Goal: Transaction & Acquisition: Purchase product/service

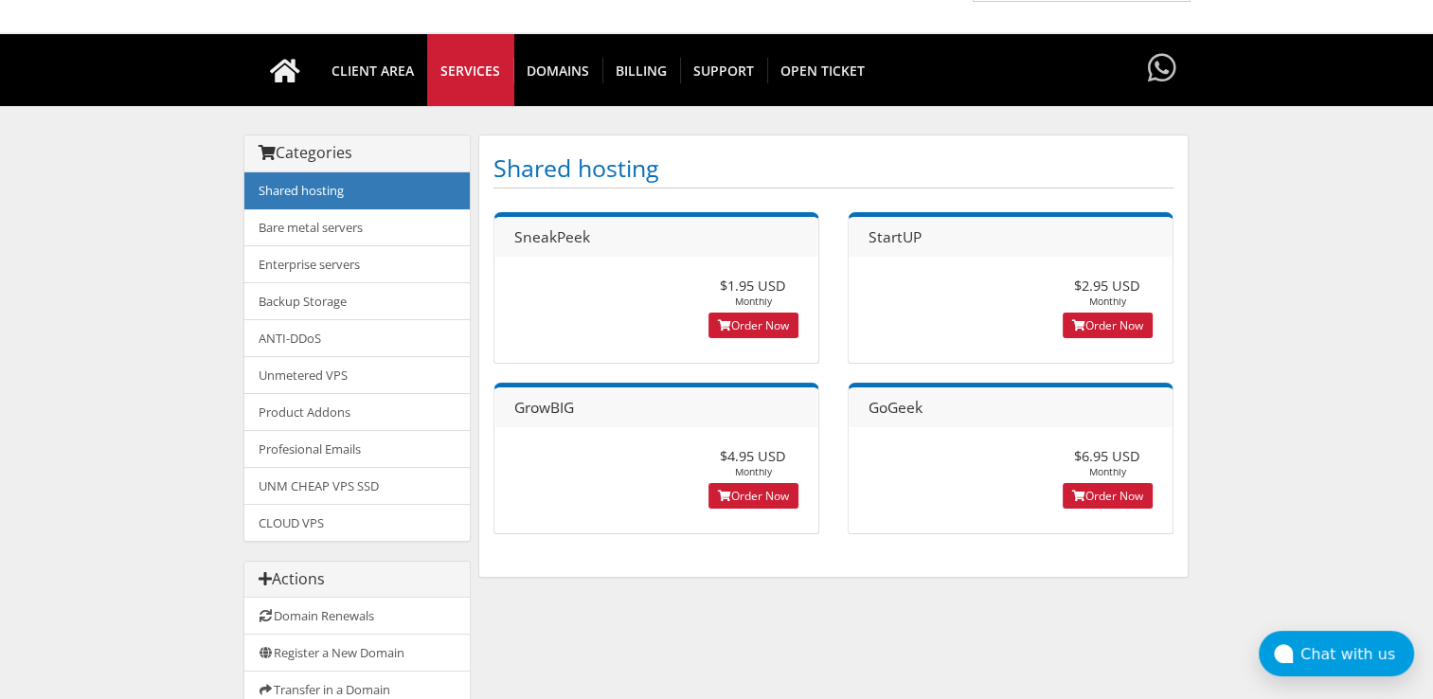
scroll to position [110, 0]
click at [303, 480] on link "UNM CHEAP VPS SSD" at bounding box center [356, 486] width 225 height 38
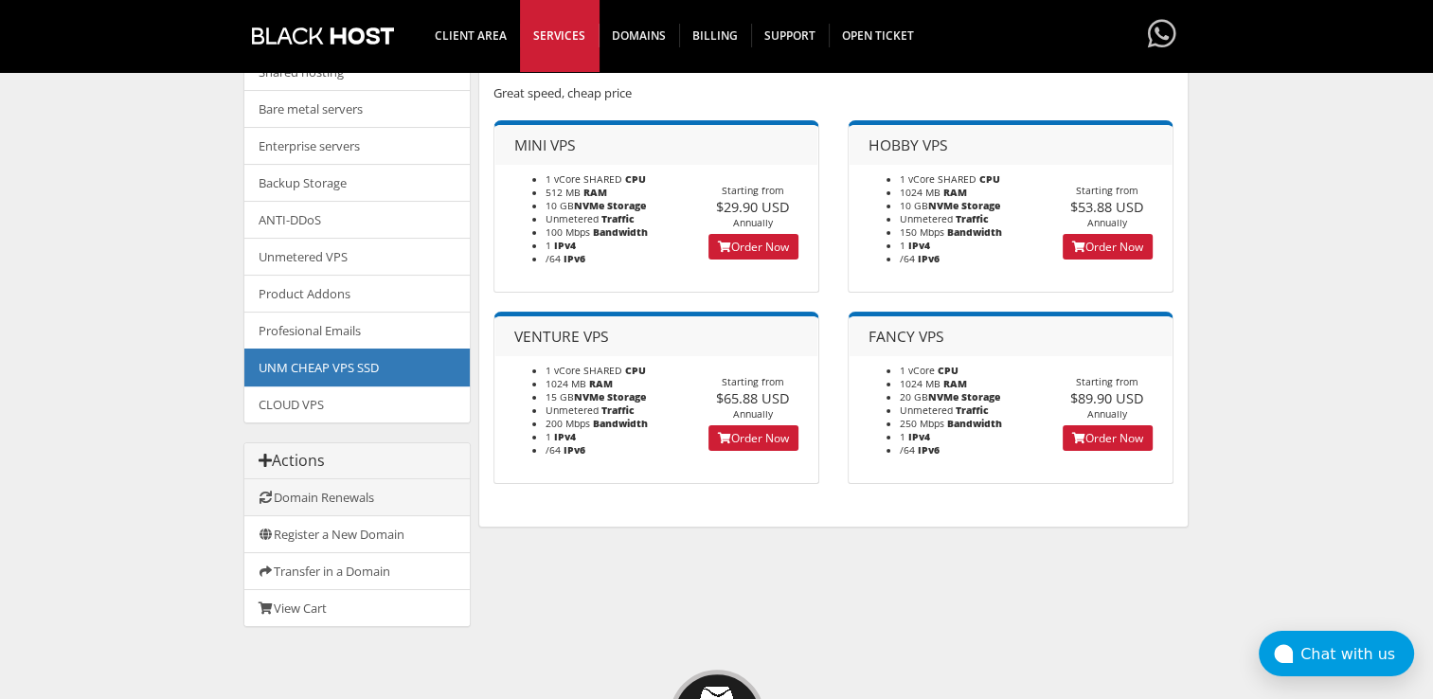
scroll to position [227, 0]
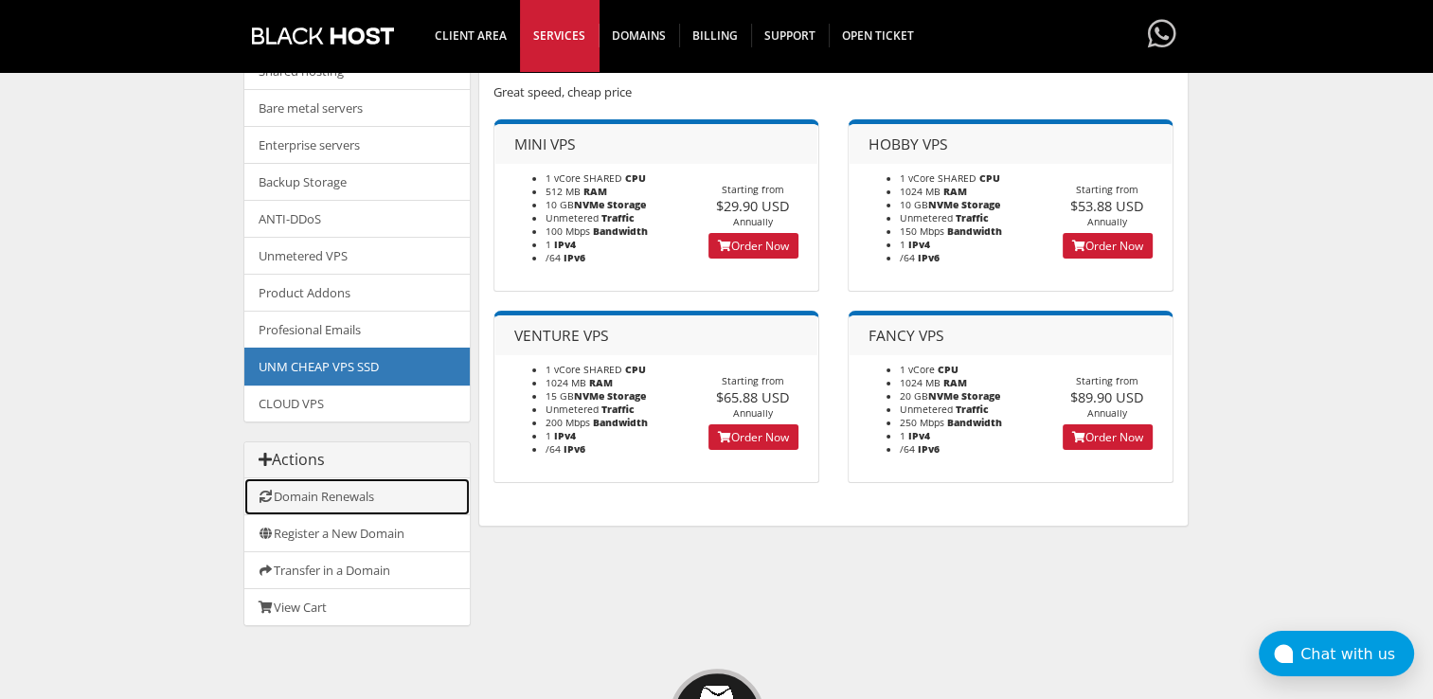
click at [319, 486] on link "Domain Renewals" at bounding box center [356, 496] width 225 height 37
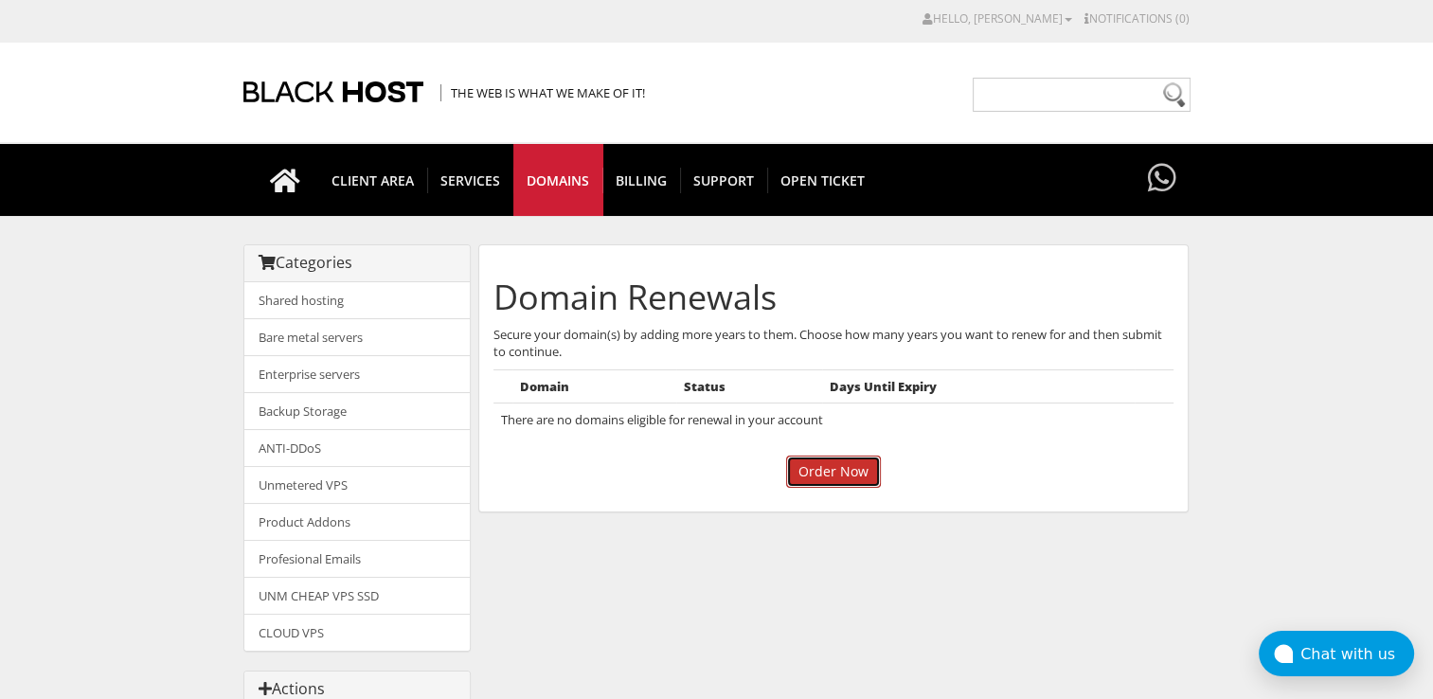
click at [811, 471] on input "Order Now" at bounding box center [833, 471] width 95 height 32
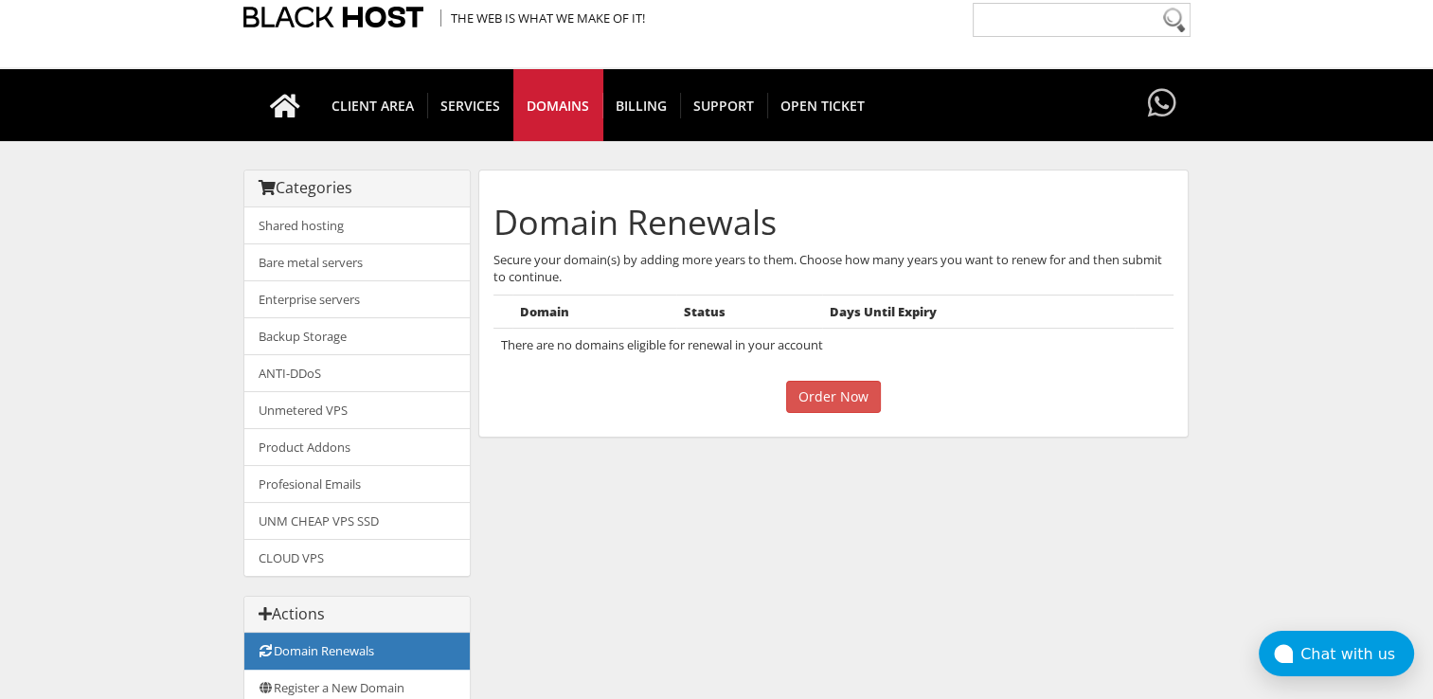
scroll to position [136, 0]
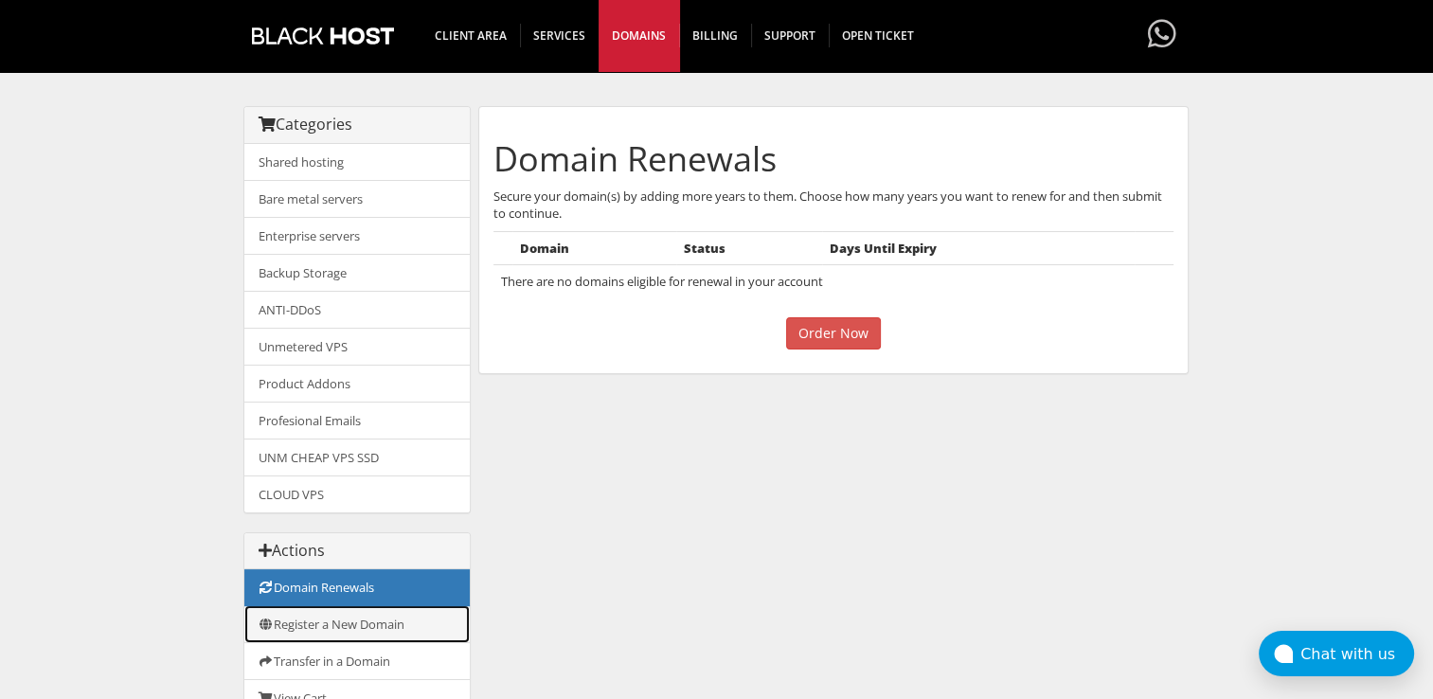
click at [301, 616] on link "Register a New Domain" at bounding box center [356, 624] width 225 height 38
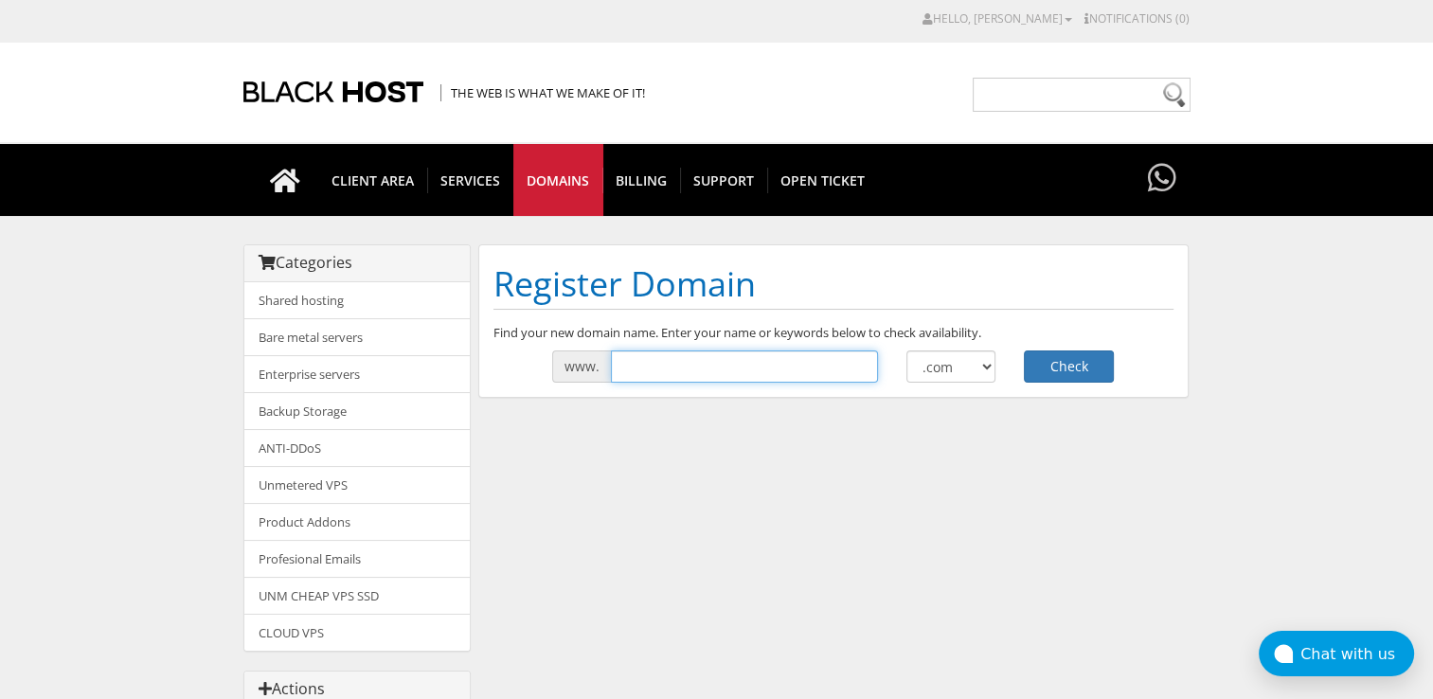
click at [791, 358] on input "text" at bounding box center [744, 366] width 267 height 32
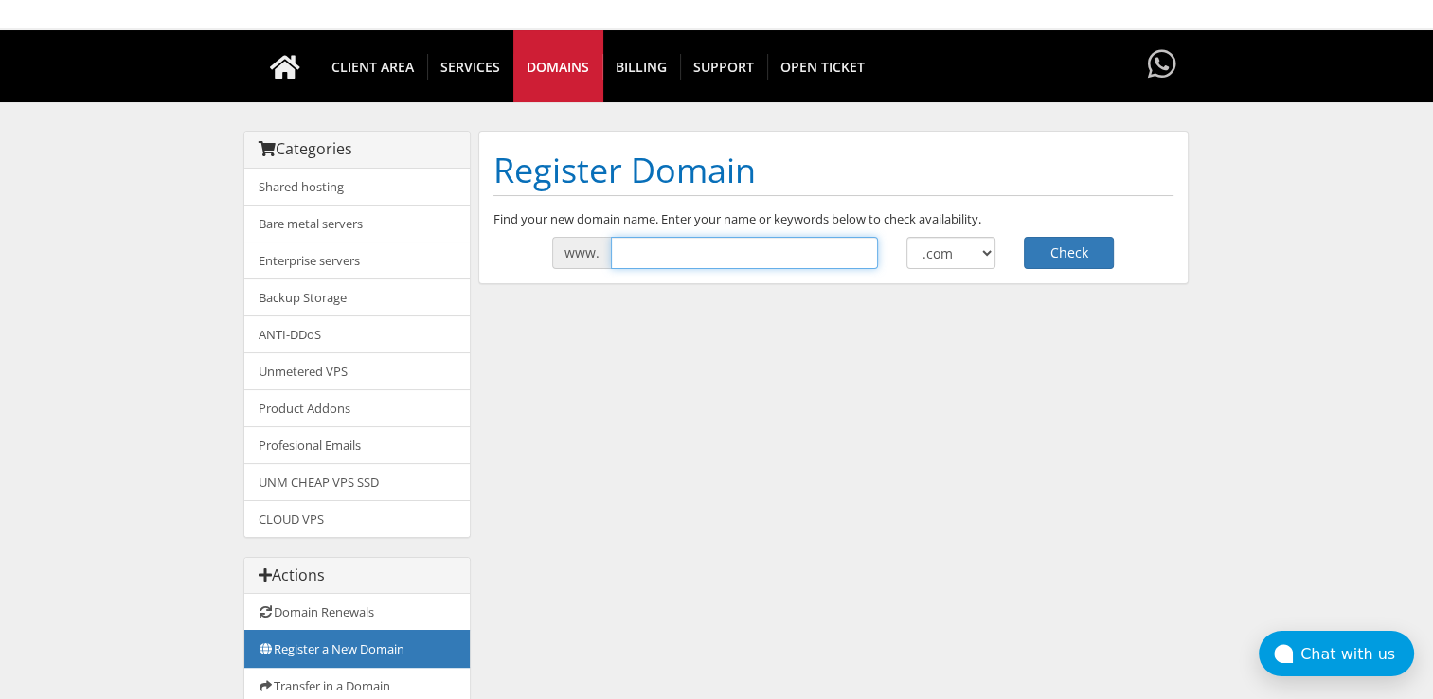
scroll to position [100, 0]
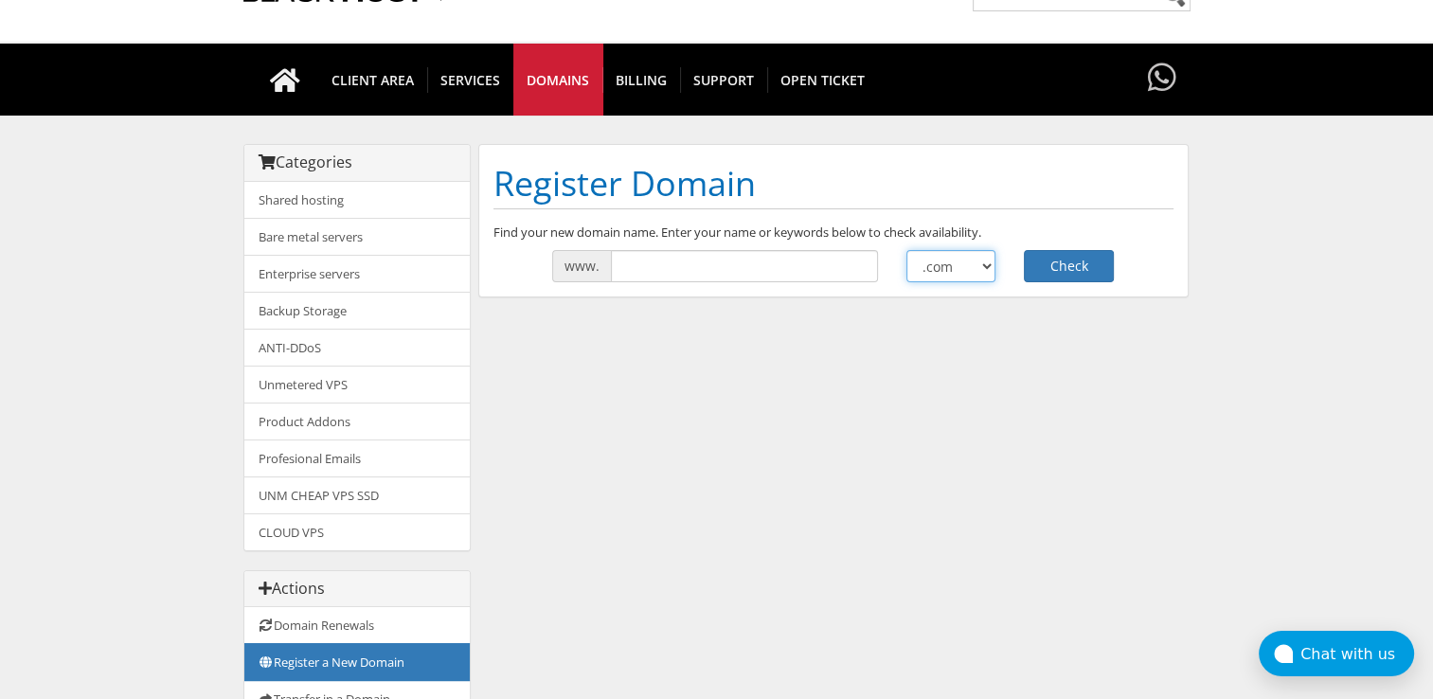
click at [931, 256] on select ".com .net .org .us .info .biz" at bounding box center [951, 266] width 90 height 32
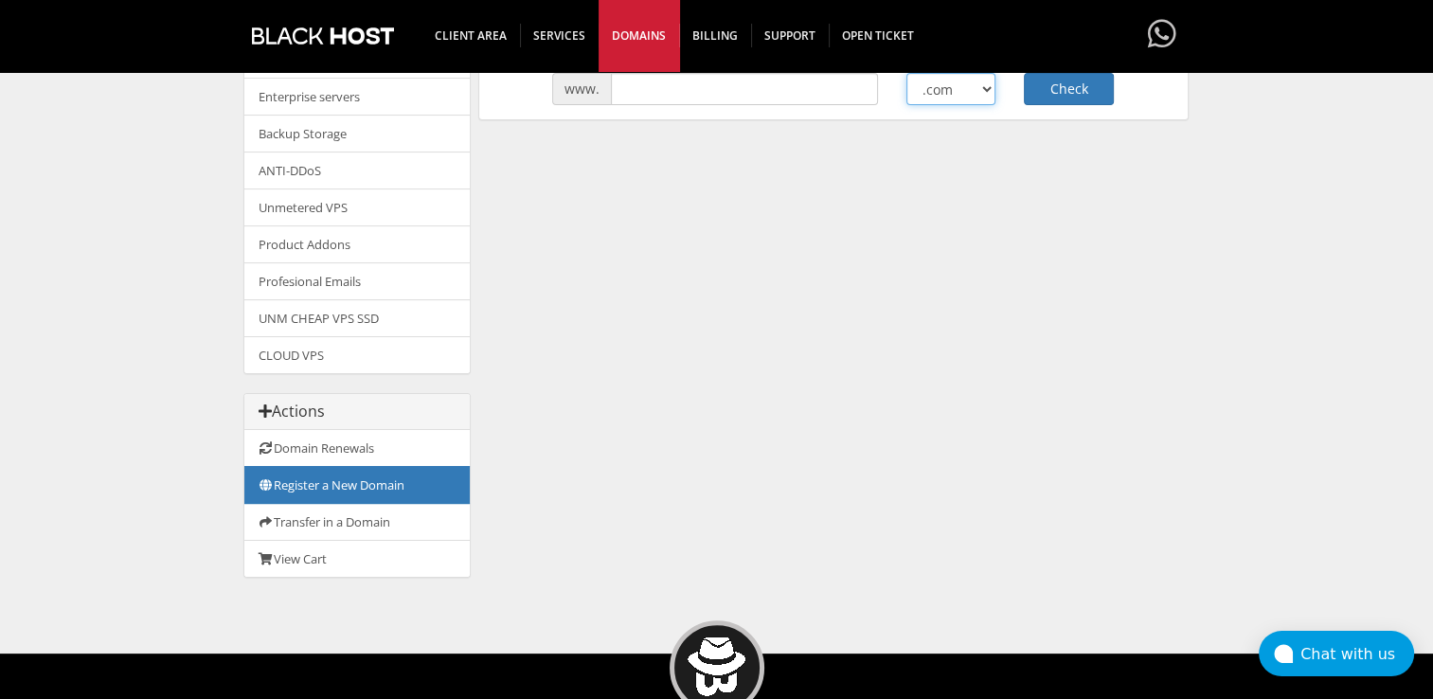
scroll to position [277, 0]
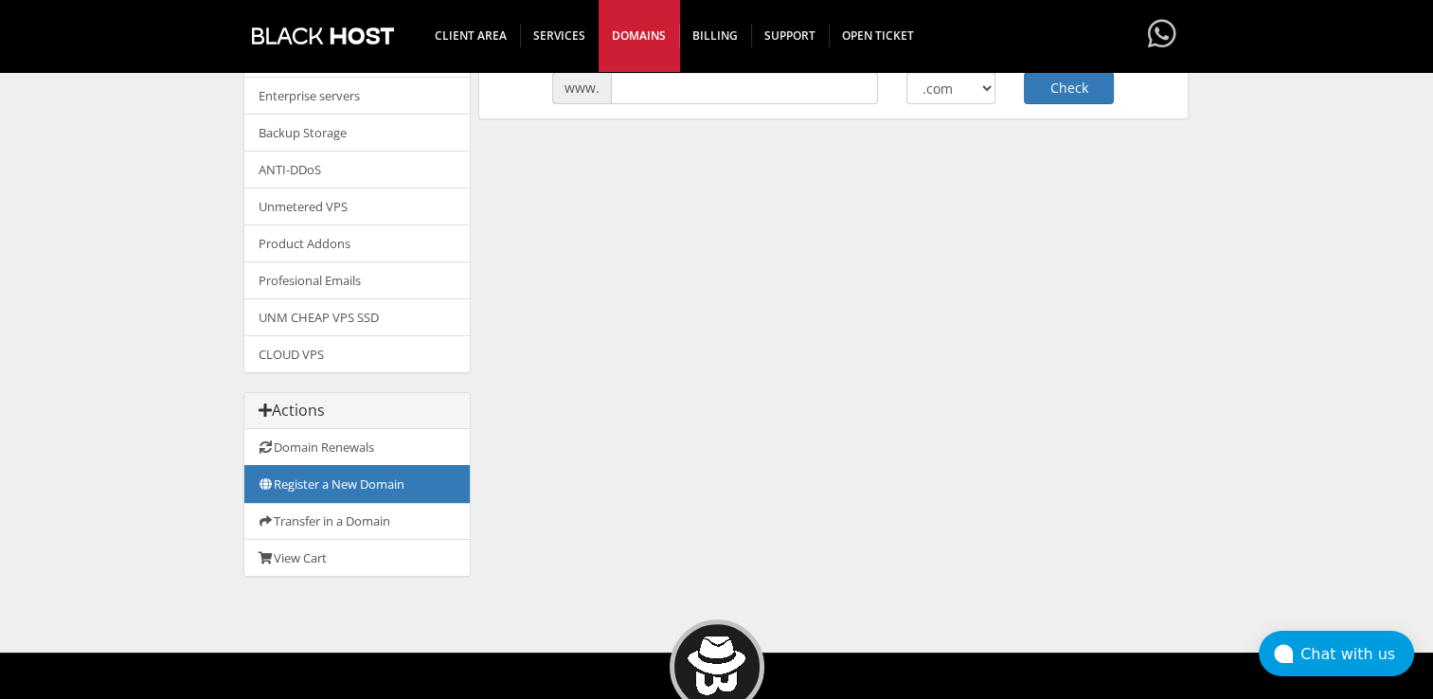
drag, startPoint x: 970, startPoint y: 233, endPoint x: 770, endPoint y: 328, distance: 221.1
click at [770, 328] on div "Categories Shared hosting Bare metal servers Enterprise servers Backup Storage" at bounding box center [716, 281] width 947 height 630
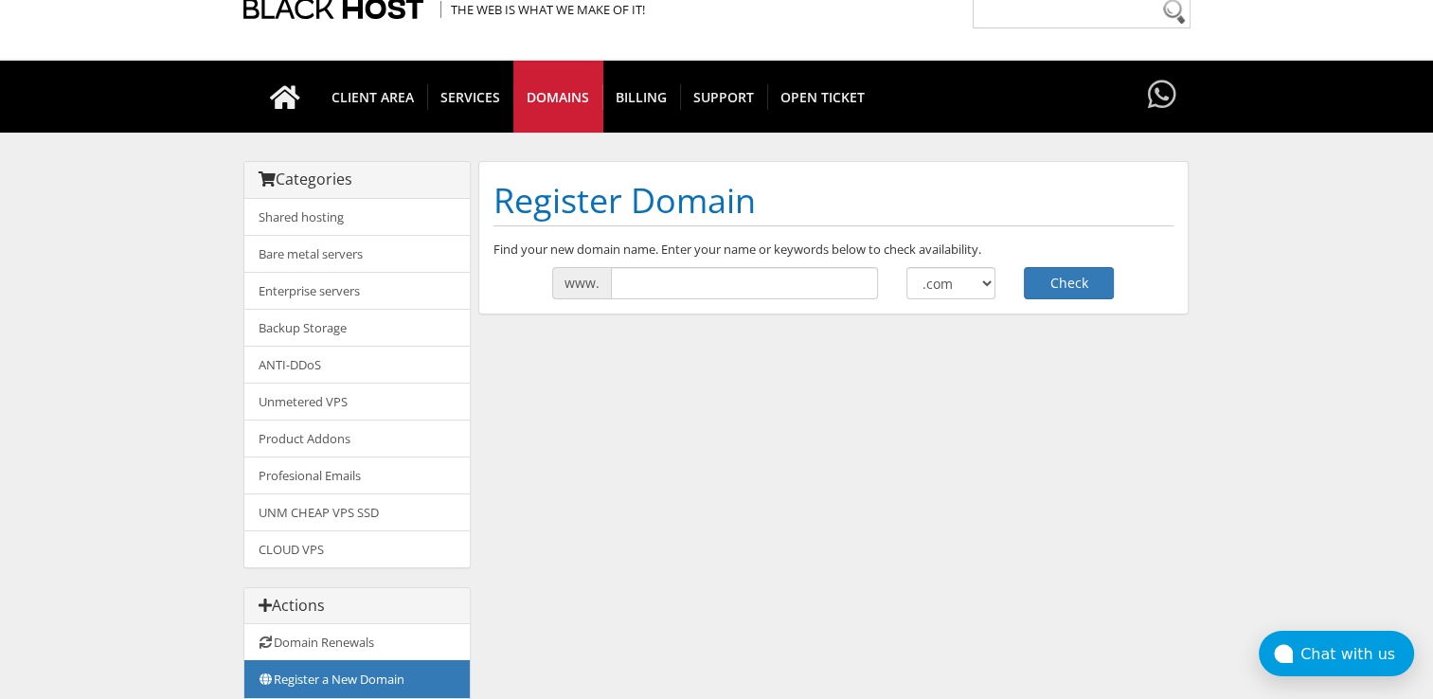
scroll to position [83, 0]
click at [939, 289] on select ".com .net .org .us .info .biz" at bounding box center [951, 283] width 90 height 32
select select ".de"
click at [906, 267] on select ".com .net .org .us .info .biz" at bounding box center [951, 283] width 90 height 32
click at [732, 284] on input "text" at bounding box center [744, 283] width 267 height 32
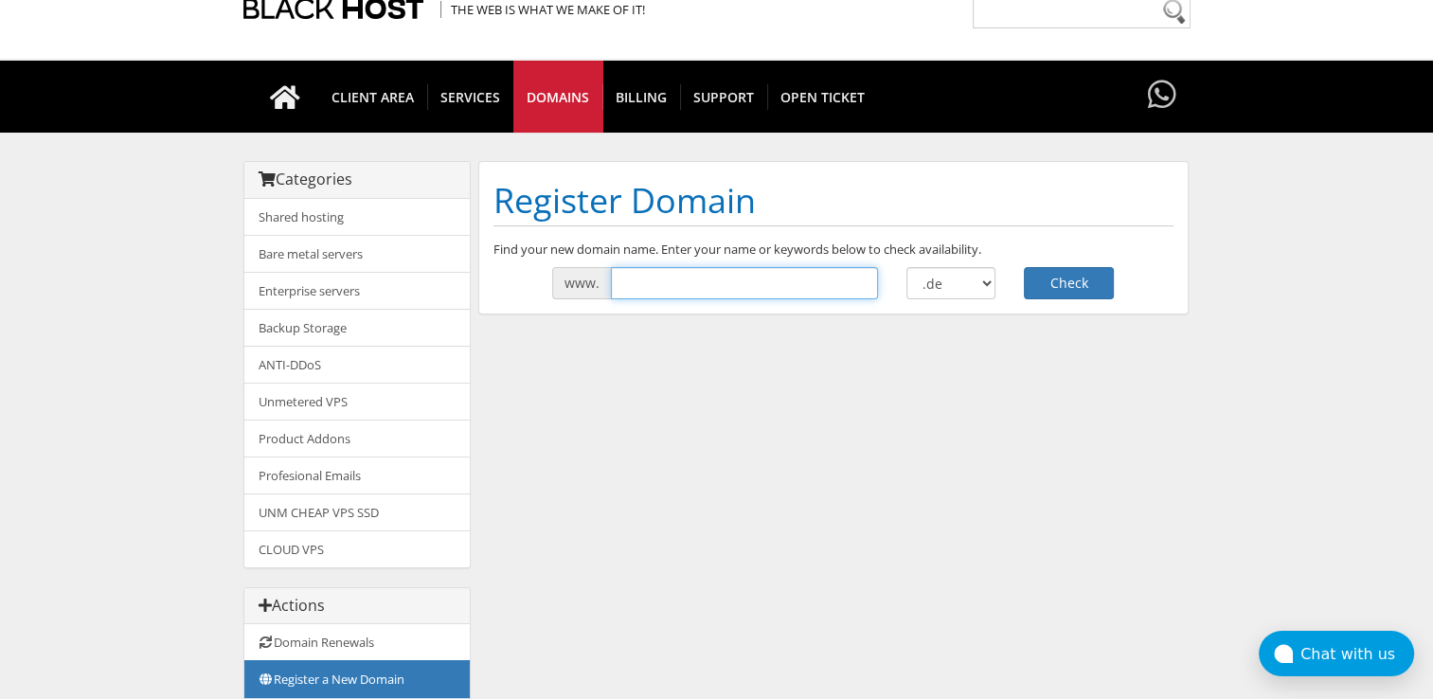
type input "v"
type input "vTech-aquila"
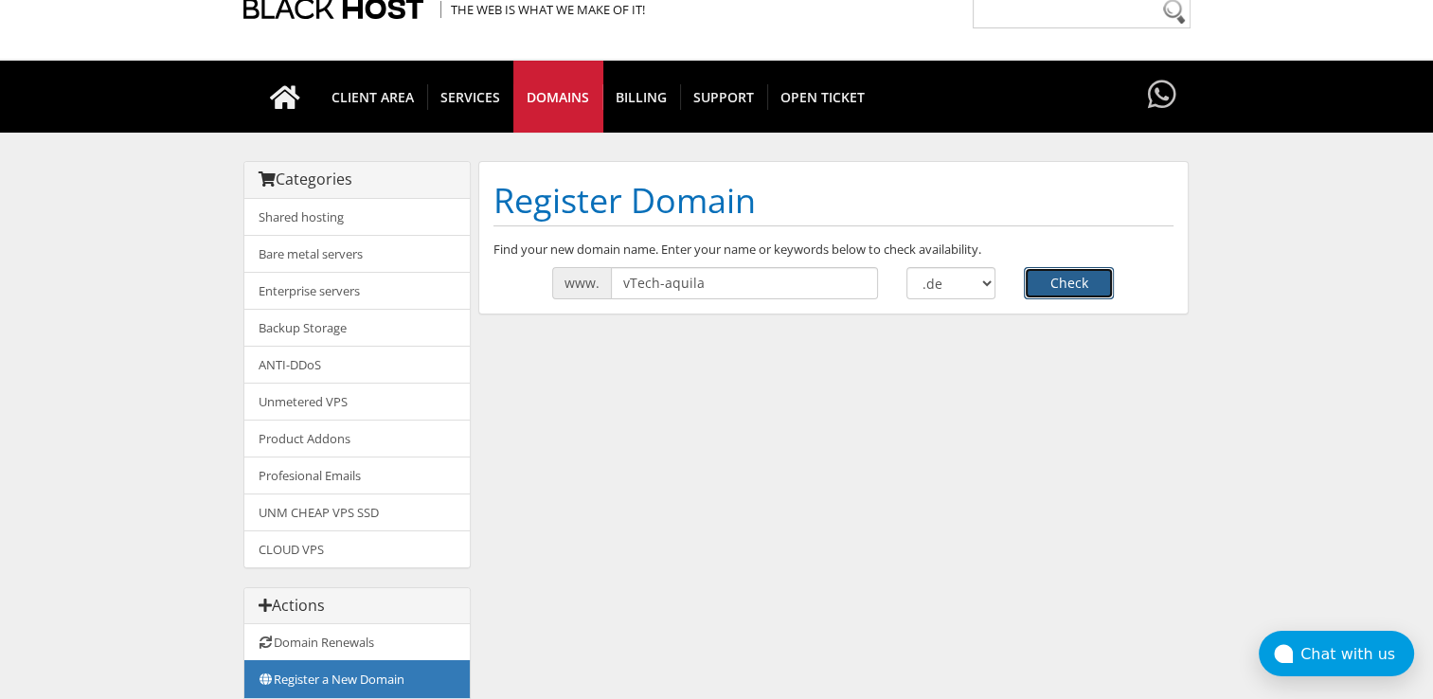
click at [1037, 278] on button "Check" at bounding box center [1069, 283] width 90 height 32
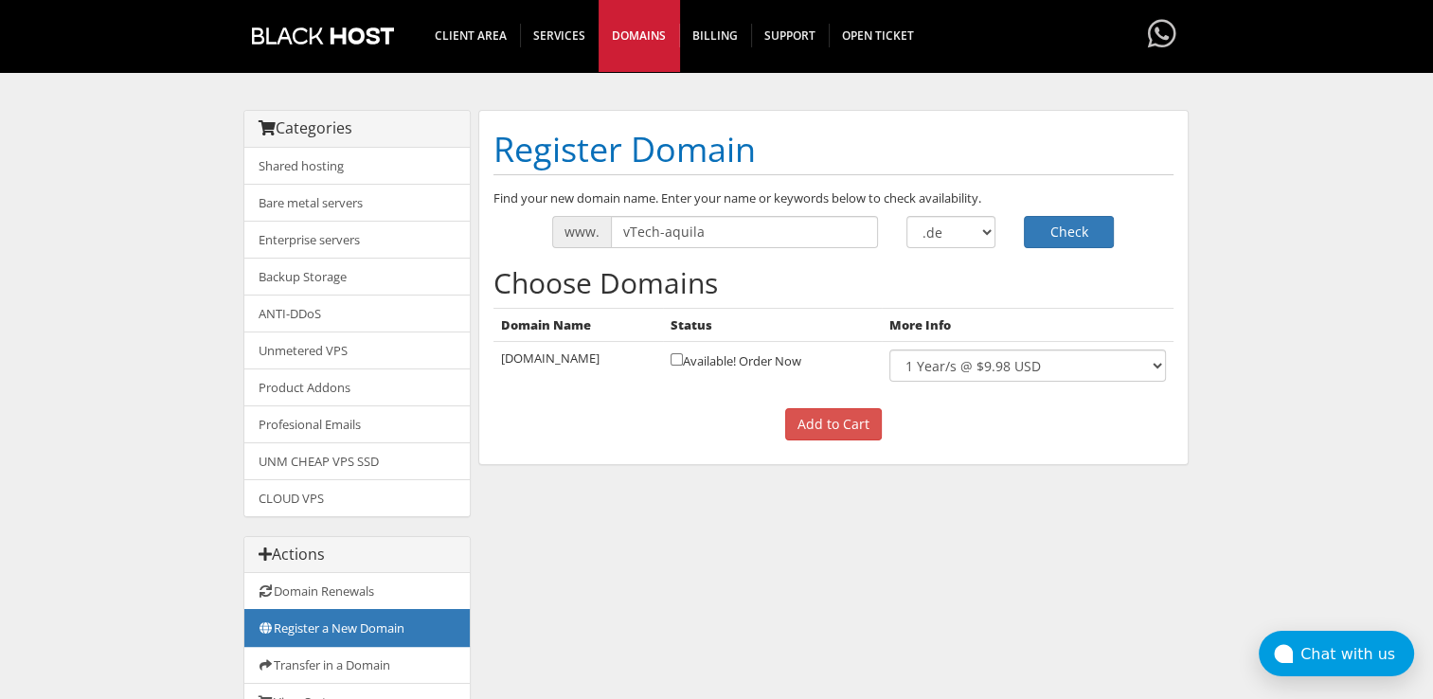
scroll to position [133, 0]
click at [807, 410] on input "Add to Cart" at bounding box center [833, 424] width 97 height 32
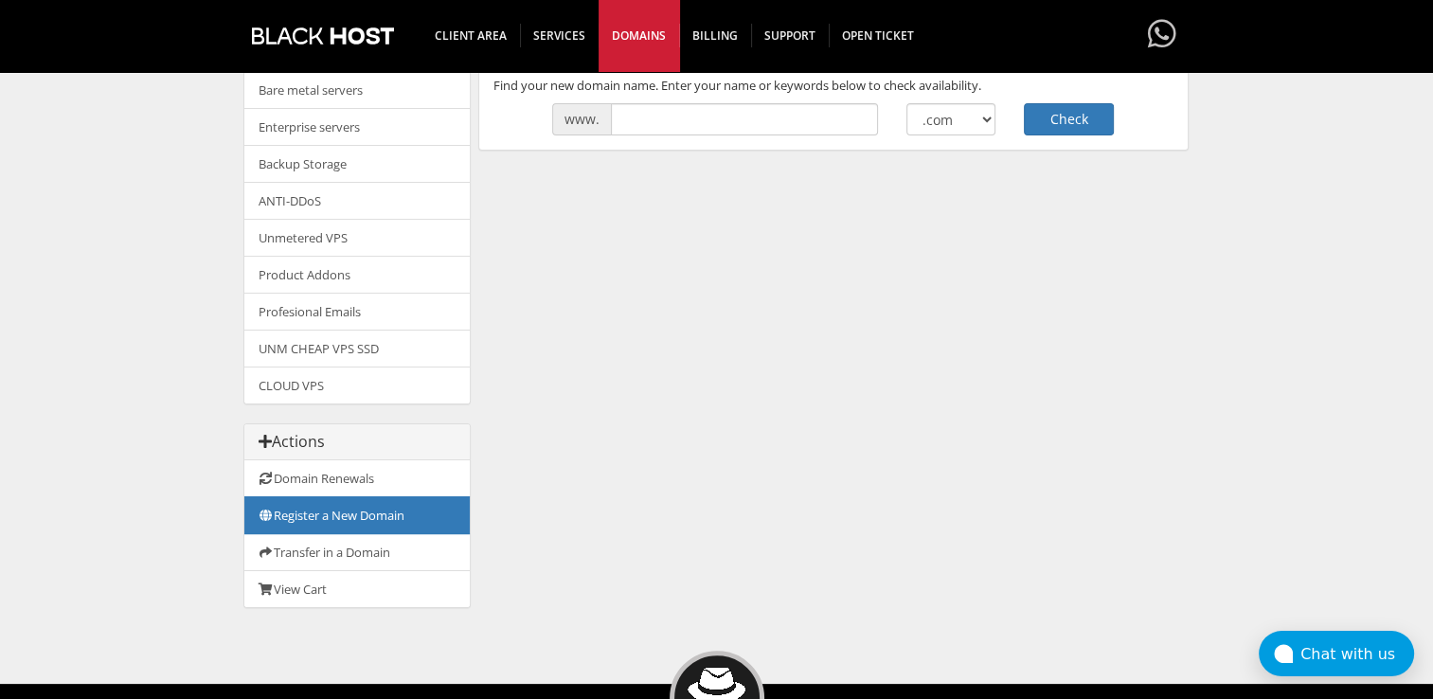
scroll to position [246, 0]
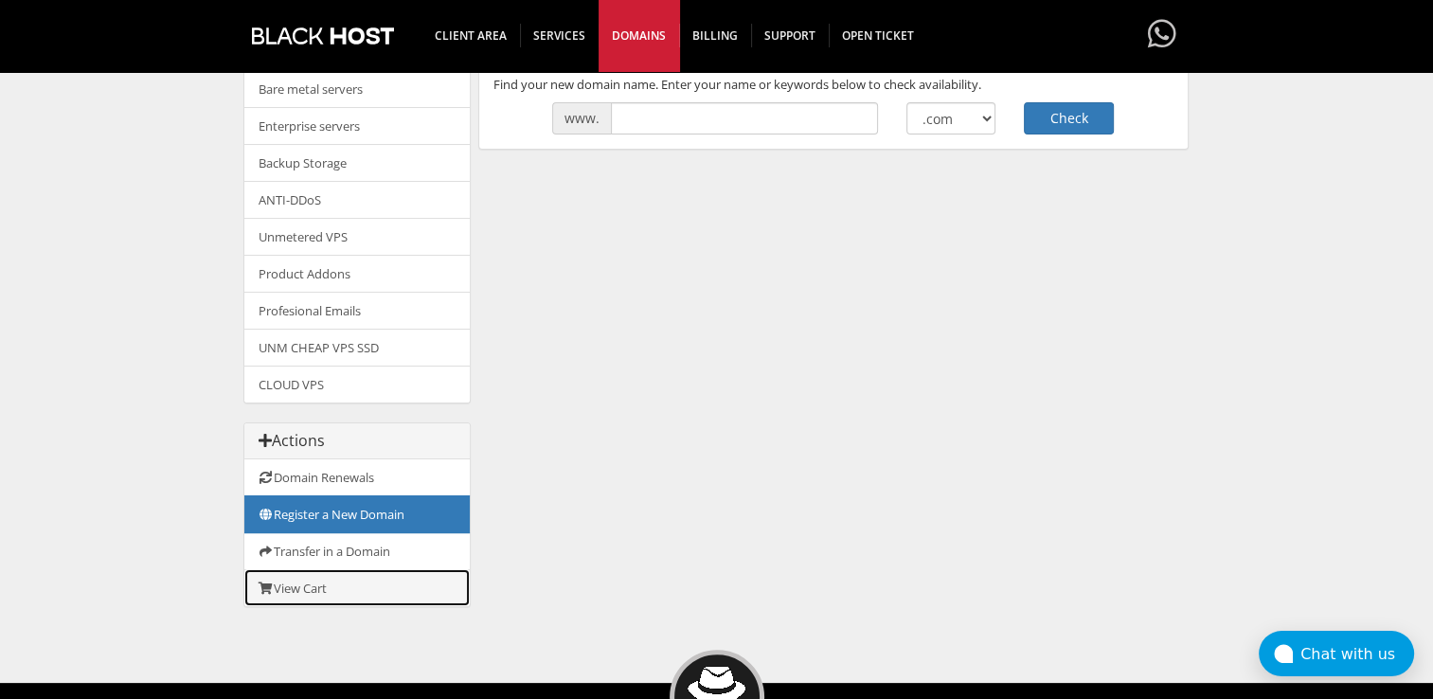
click at [333, 579] on link "View Cart" at bounding box center [356, 587] width 225 height 37
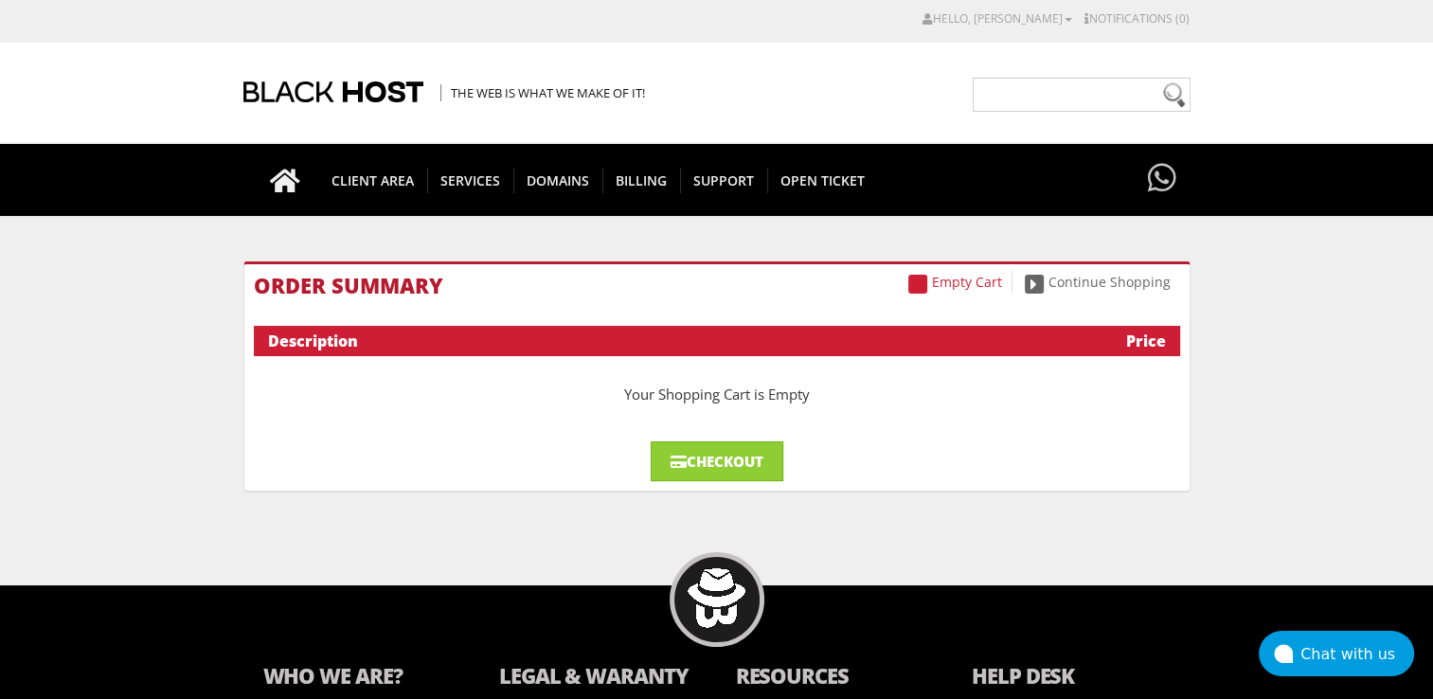
click at [932, 492] on div "Empty Cart Continue Shopping Order Summary Description Price Your Shopping Cart…" at bounding box center [716, 386] width 947 height 284
click at [1075, 294] on h1 "Order Summary" at bounding box center [717, 285] width 926 height 23
click at [1077, 279] on link "Continue Shopping" at bounding box center [1097, 282] width 165 height 22
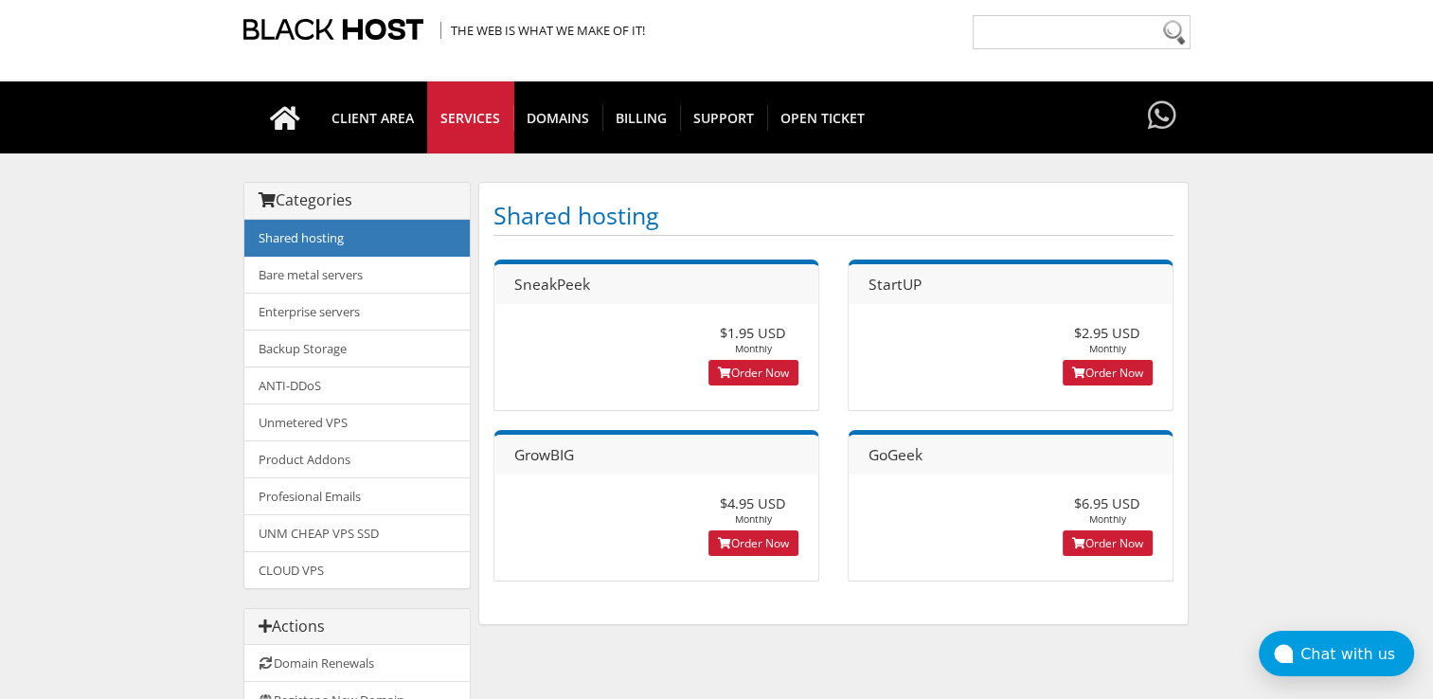
scroll to position [63, 0]
click at [1107, 370] on link "Order Now" at bounding box center [1108, 373] width 90 height 26
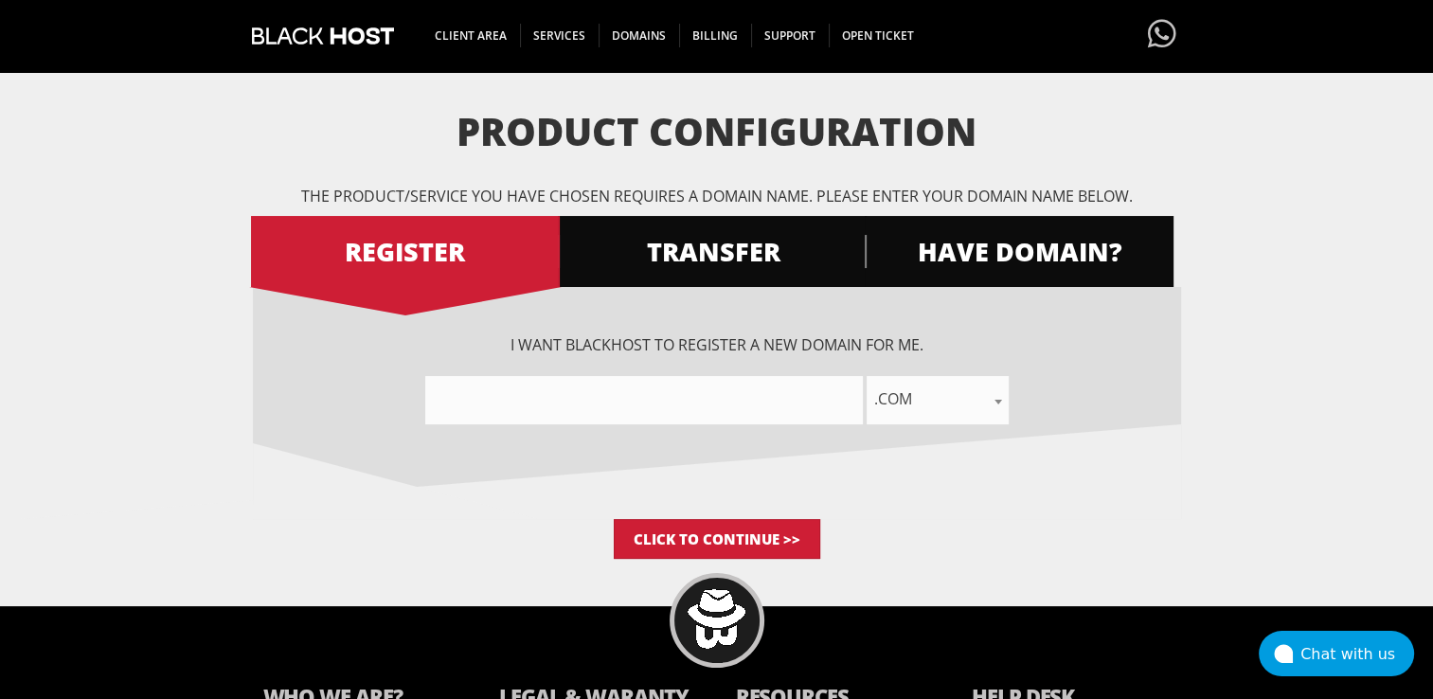
scroll to position [139, 0]
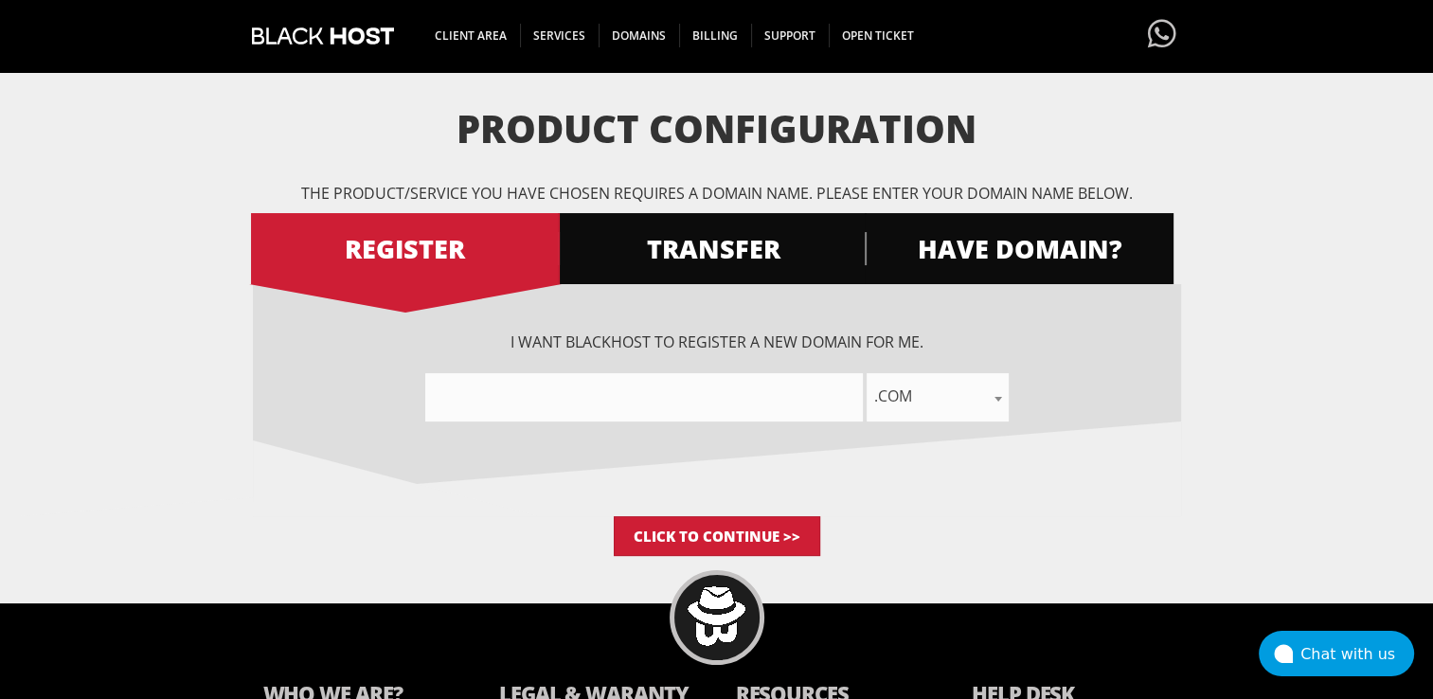
click at [644, 408] on input"] "text" at bounding box center [644, 397] width 438 height 48
click at [500, 396] on input"] "Aquilla^vTech" at bounding box center [644, 397] width 438 height 48
drag, startPoint x: 499, startPoint y: 392, endPoint x: 551, endPoint y: 396, distance: 52.2
click at [551, 396] on input"] "Aquilla-vTech" at bounding box center [644, 397] width 438 height 48
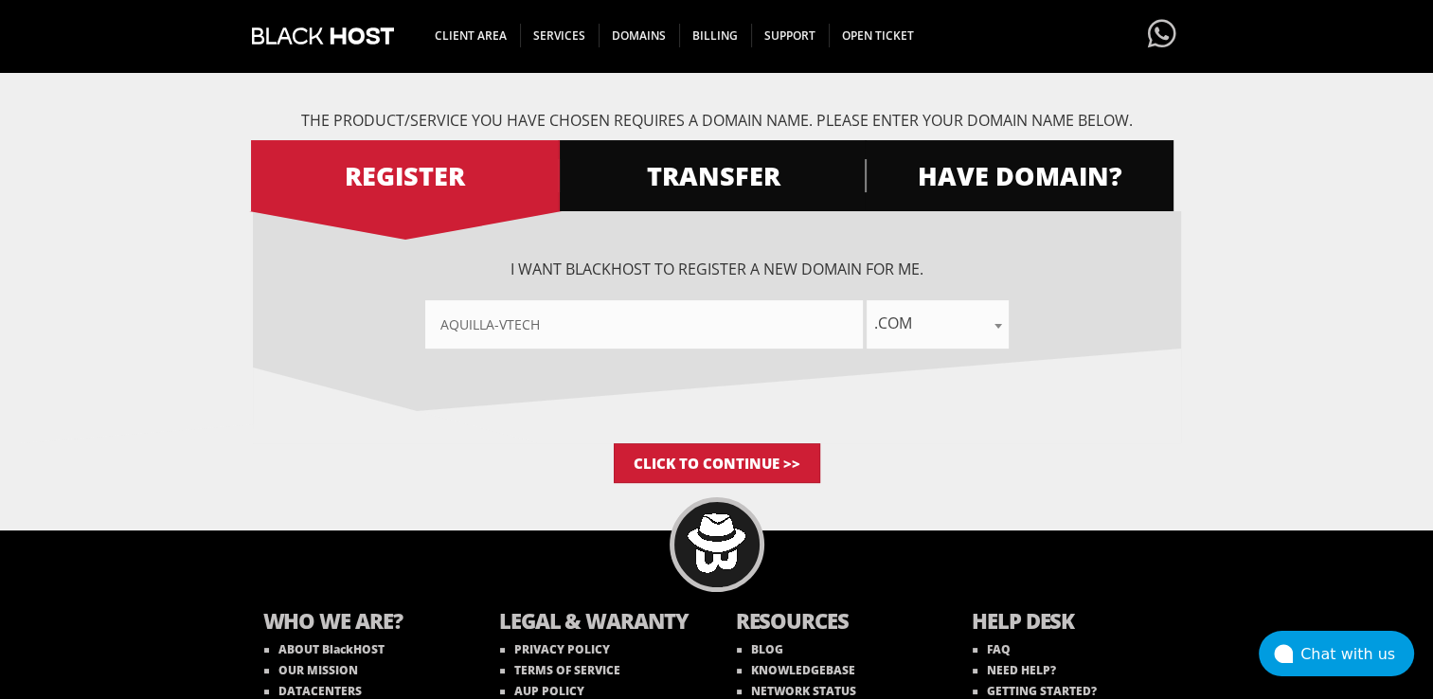
scroll to position [211, 0]
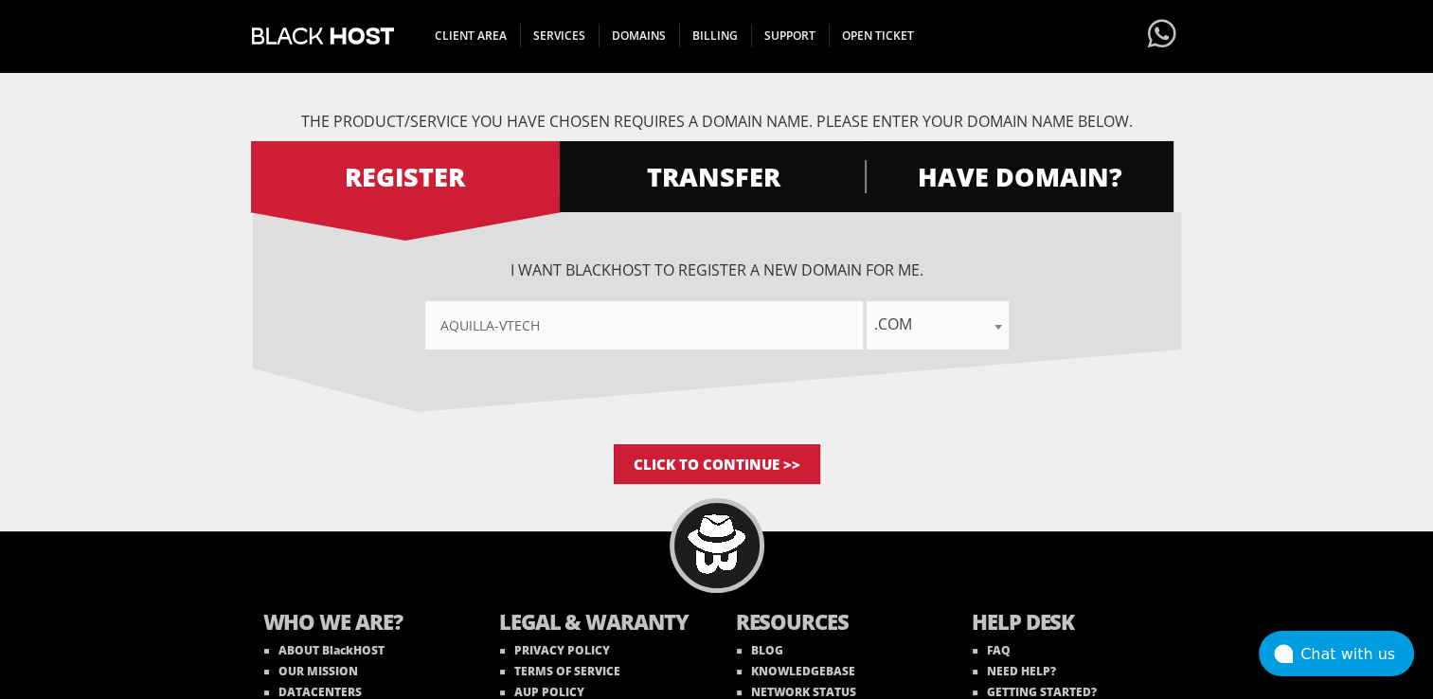
type input"] "Aquilla-vTech"
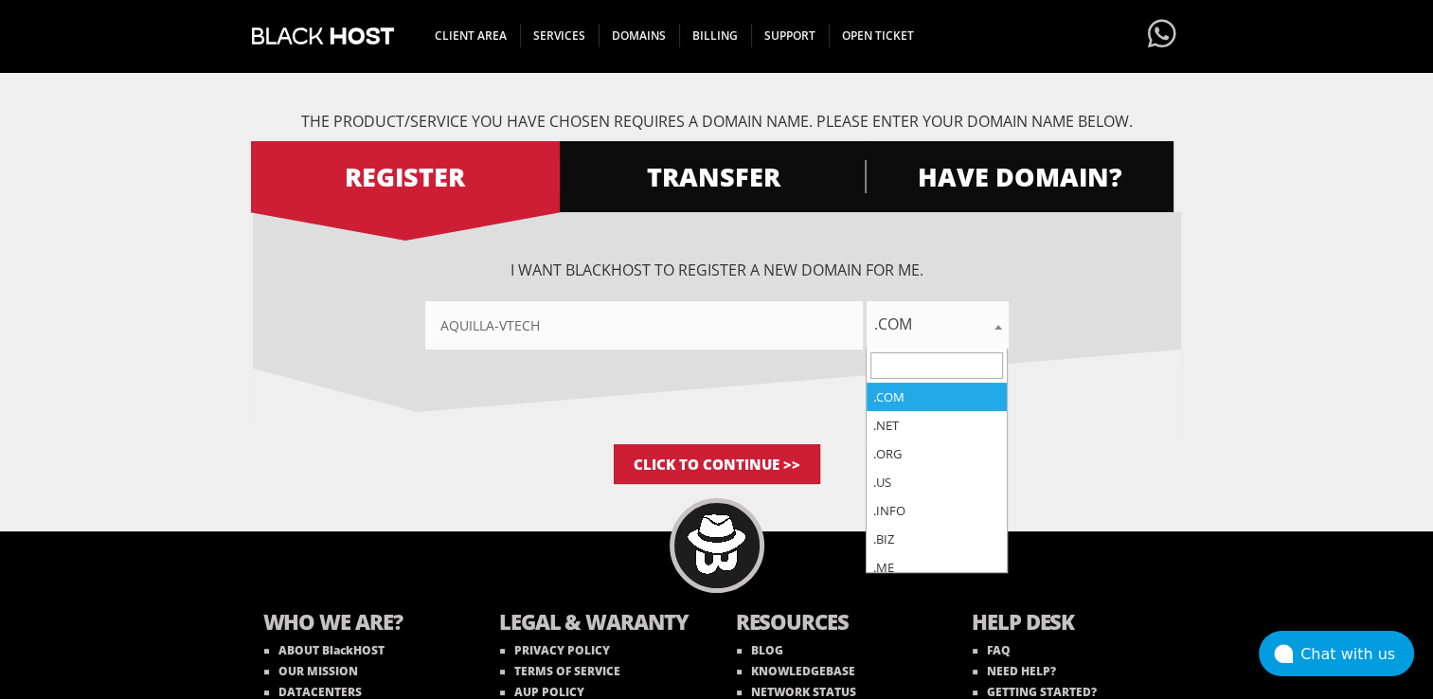
click at [906, 315] on span ".com" at bounding box center [937, 324] width 142 height 27
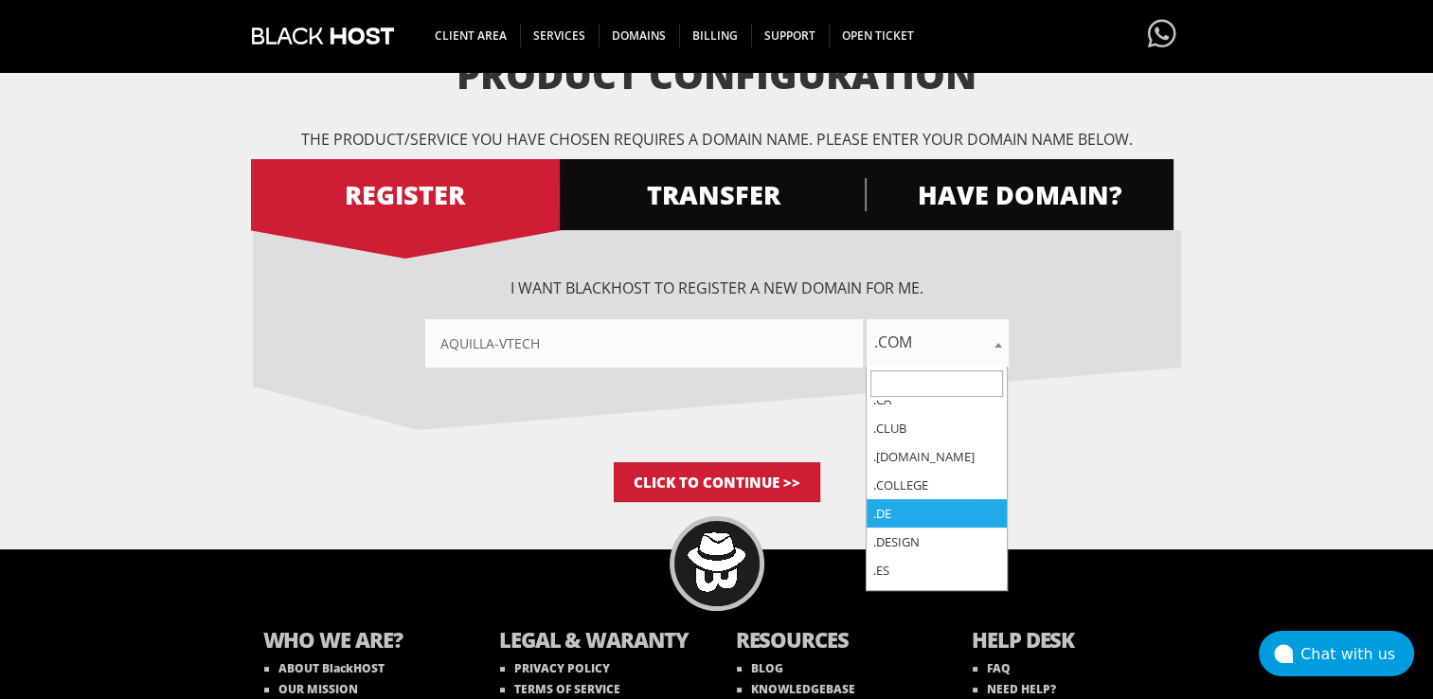
scroll to position [783, 0]
select select ".de"
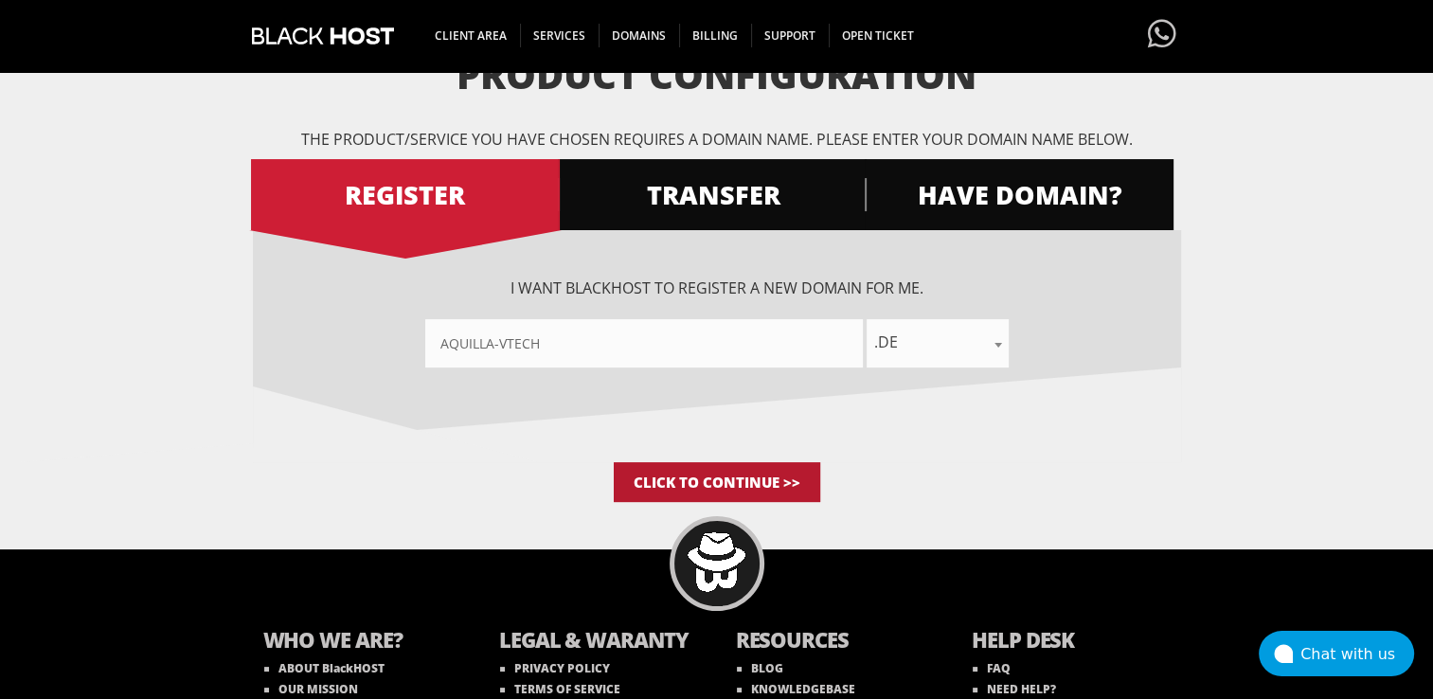
click at [701, 483] on input "Click to Continue >>" at bounding box center [717, 482] width 206 height 40
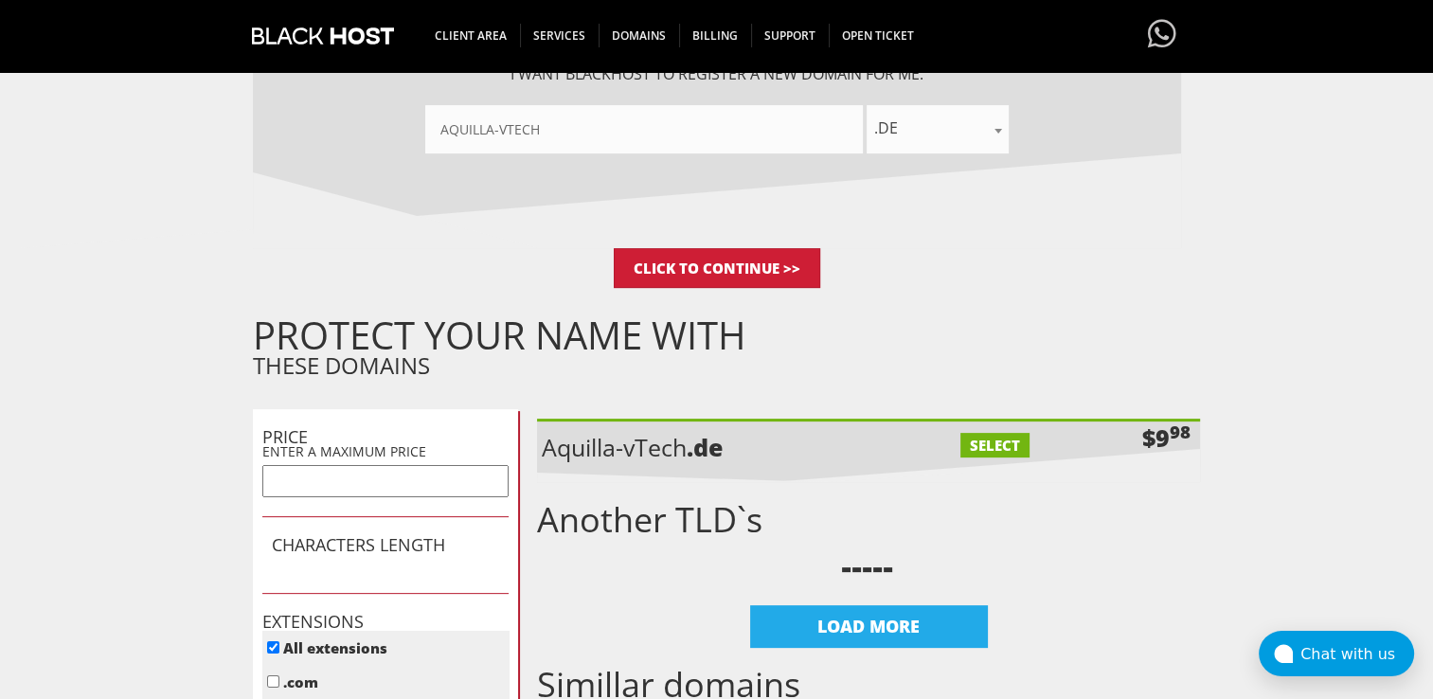
scroll to position [405, 0]
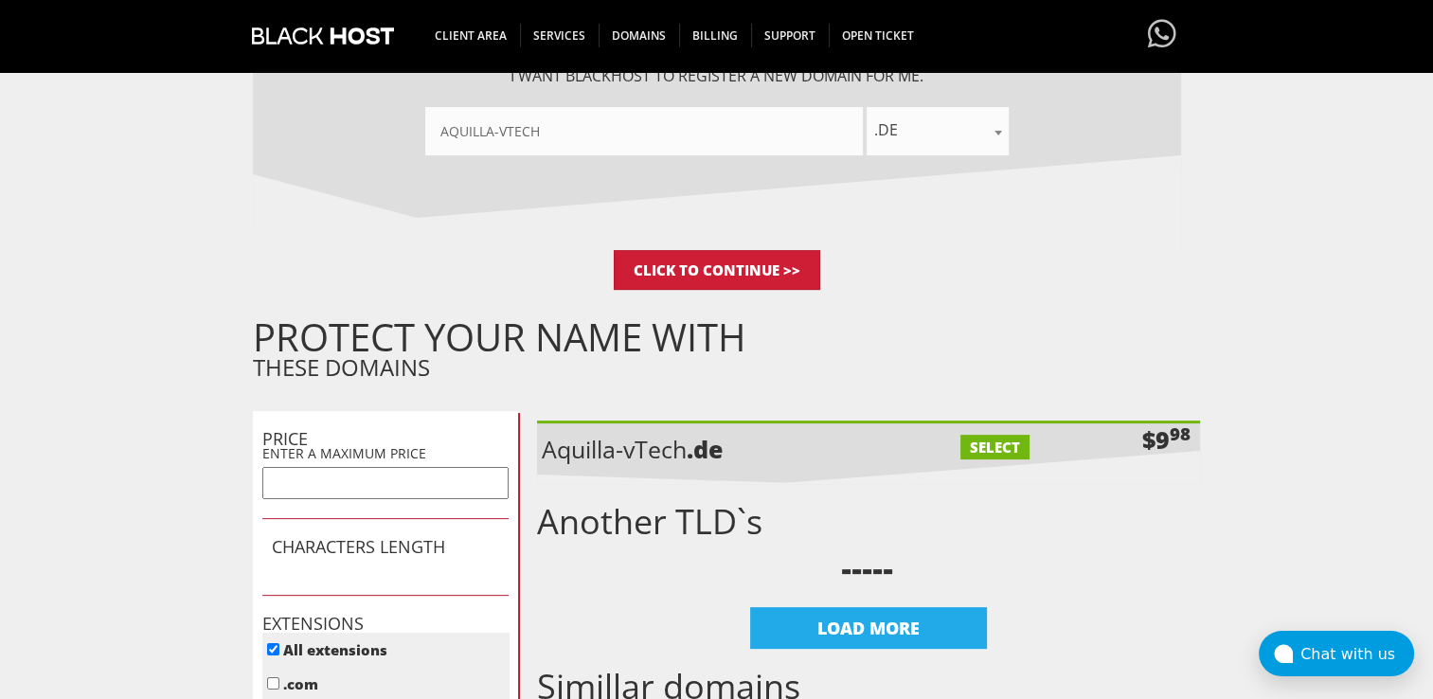
click at [559, 450] on p "Aquilla-vTech .de" at bounding box center [707, 449] width 331 height 32
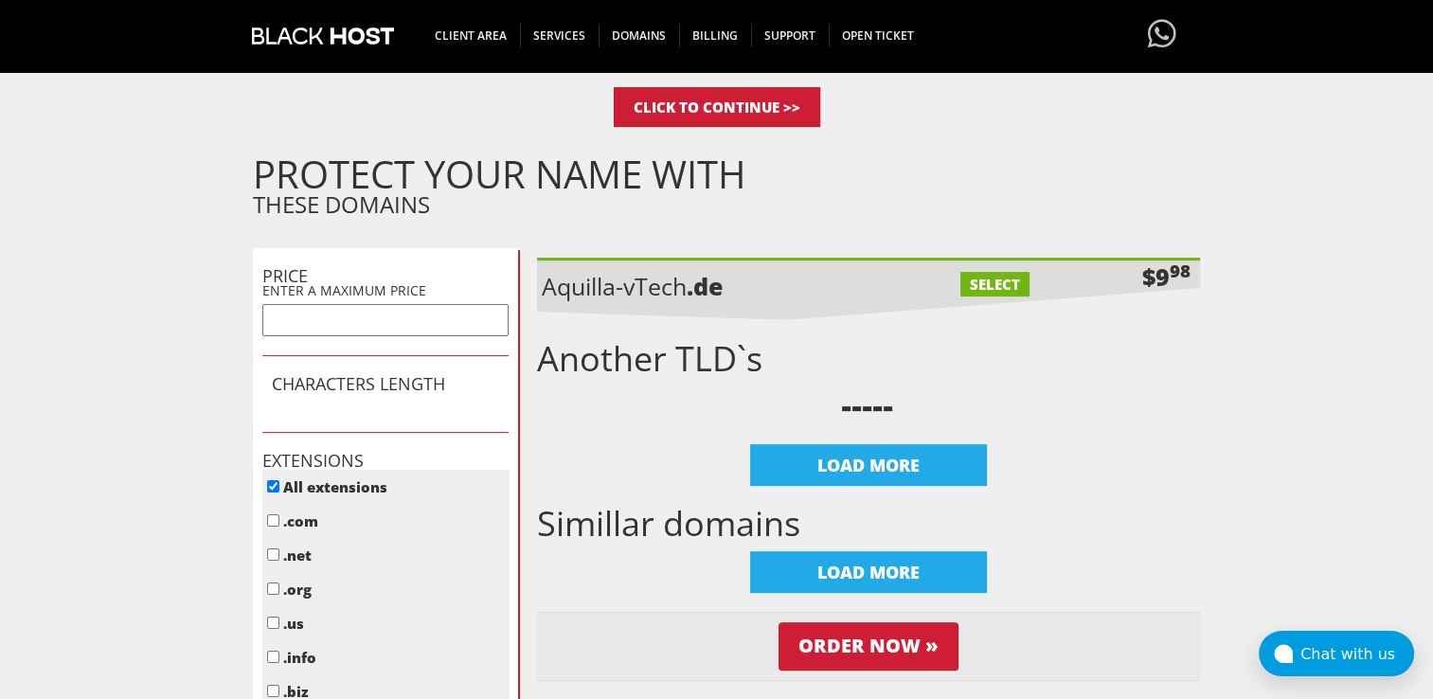
scroll to position [523, 0]
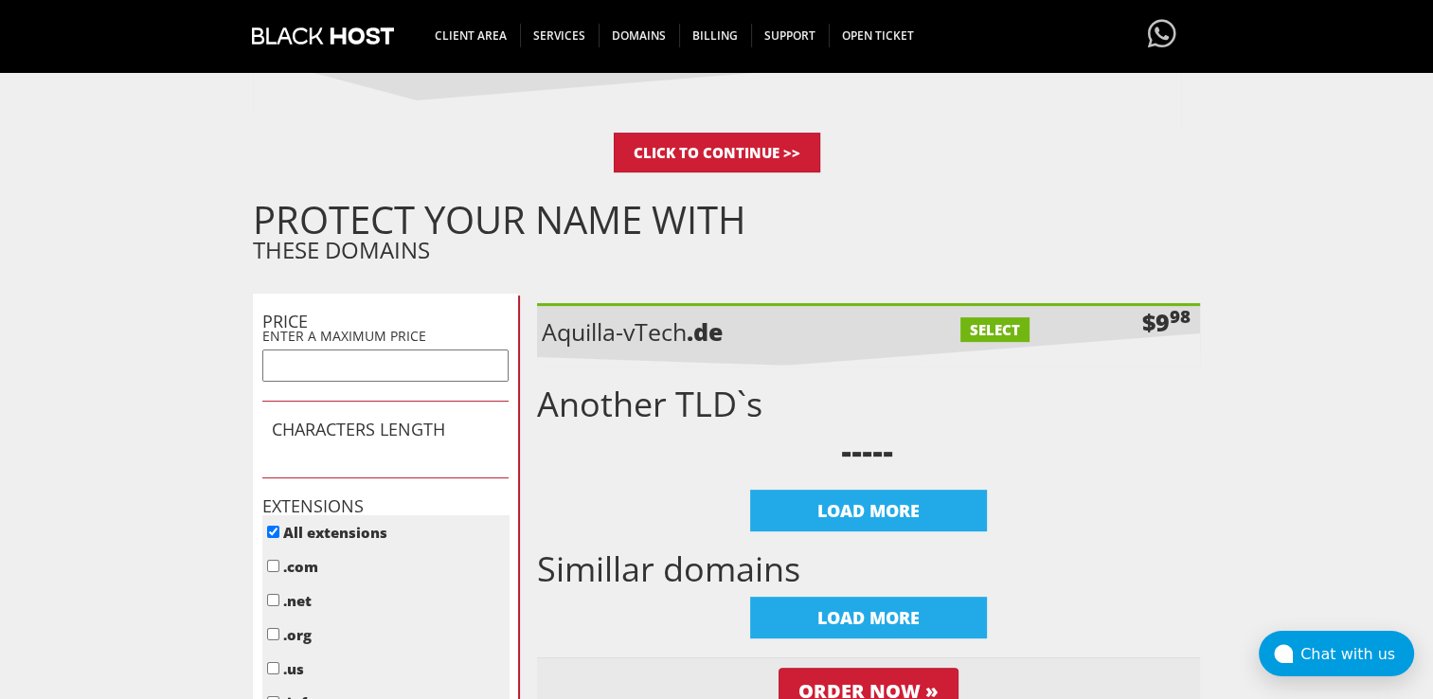
click at [994, 324] on label "SELECT" at bounding box center [994, 329] width 69 height 25
checkbox input "true"
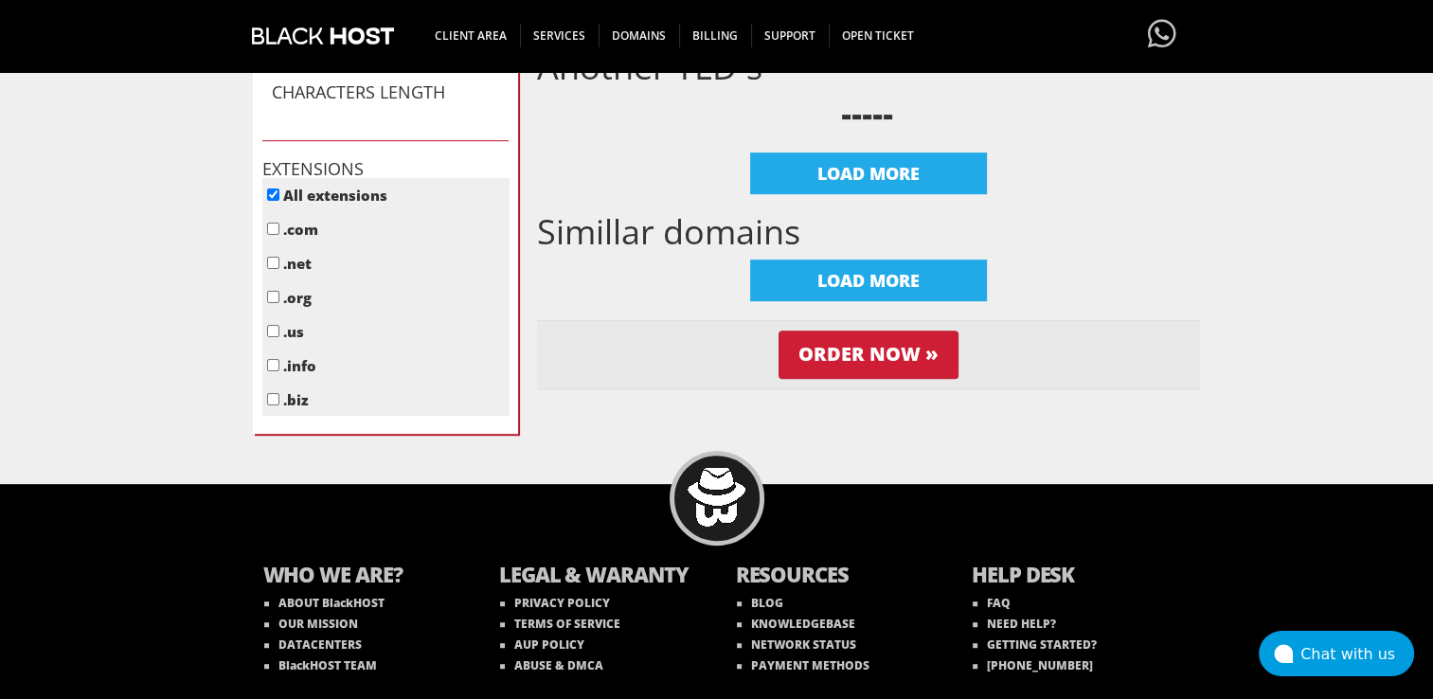
scroll to position [860, 0]
click at [883, 354] on input "Order Now »" at bounding box center [868, 354] width 180 height 48
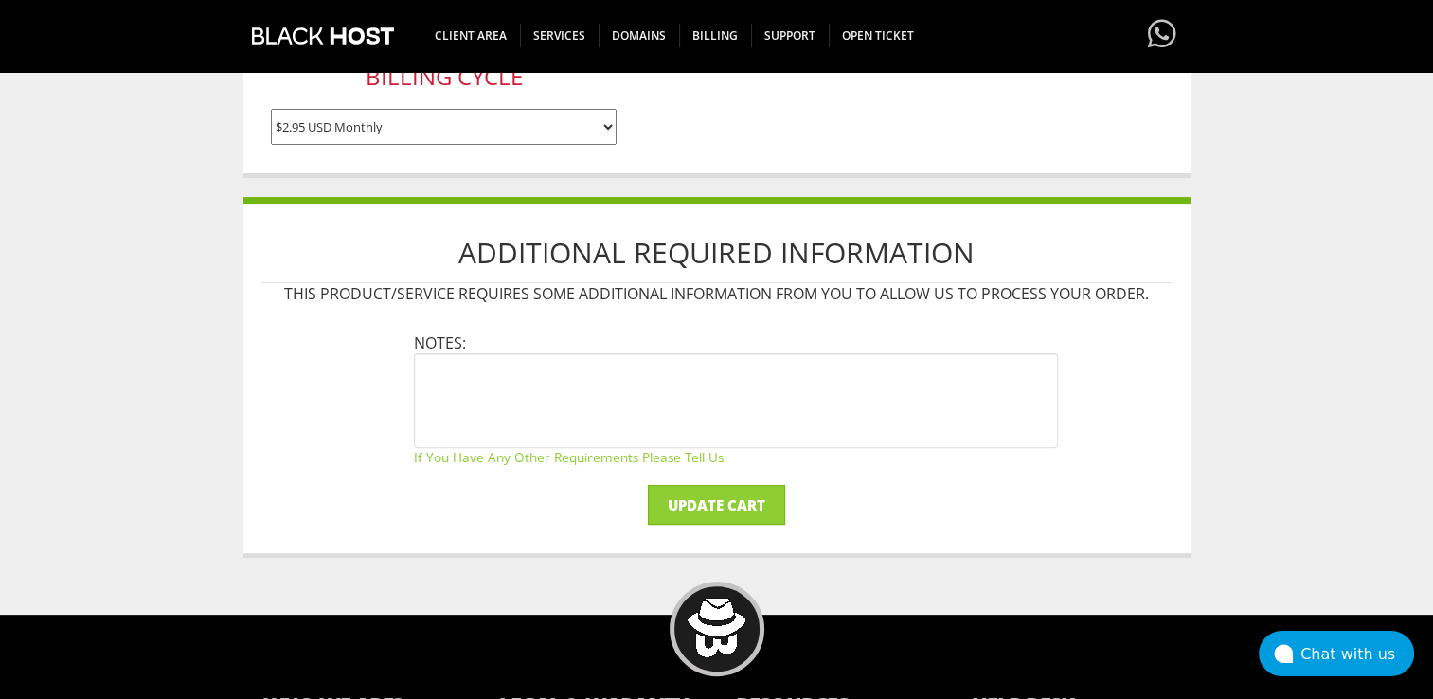
scroll to position [483, 0]
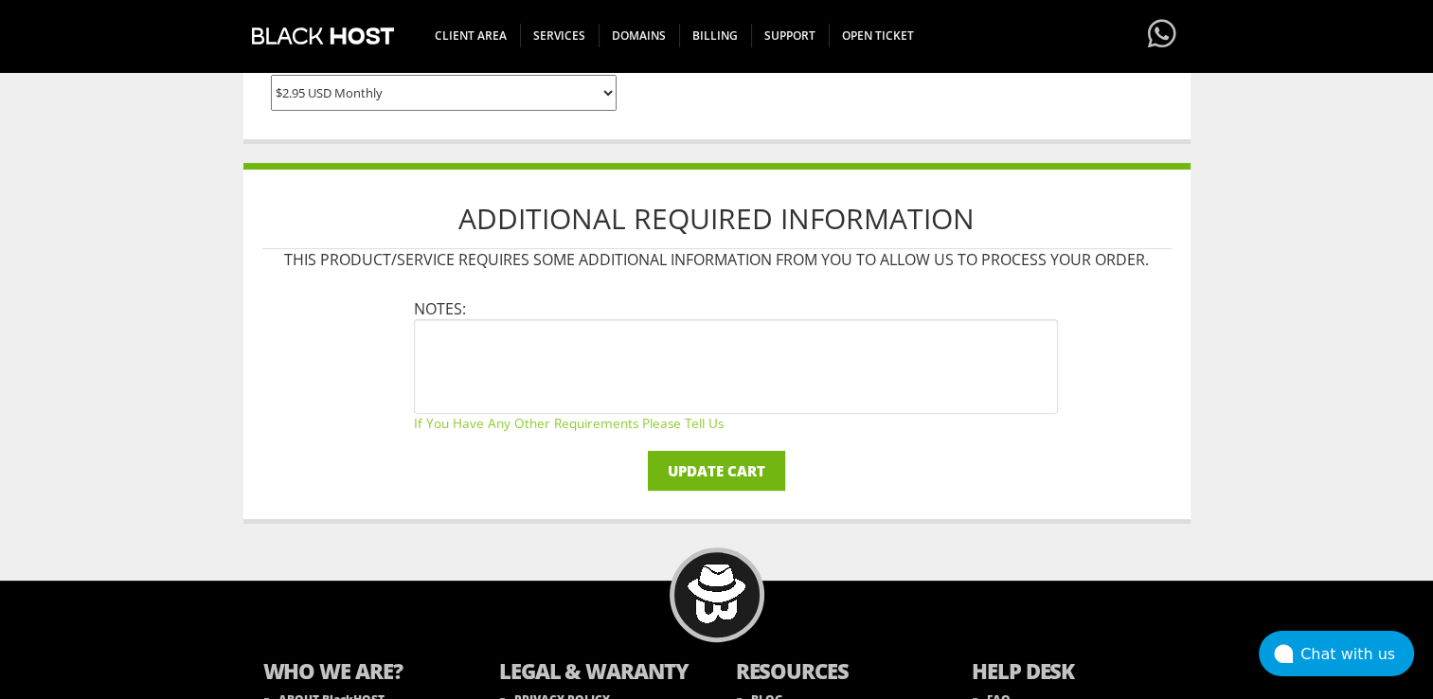
click at [716, 468] on input "Update Cart" at bounding box center [716, 471] width 137 height 40
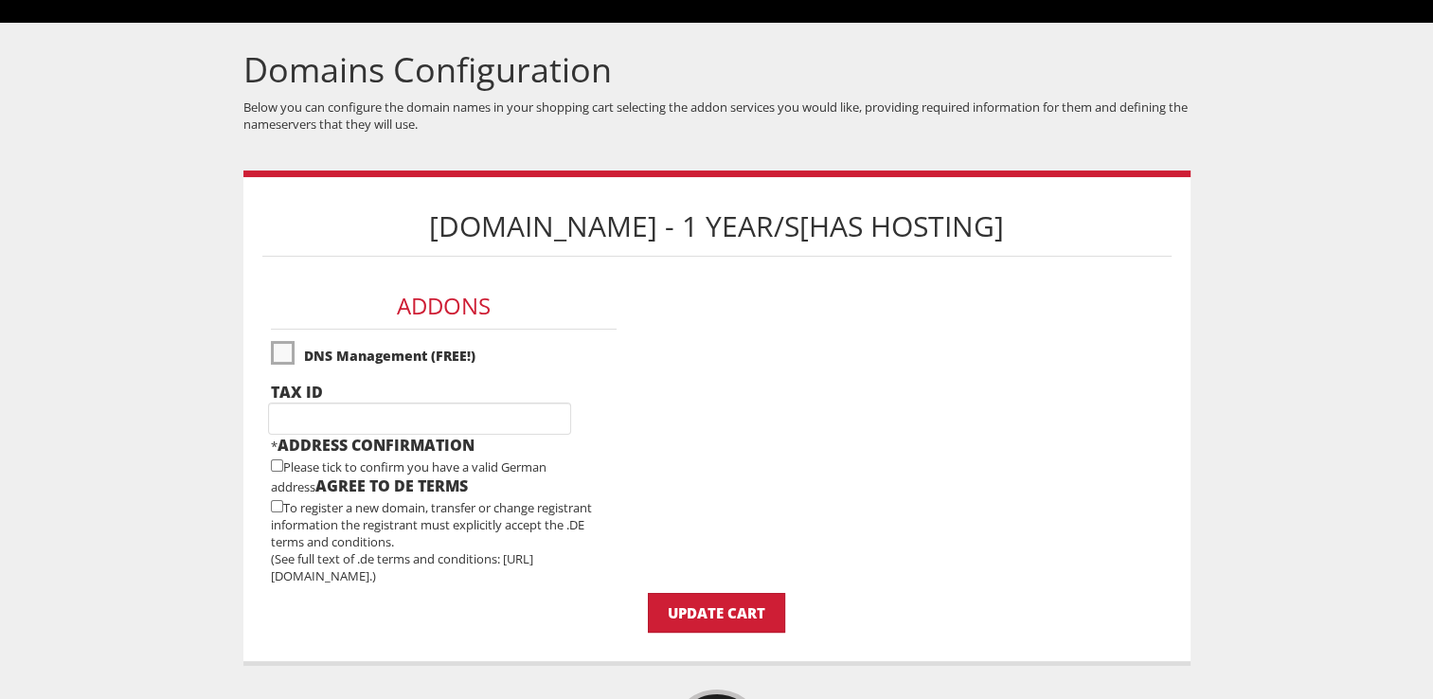
scroll to position [193, 0]
click at [315, 409] on input "text" at bounding box center [419, 418] width 303 height 32
paste input "382115958"
type input "382115958"
click at [290, 420] on input "382115958" at bounding box center [419, 418] width 303 height 32
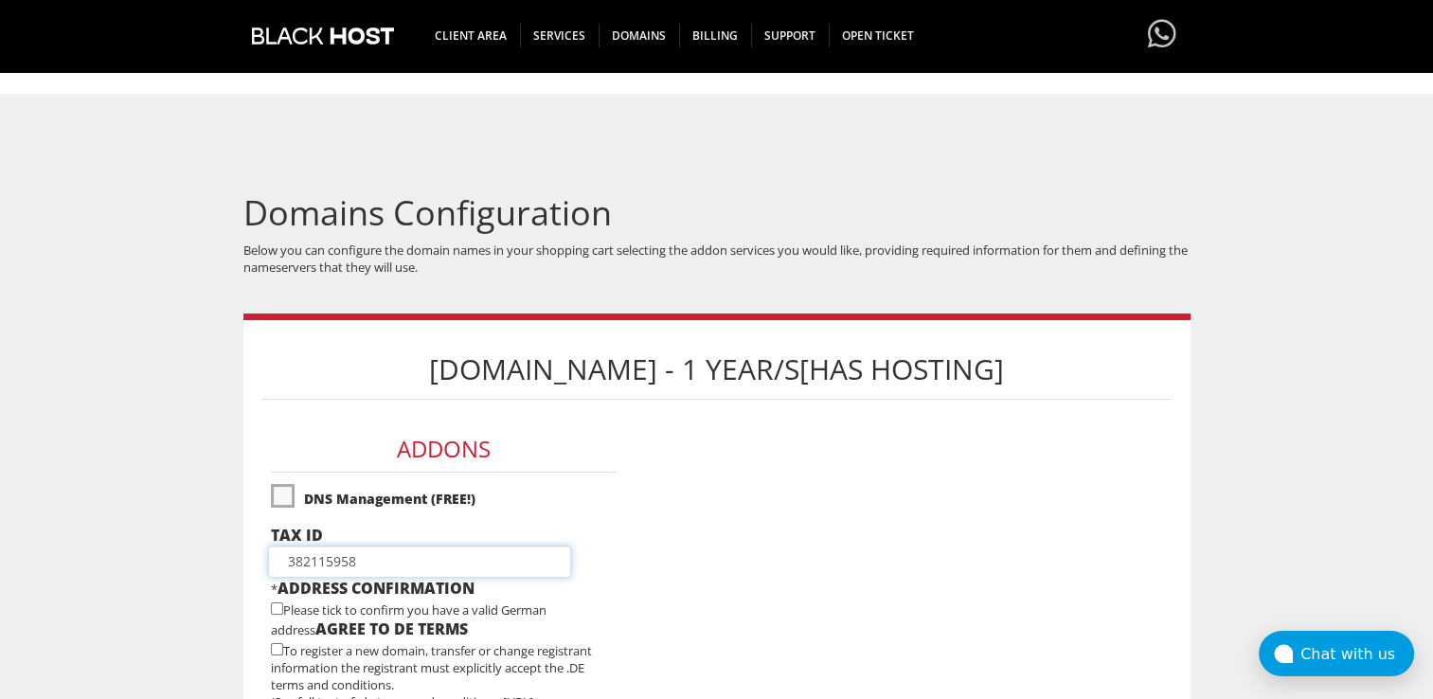
scroll to position [45, 0]
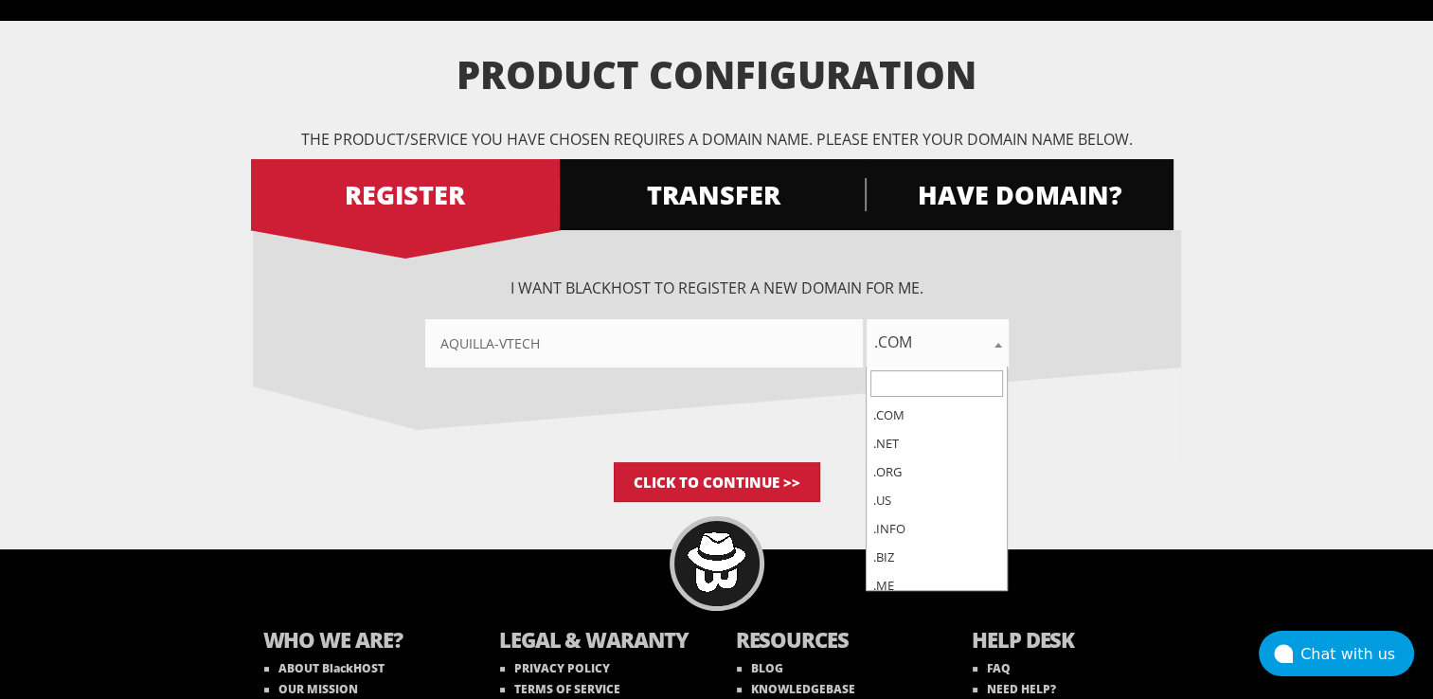
click at [913, 346] on span ".com" at bounding box center [937, 342] width 142 height 27
select select ".us"
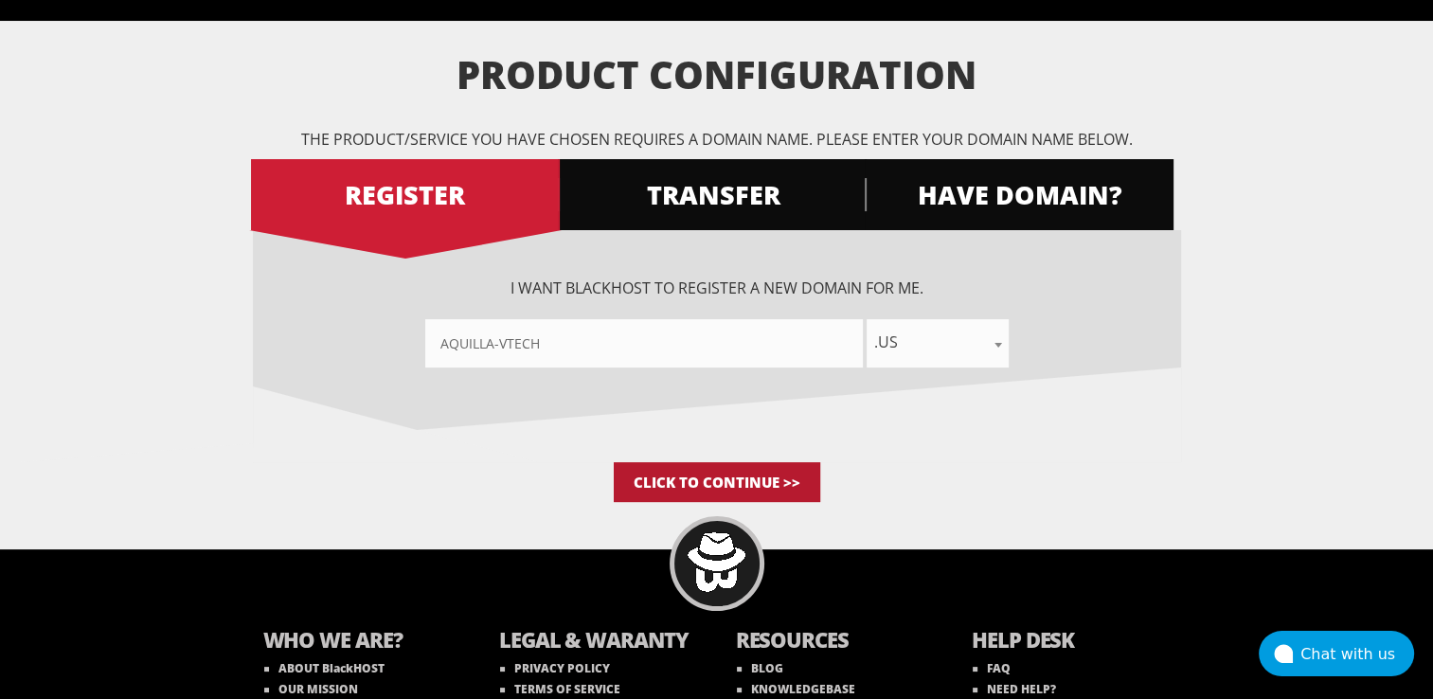
click at [727, 473] on input "Click to Continue >>" at bounding box center [717, 482] width 206 height 40
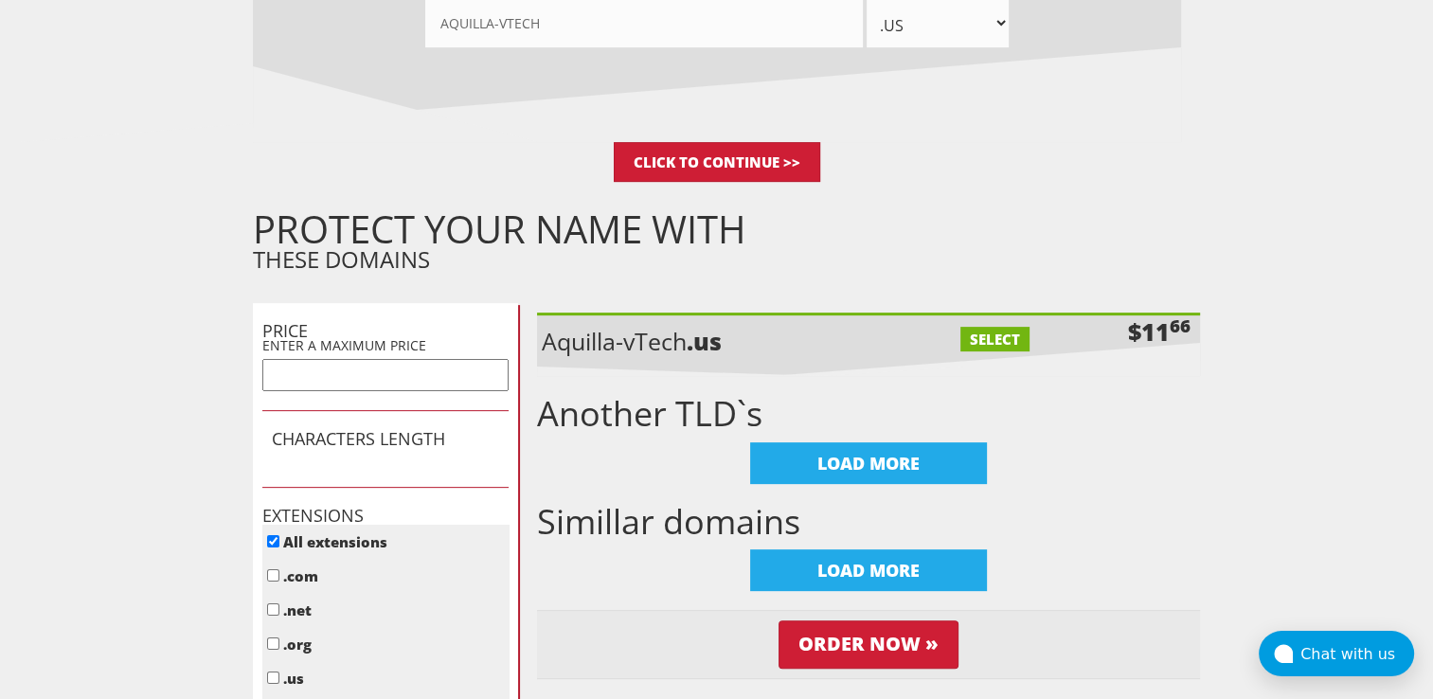
scroll to position [674, 0]
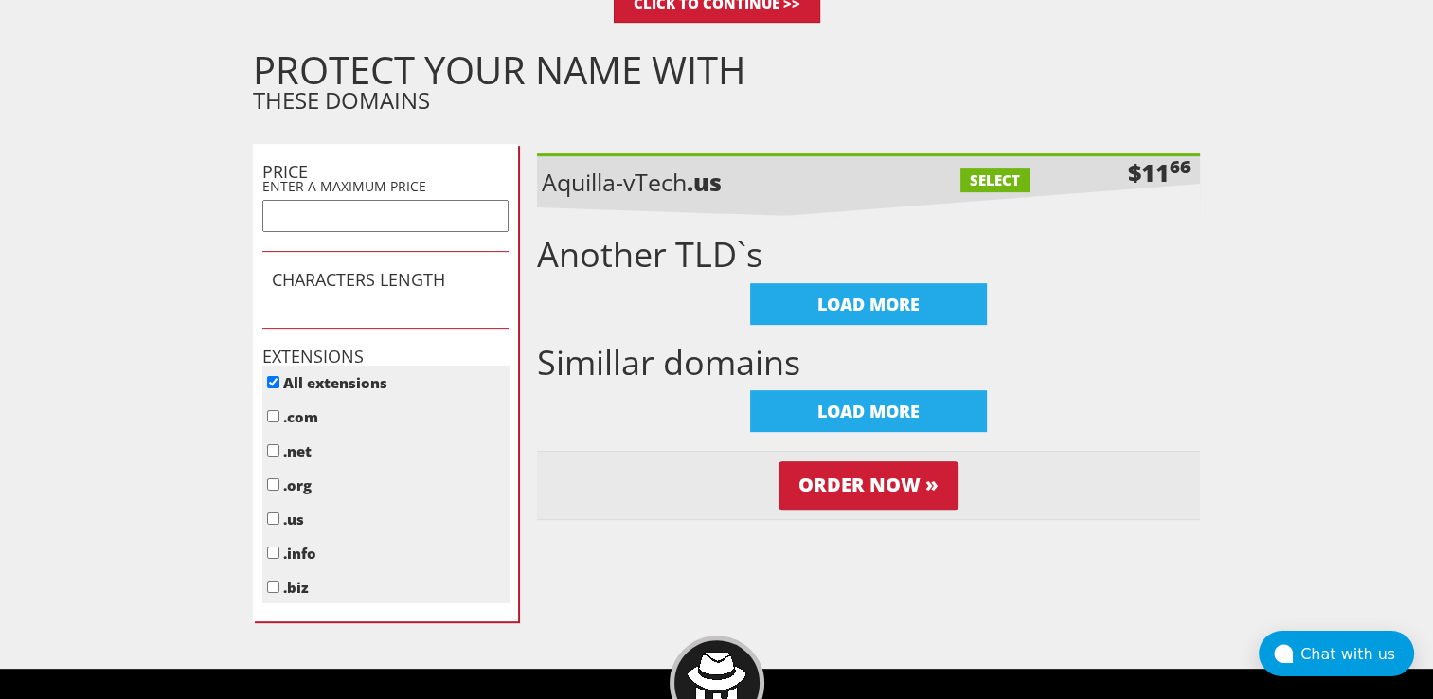
click at [989, 172] on label "SELECT" at bounding box center [994, 180] width 69 height 25
click at [871, 485] on div "Aquilla-vTech .us SELECT $11 66 Another TLD`s LOAD MORE Simillar domains LOAD M…" at bounding box center [868, 355] width 663 height 423
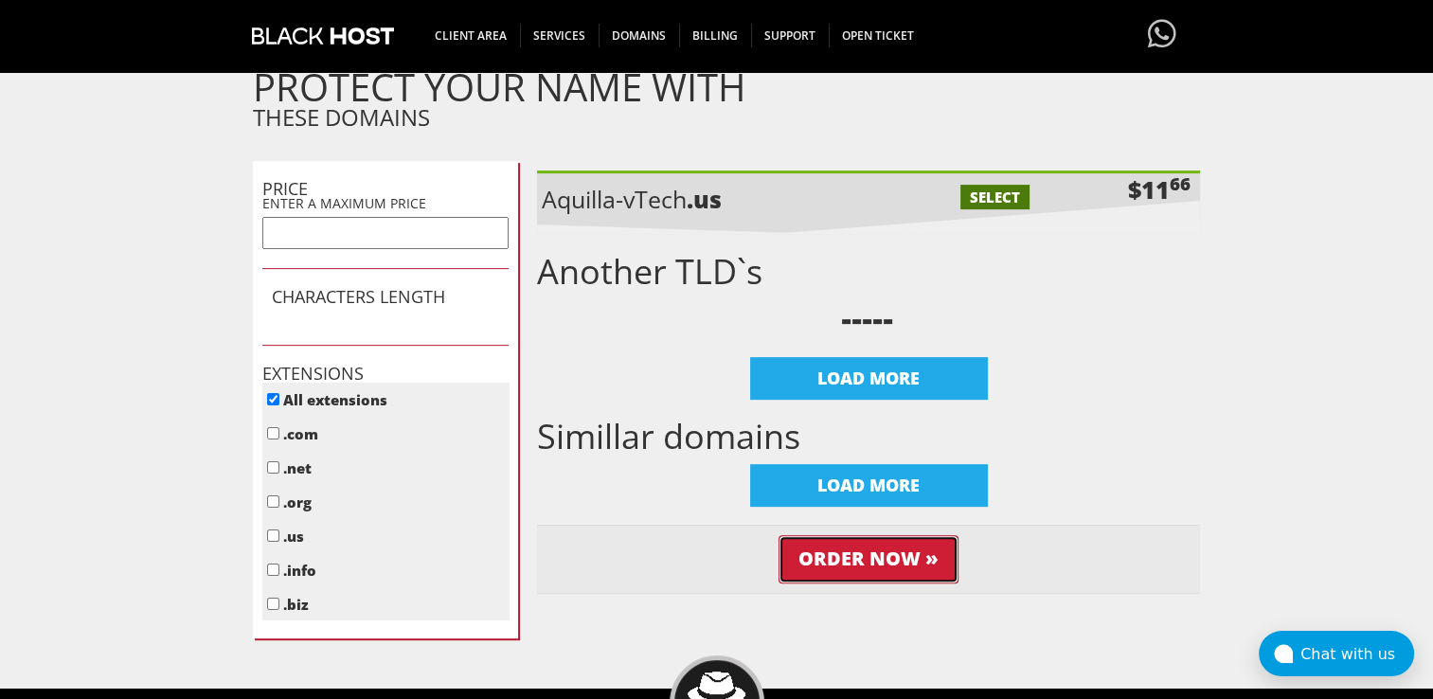
scroll to position [657, 0]
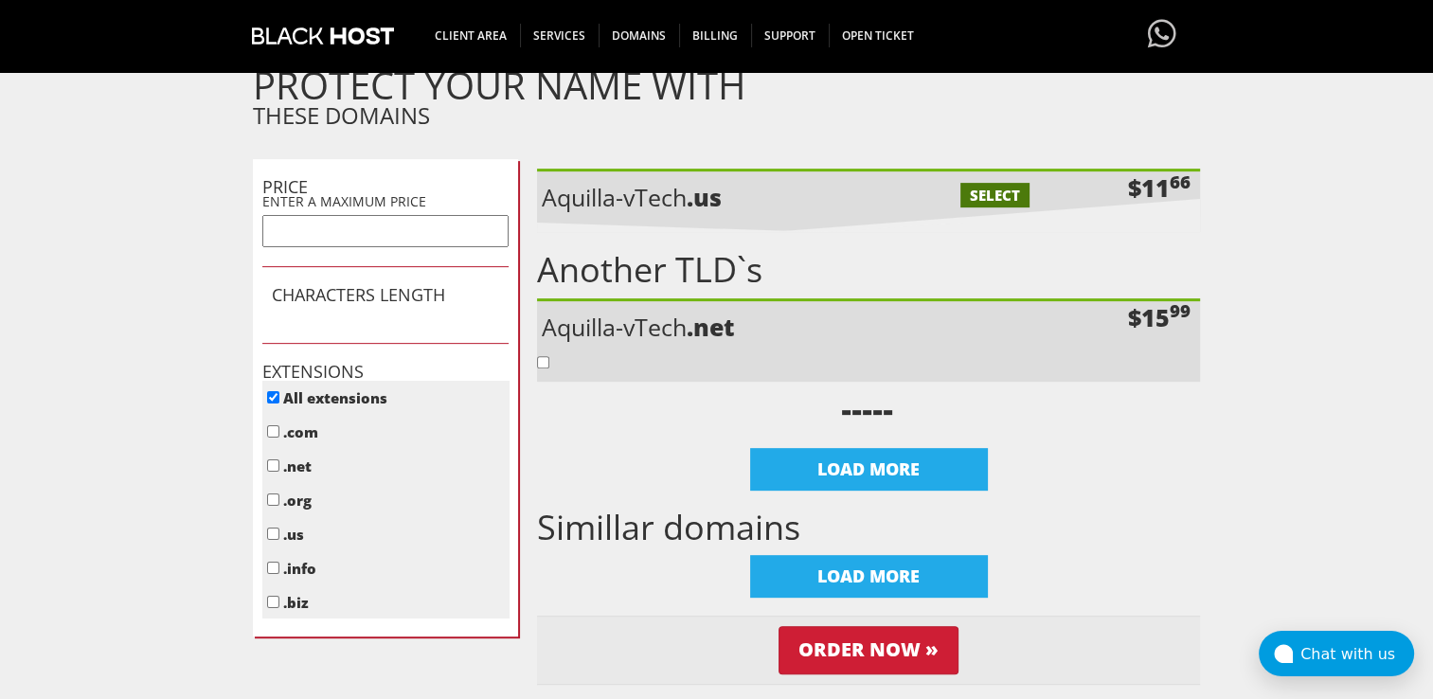
click at [991, 199] on label "SELECT" at bounding box center [994, 195] width 69 height 25
click at [989, 194] on label "SELECT" at bounding box center [994, 195] width 69 height 25
checkbox input "true"
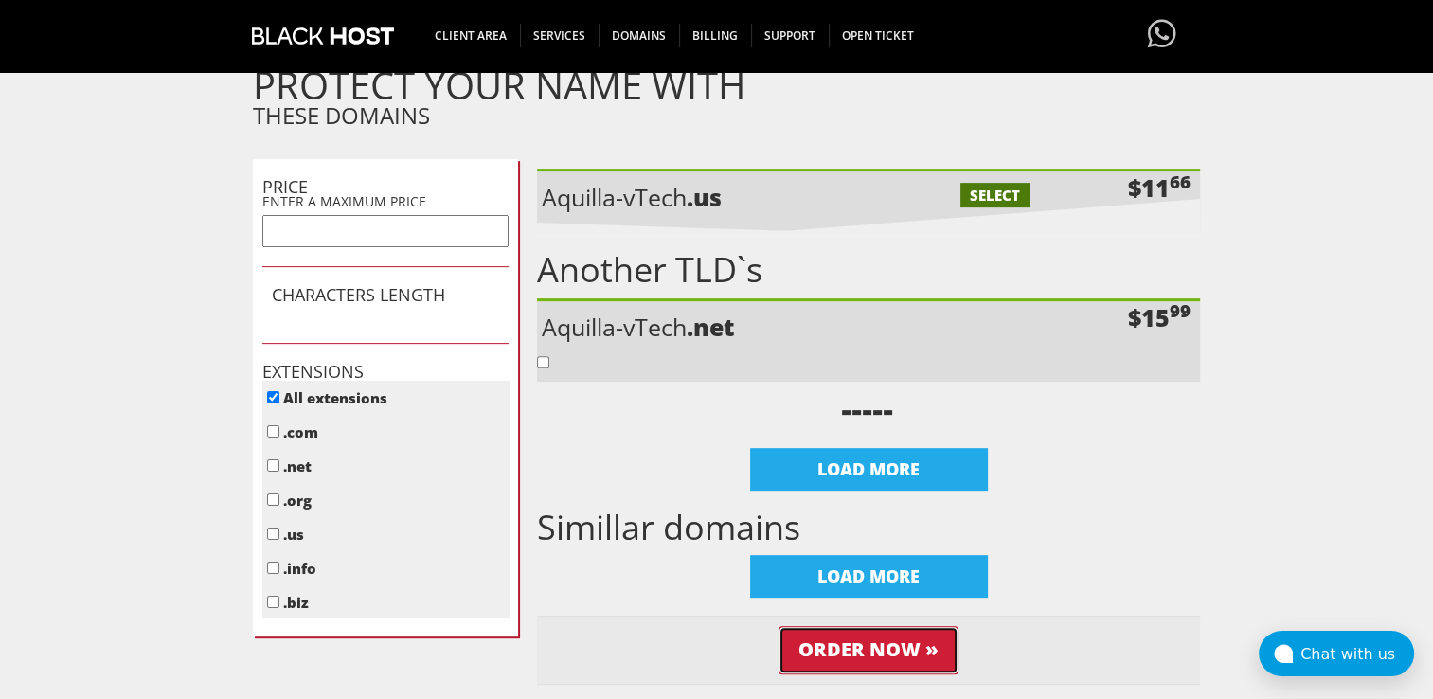
click at [882, 657] on input "Order Now »" at bounding box center [868, 650] width 180 height 48
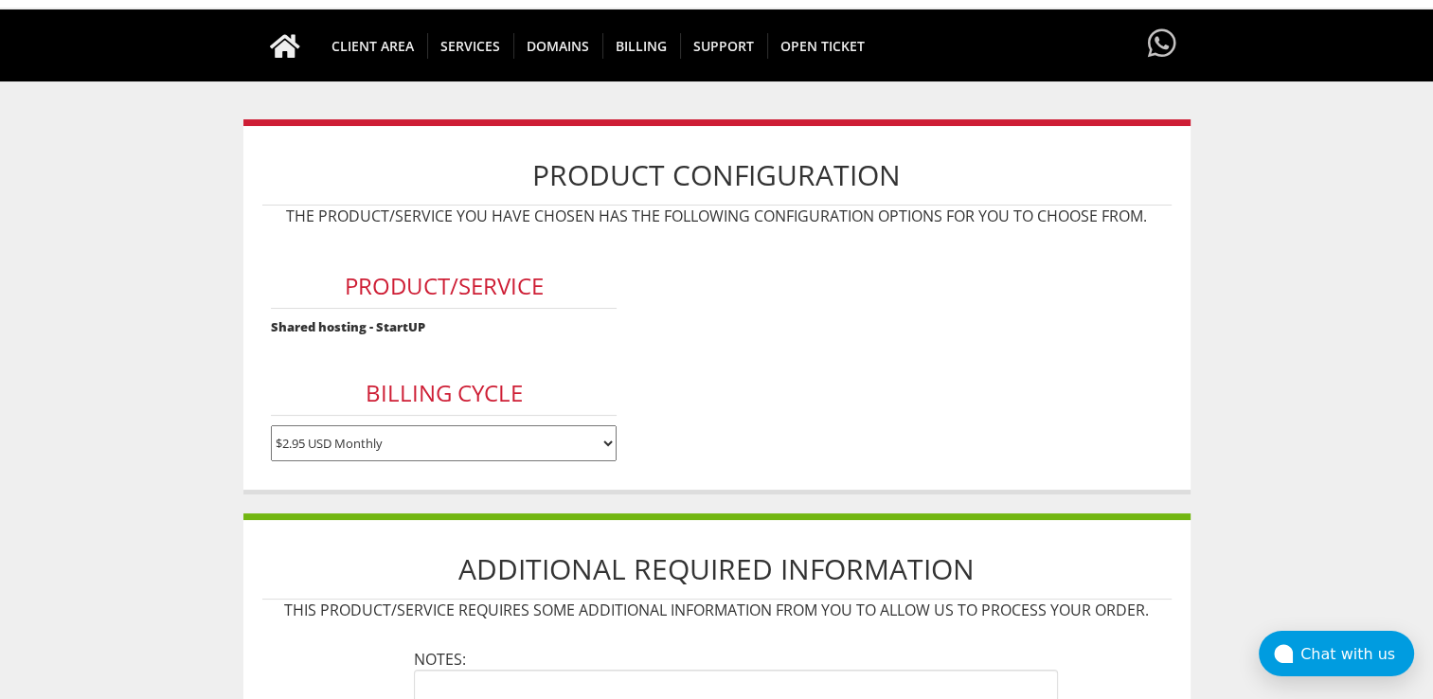
scroll to position [432, 0]
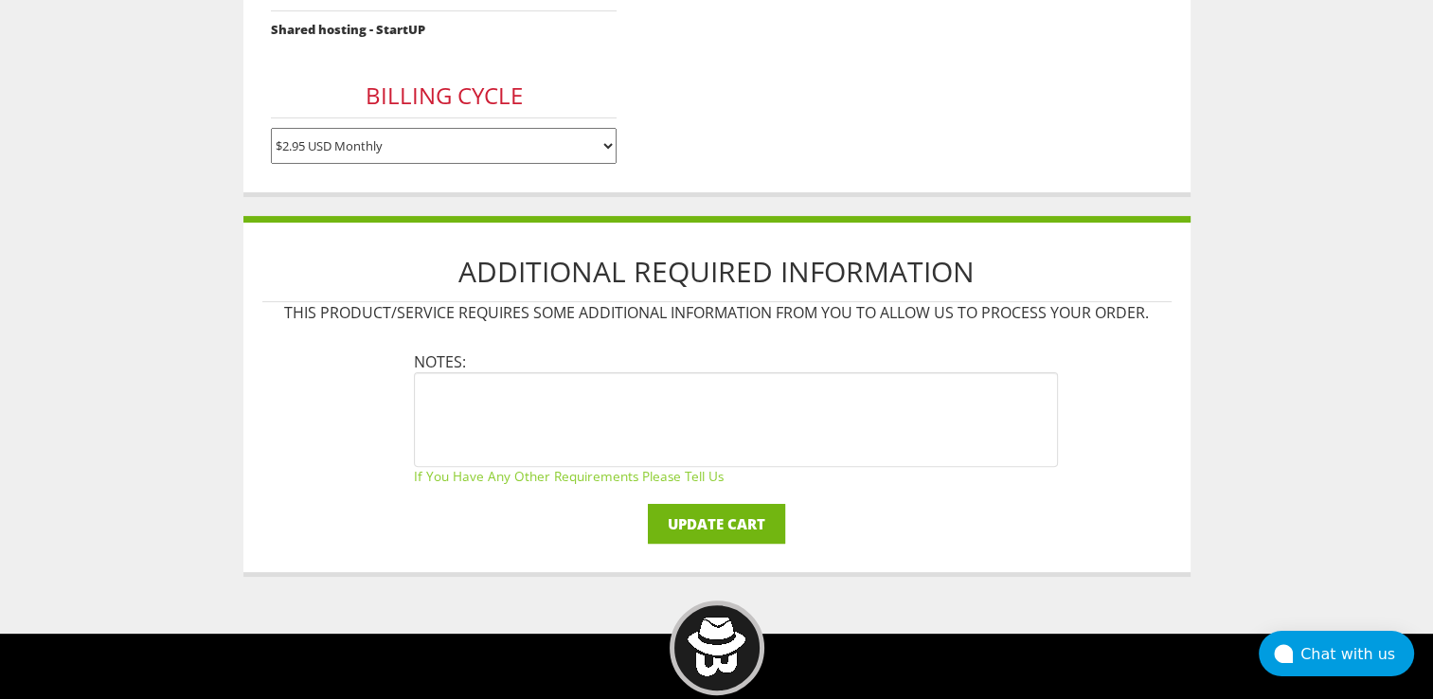
click at [708, 521] on input "Update Cart" at bounding box center [716, 524] width 137 height 40
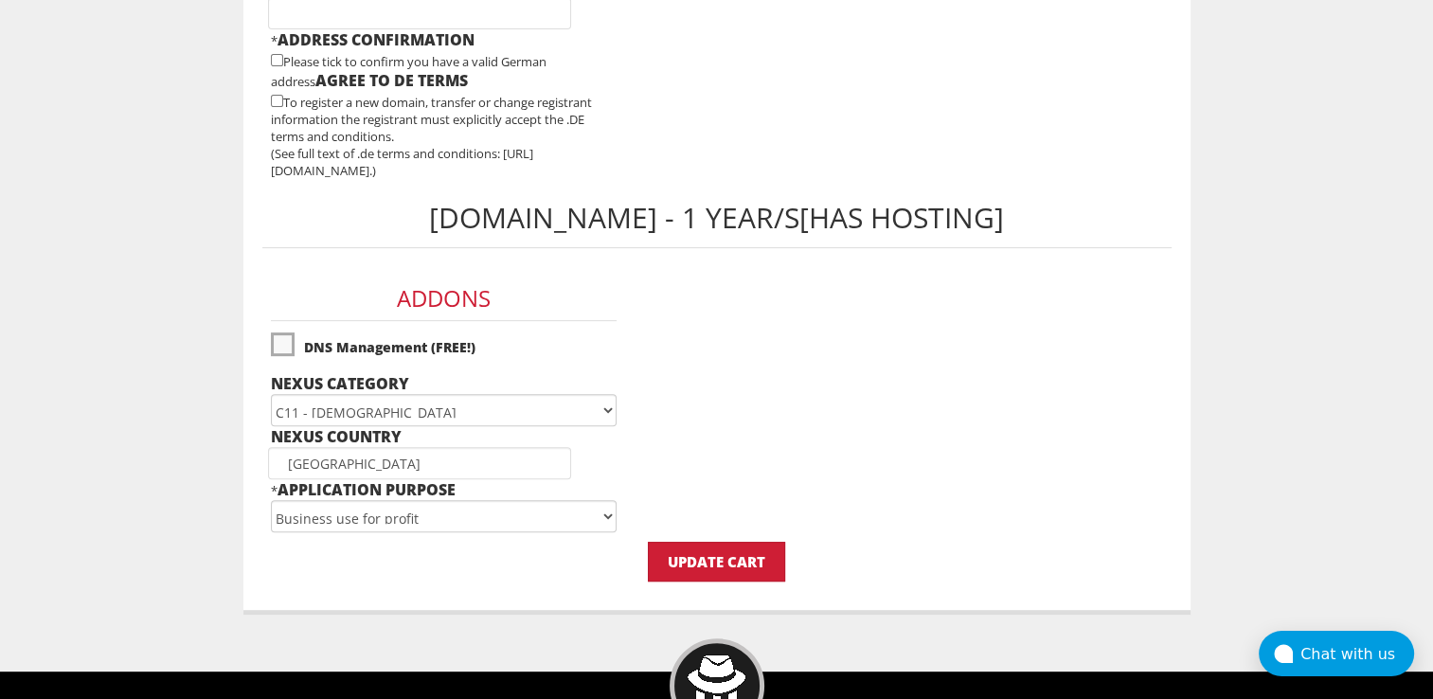
type input "[GEOGRAPHIC_DATA]"
click at [405, 517] on select "Business use for profit Non-profit business Club Association Religious Organiza…" at bounding box center [444, 516] width 346 height 32
select select "Association"
click at [271, 500] on select "Business use for profit Non-profit business Club Association Religious Organiza…" at bounding box center [444, 516] width 346 height 32
click at [287, 341] on label"] "DNS Management (FREE!)" at bounding box center [444, 346] width 346 height 33
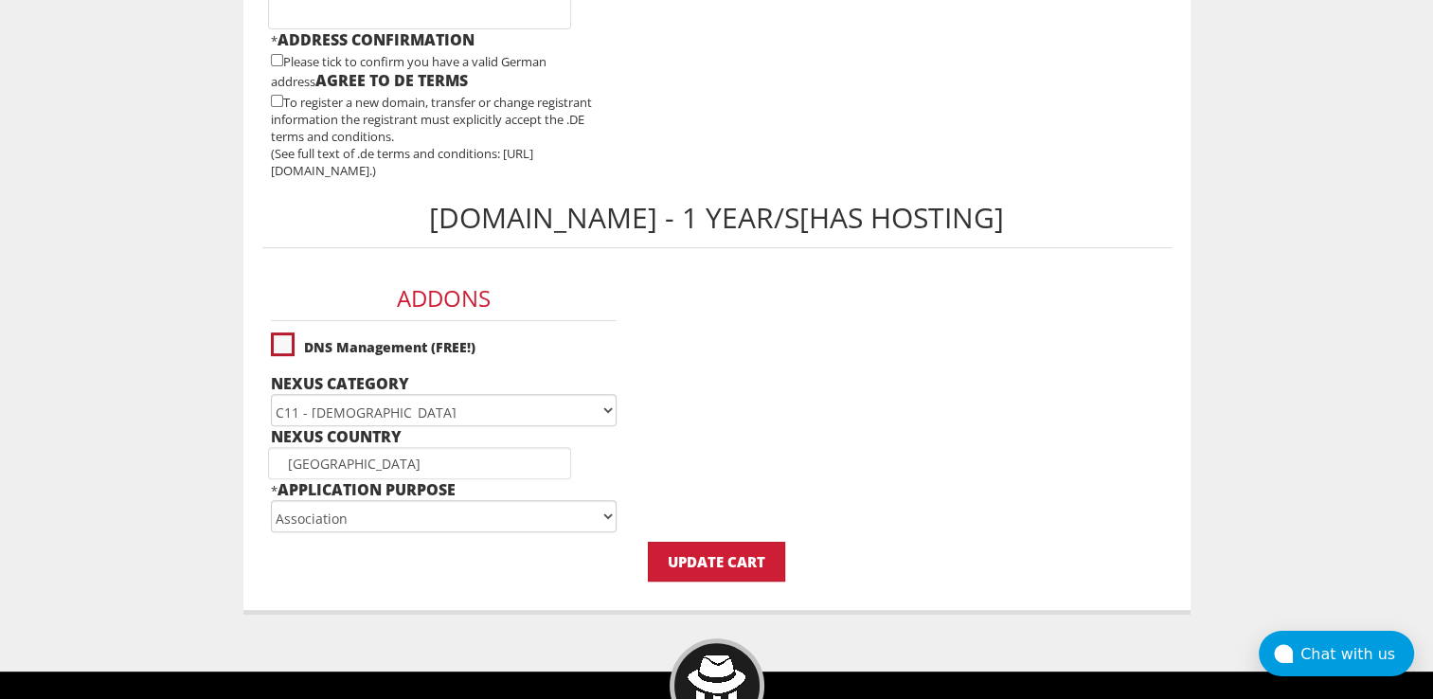
click at [286, 345] on label"] "DNS Management (FREE!)" at bounding box center [444, 346] width 346 height 33
checkbox input "false"
click at [341, 513] on select "Business use for profit Non-profit business Club Association Religious Organiza…" at bounding box center [444, 516] width 346 height 32
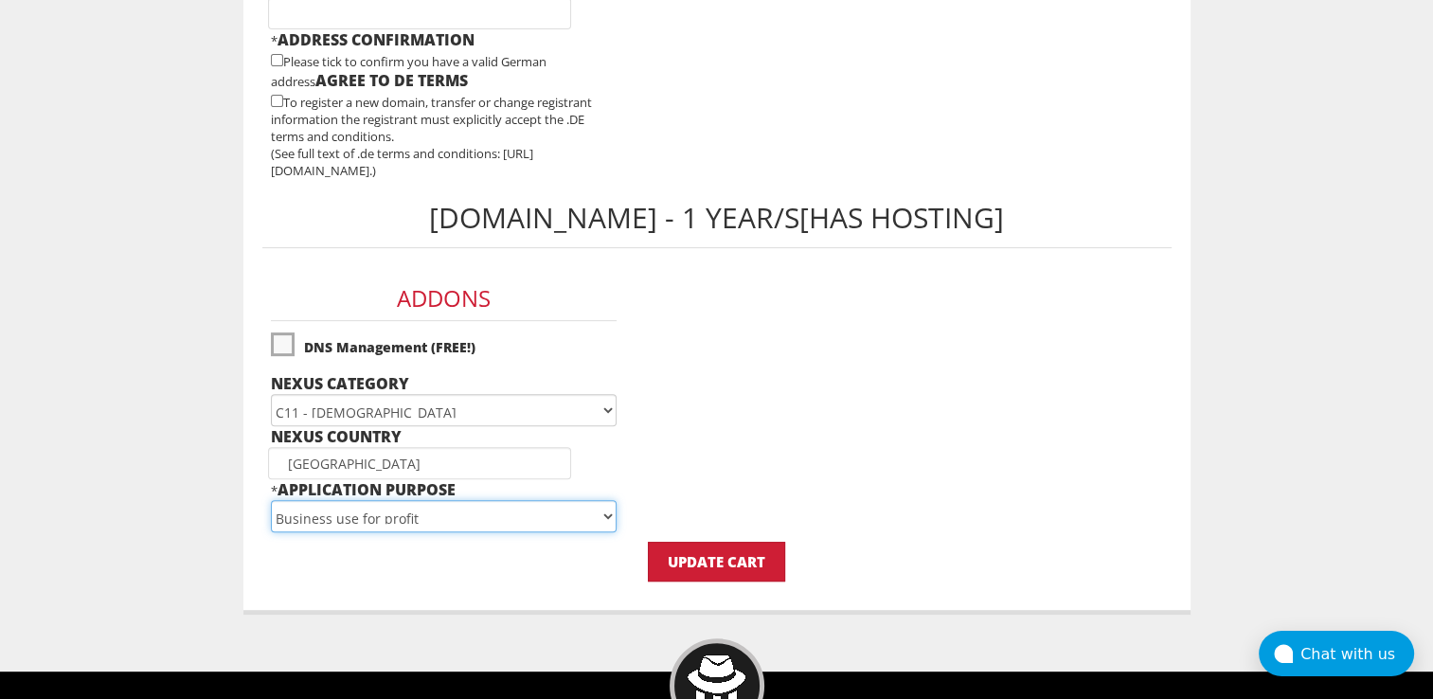
click at [271, 500] on select "Business use for profit Non-profit business Club Association Religious Organiza…" at bounding box center [444, 516] width 346 height 32
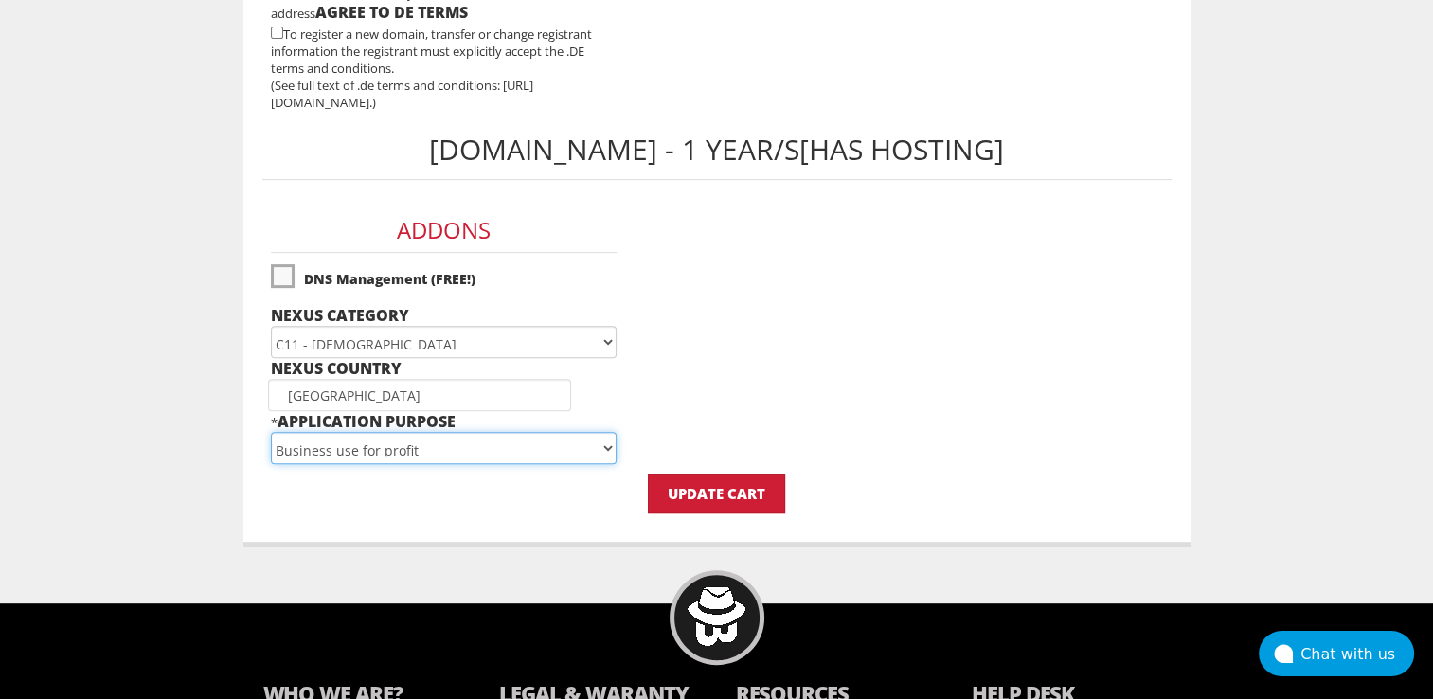
scroll to position [667, 0]
click at [372, 394] on input "United states" at bounding box center [419, 395] width 303 height 32
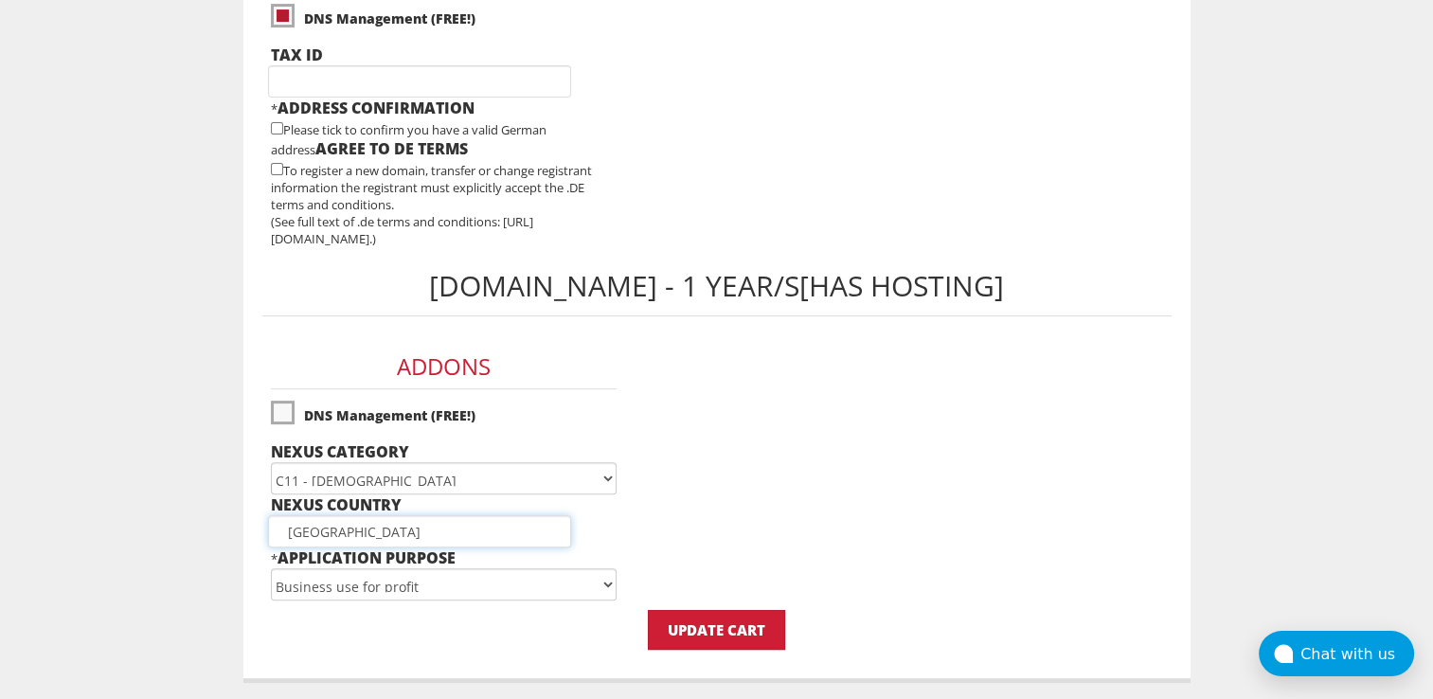
scroll to position [556, 0]
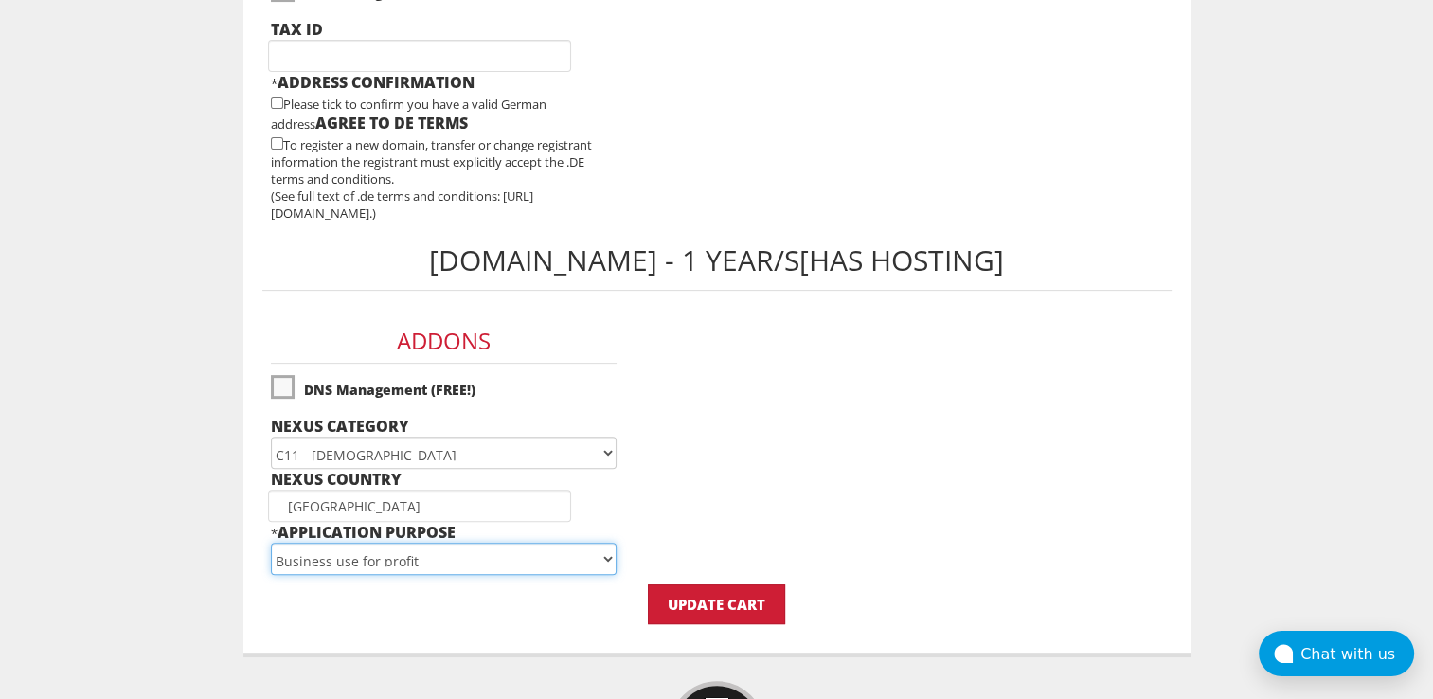
click at [366, 560] on select "Business use for profit Non-profit business Club Association Religious Organiza…" at bounding box center [444, 559] width 346 height 32
select select "Association"
click at [271, 543] on select "Business use for profit Non-profit business Club Association Religious Organiza…" at bounding box center [444, 559] width 346 height 32
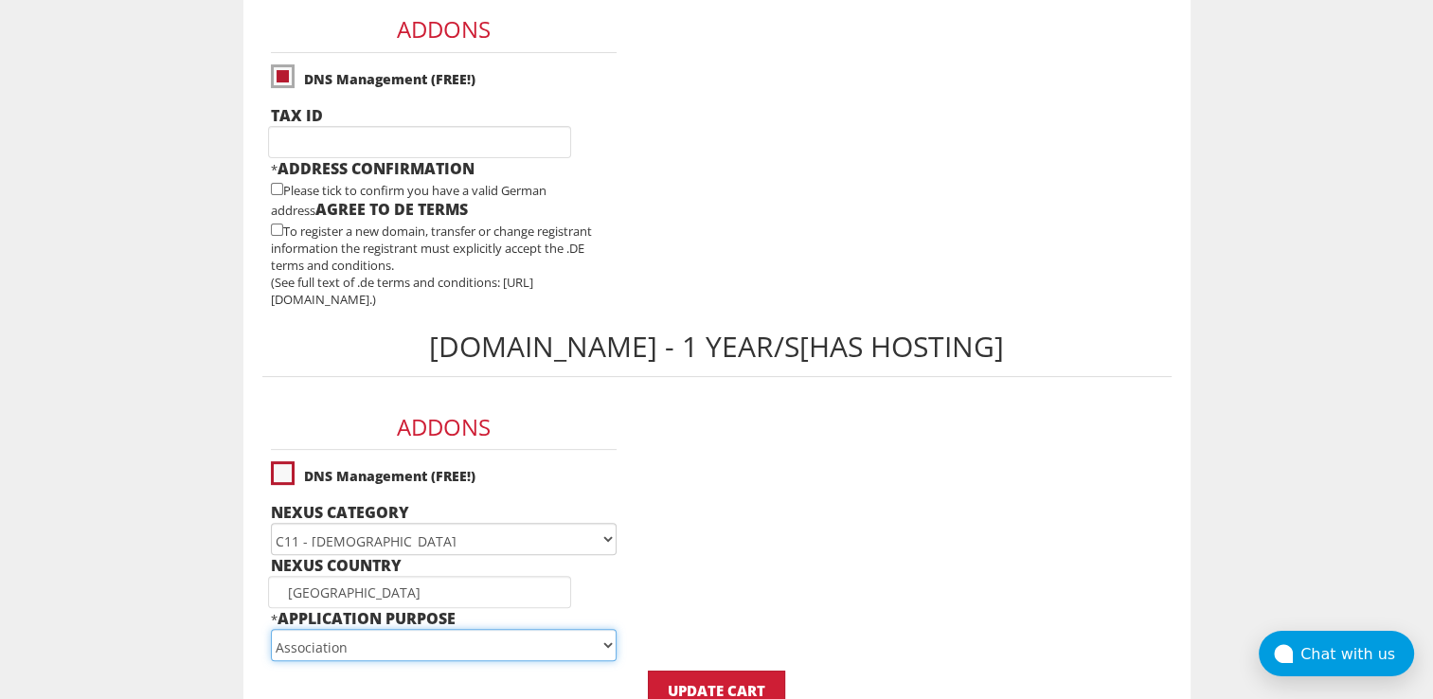
scroll to position [384, 0]
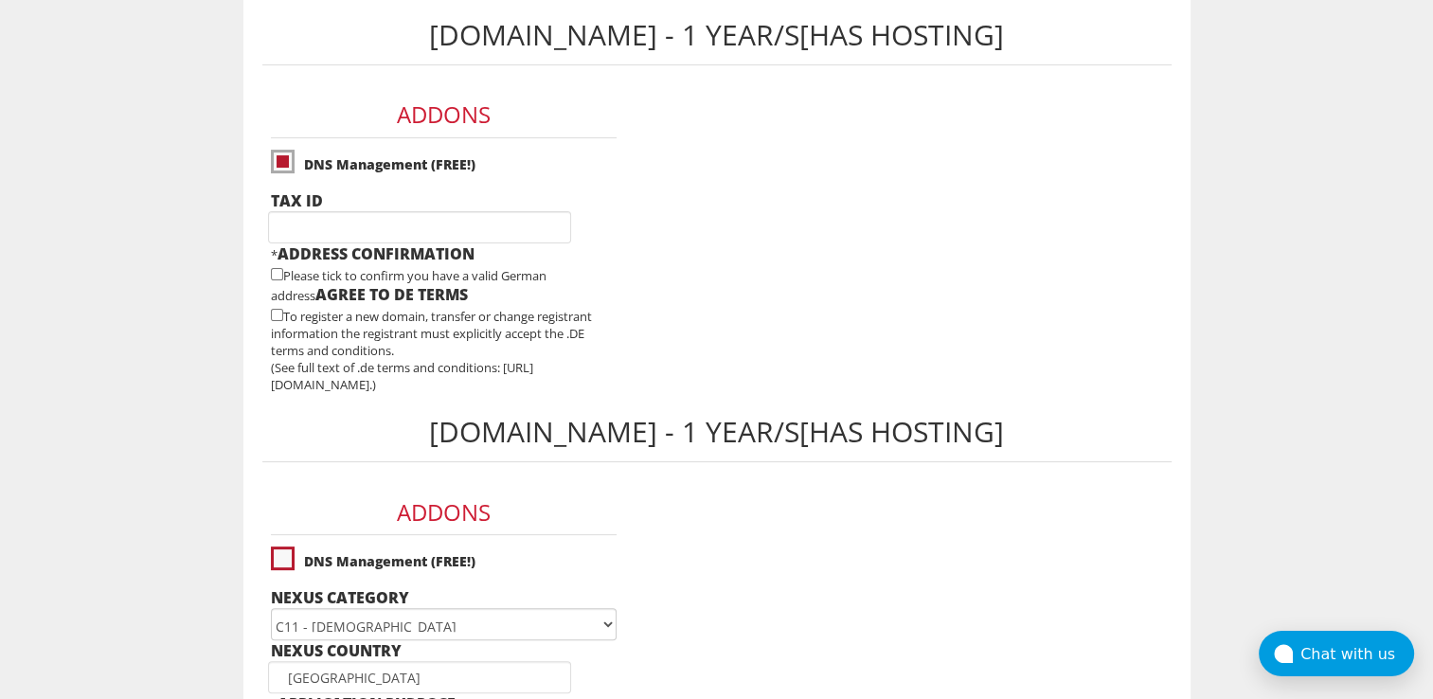
click at [290, 556] on label"] "DNS Management (FREE!)" at bounding box center [444, 561] width 346 height 33
checkbox input "true"
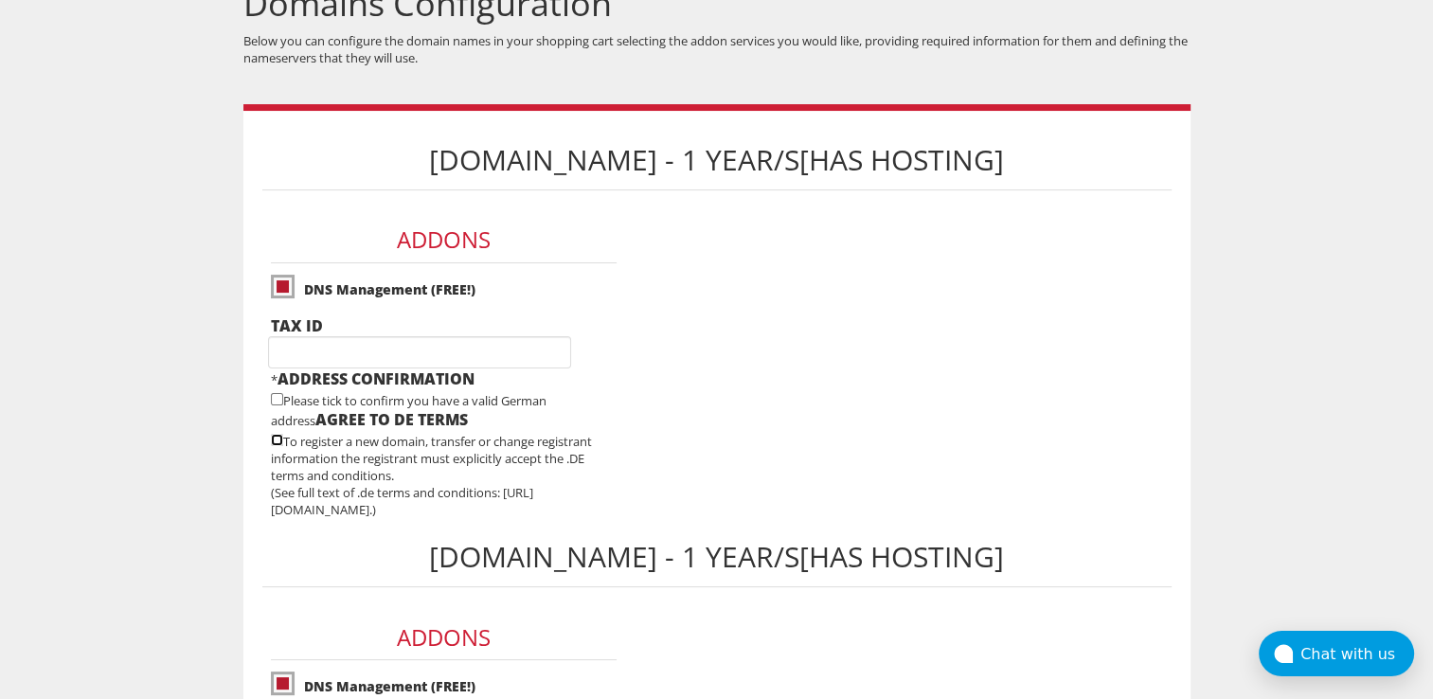
click at [274, 437] on input"] "checkbox" at bounding box center [277, 440] width 12 height 12
checkbox input"] "true"
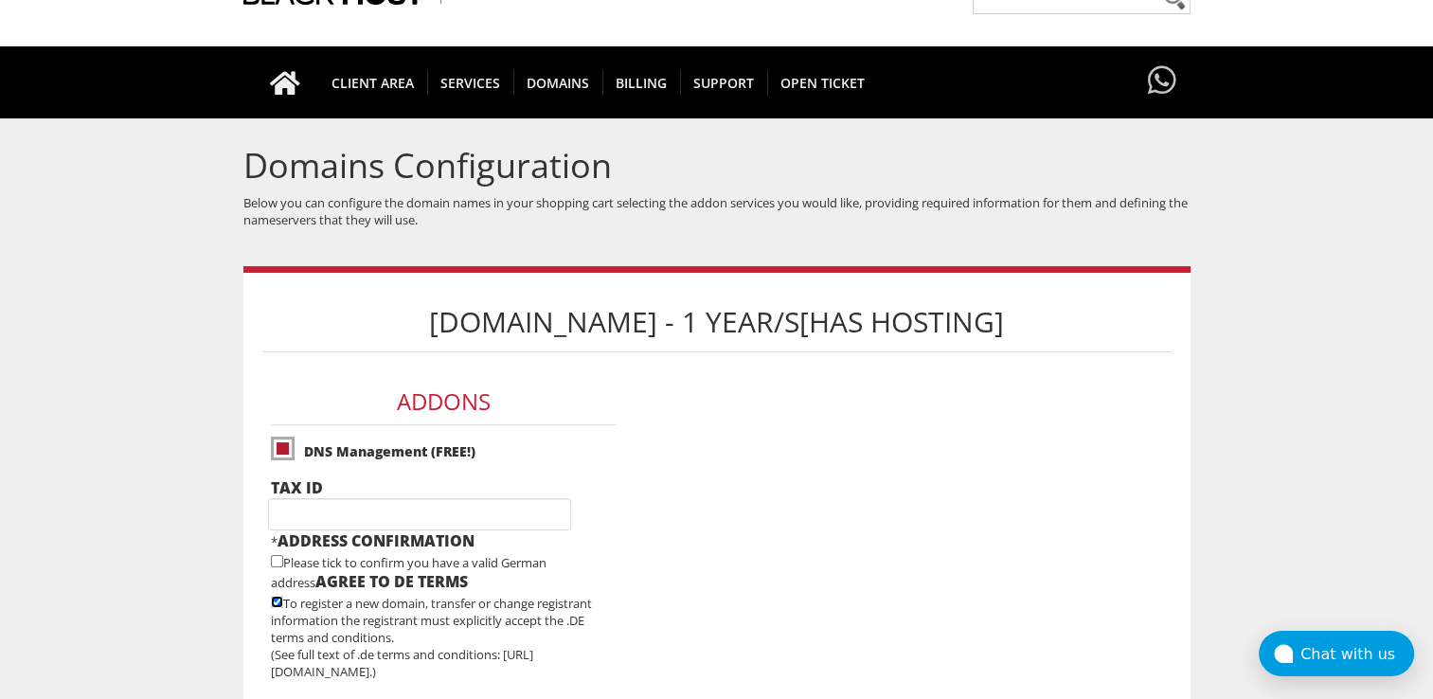
scroll to position [98, 0]
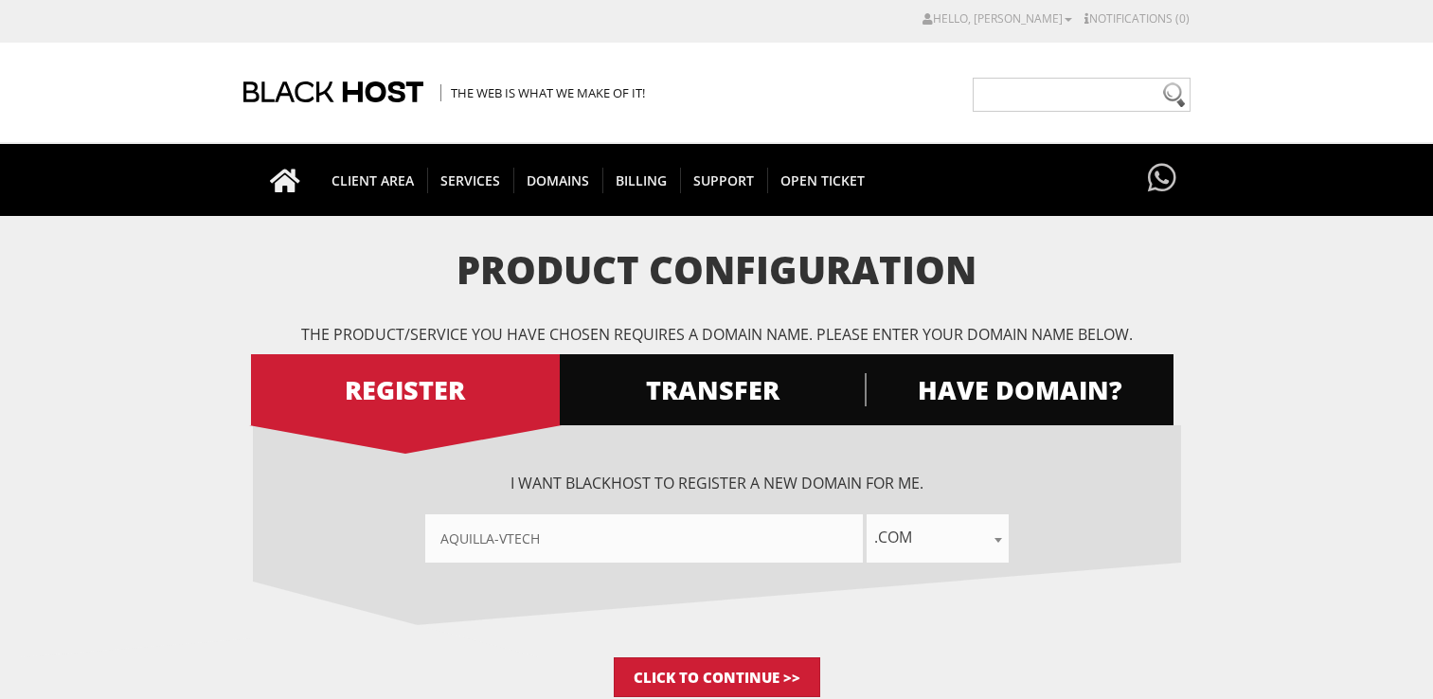
select select ".us"
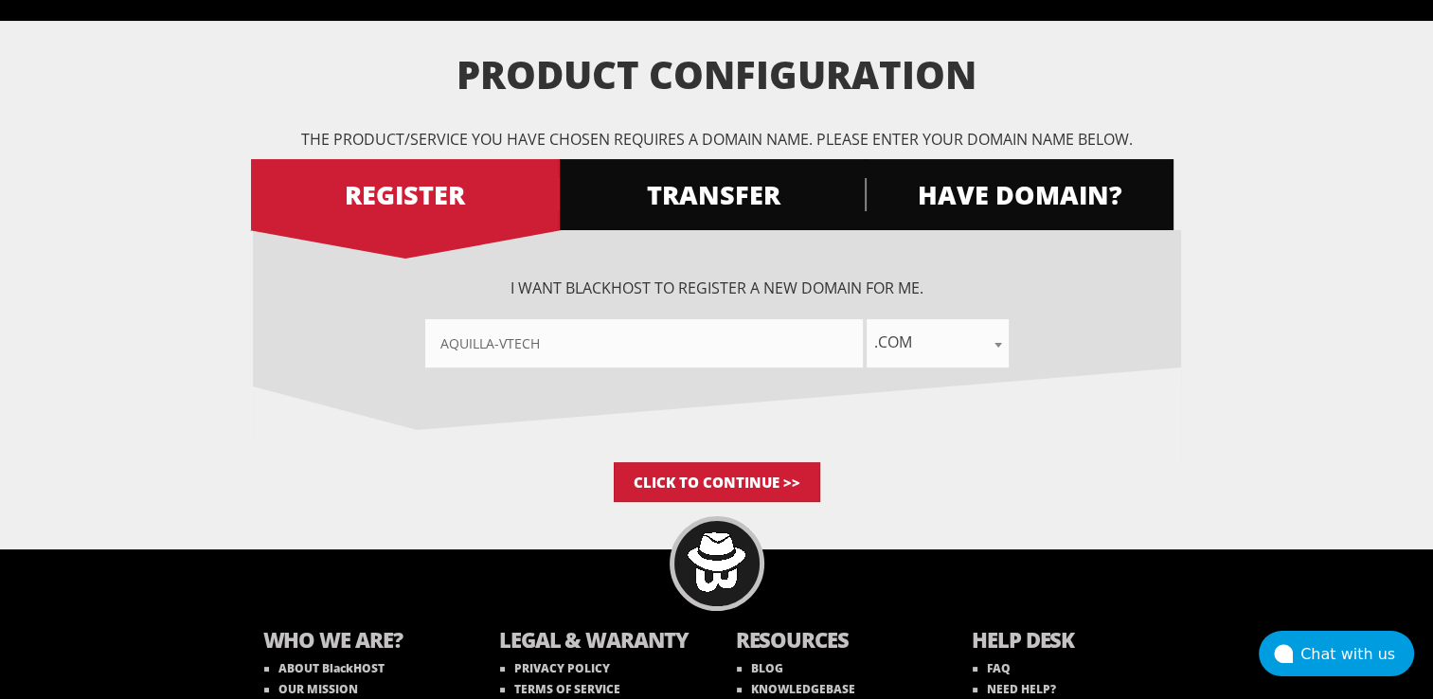
click at [958, 348] on span ".com" at bounding box center [937, 342] width 142 height 27
click at [922, 335] on span ".com" at bounding box center [937, 342] width 142 height 27
click at [696, 353] on input"] "text" at bounding box center [644, 343] width 438 height 48
type input"] "Aquilla-vTech"
click at [959, 345] on span ".com" at bounding box center [937, 342] width 142 height 27
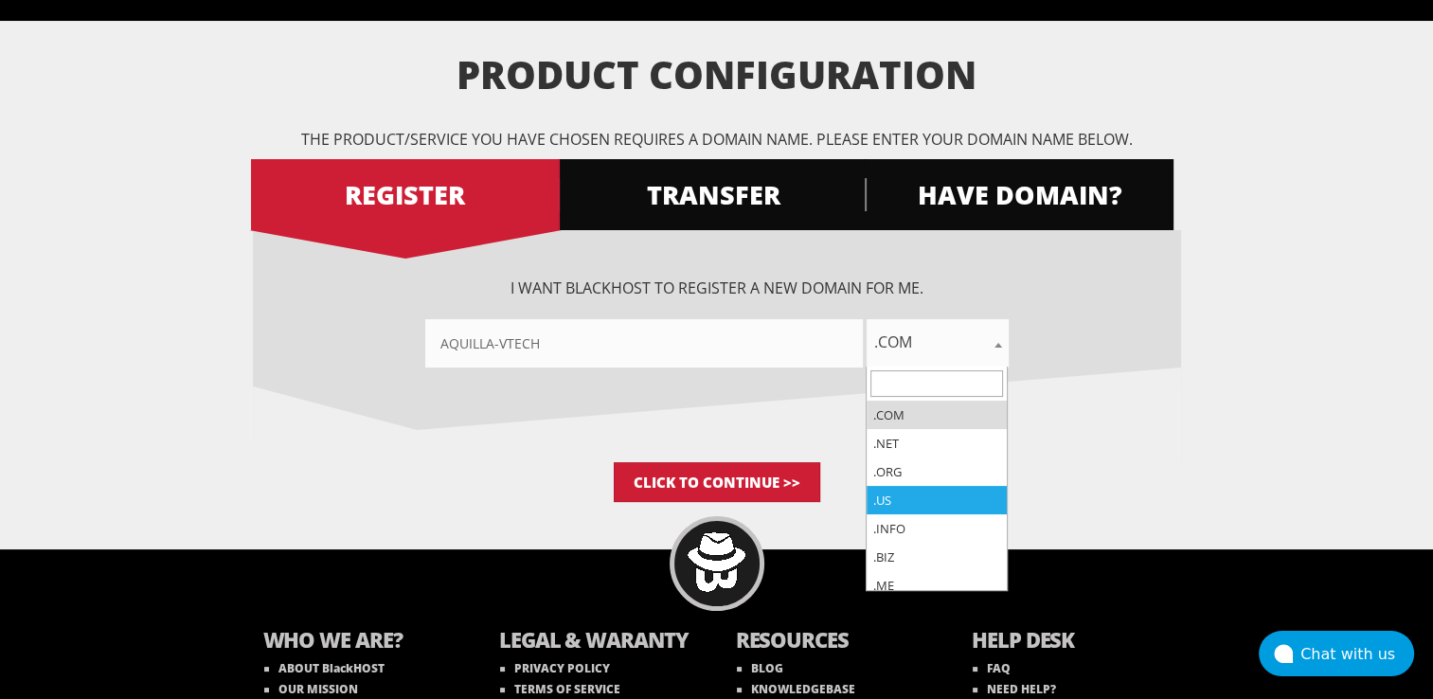
select select ".us"
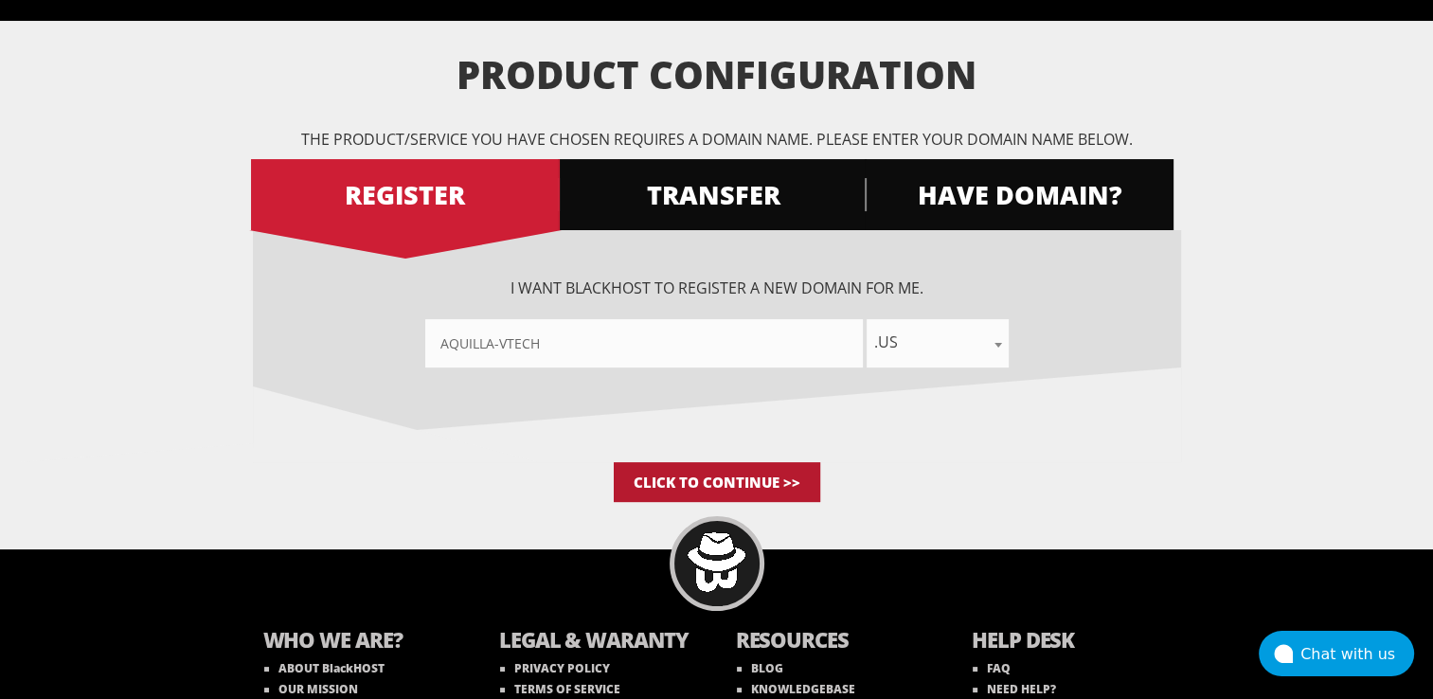
click at [746, 482] on input "Click to Continue >>" at bounding box center [717, 482] width 206 height 40
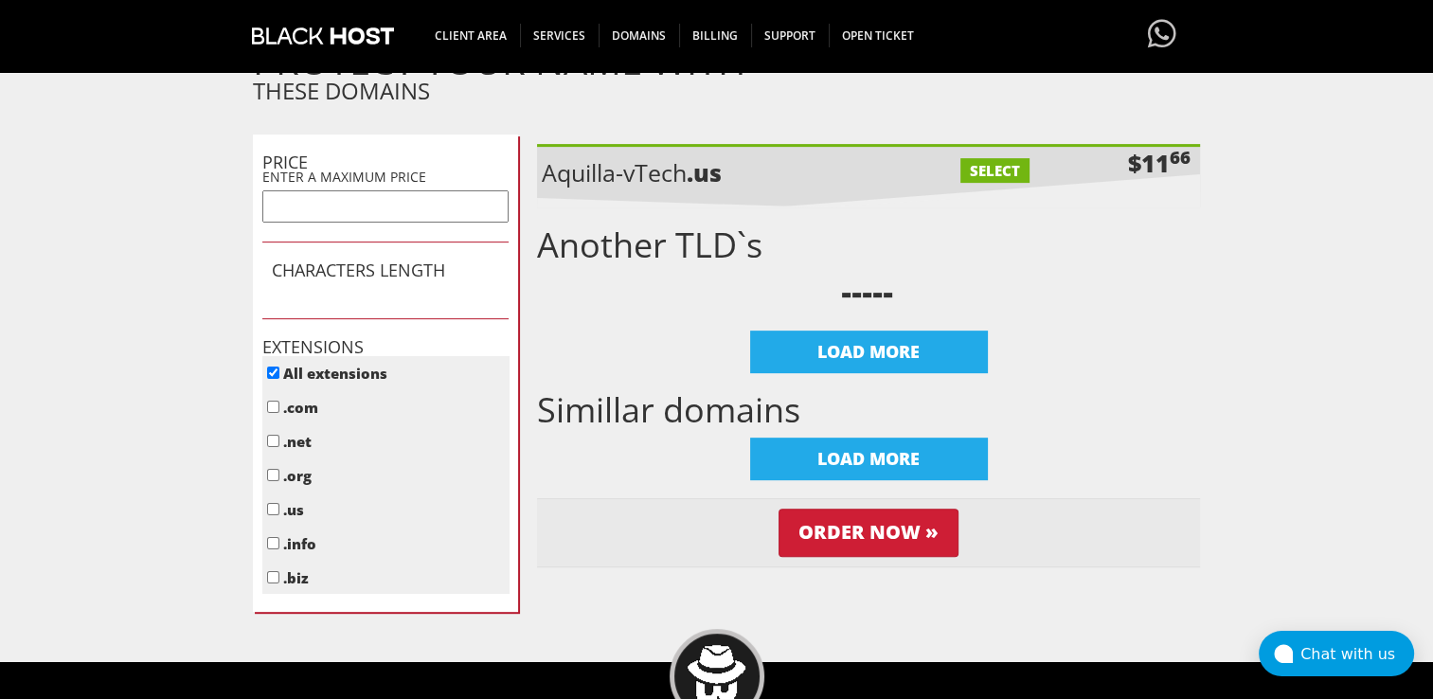
scroll to position [684, 0]
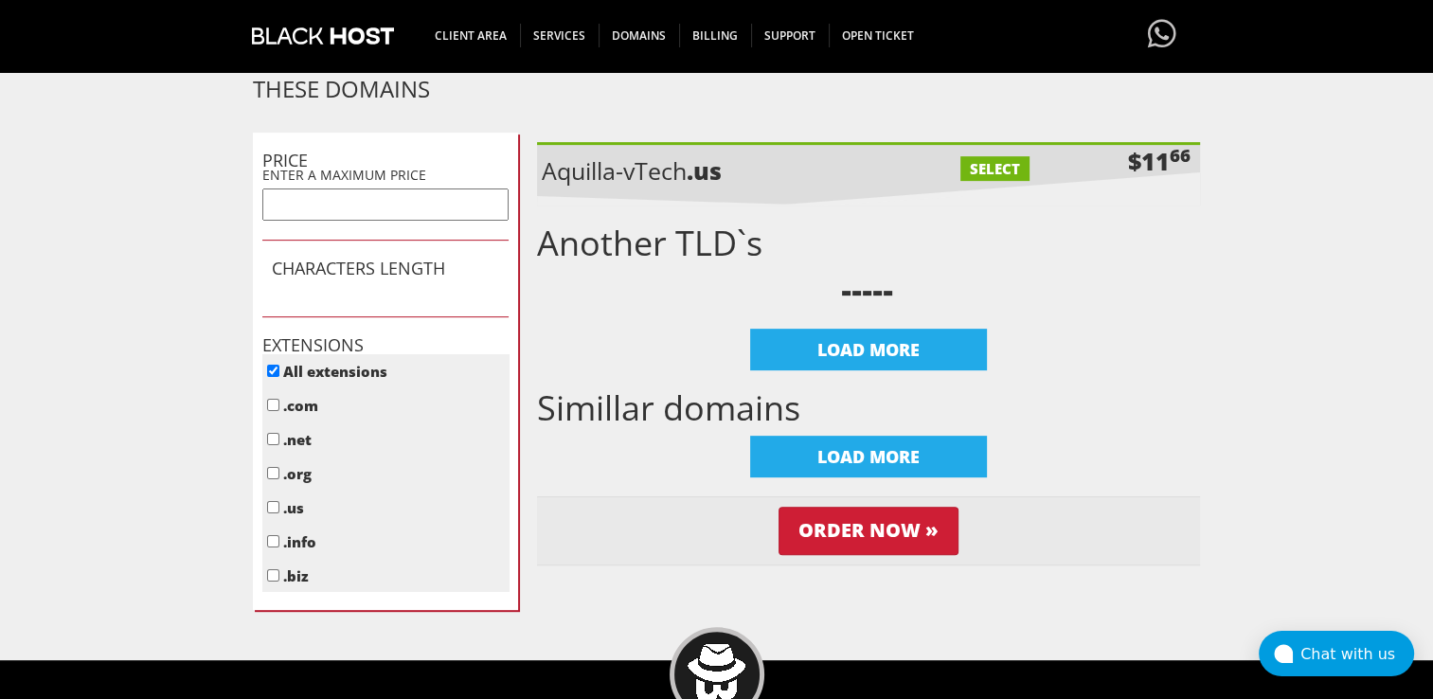
click at [979, 170] on label "SELECT" at bounding box center [994, 168] width 69 height 25
checkbox input "true"
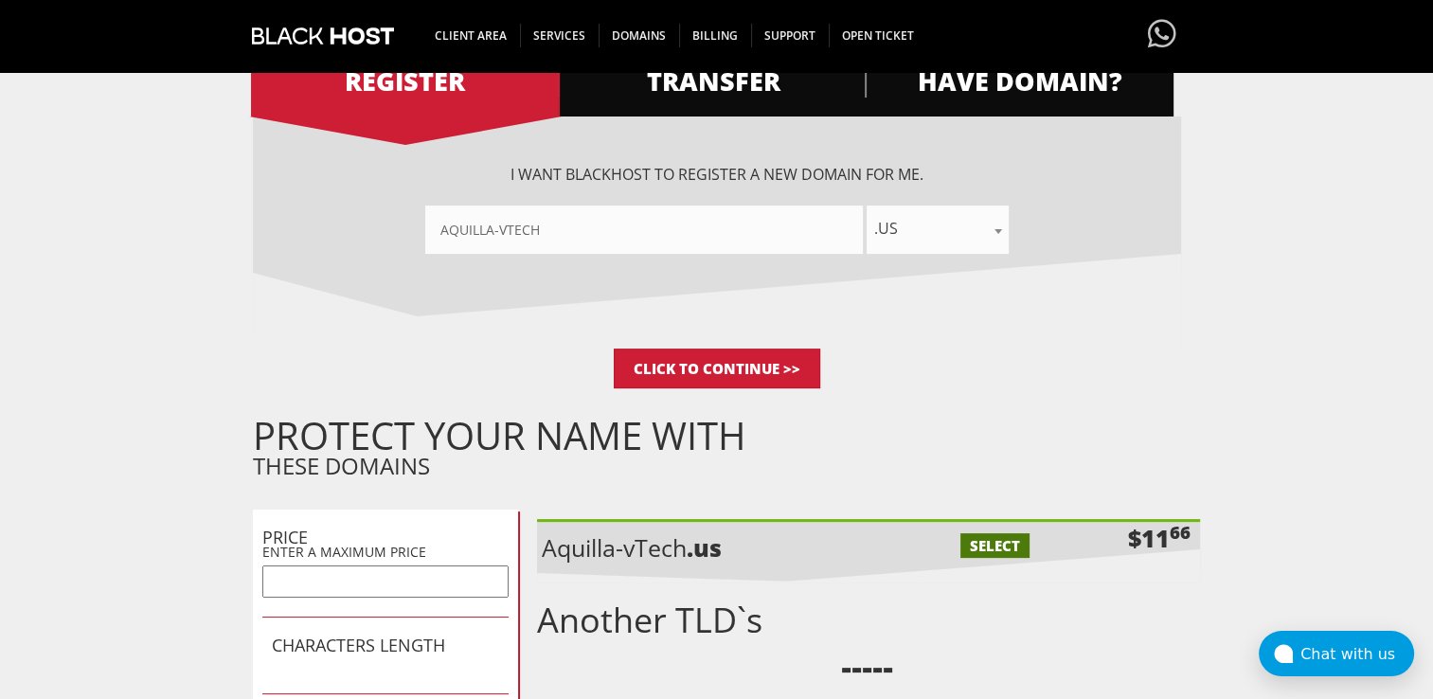
scroll to position [277, 0]
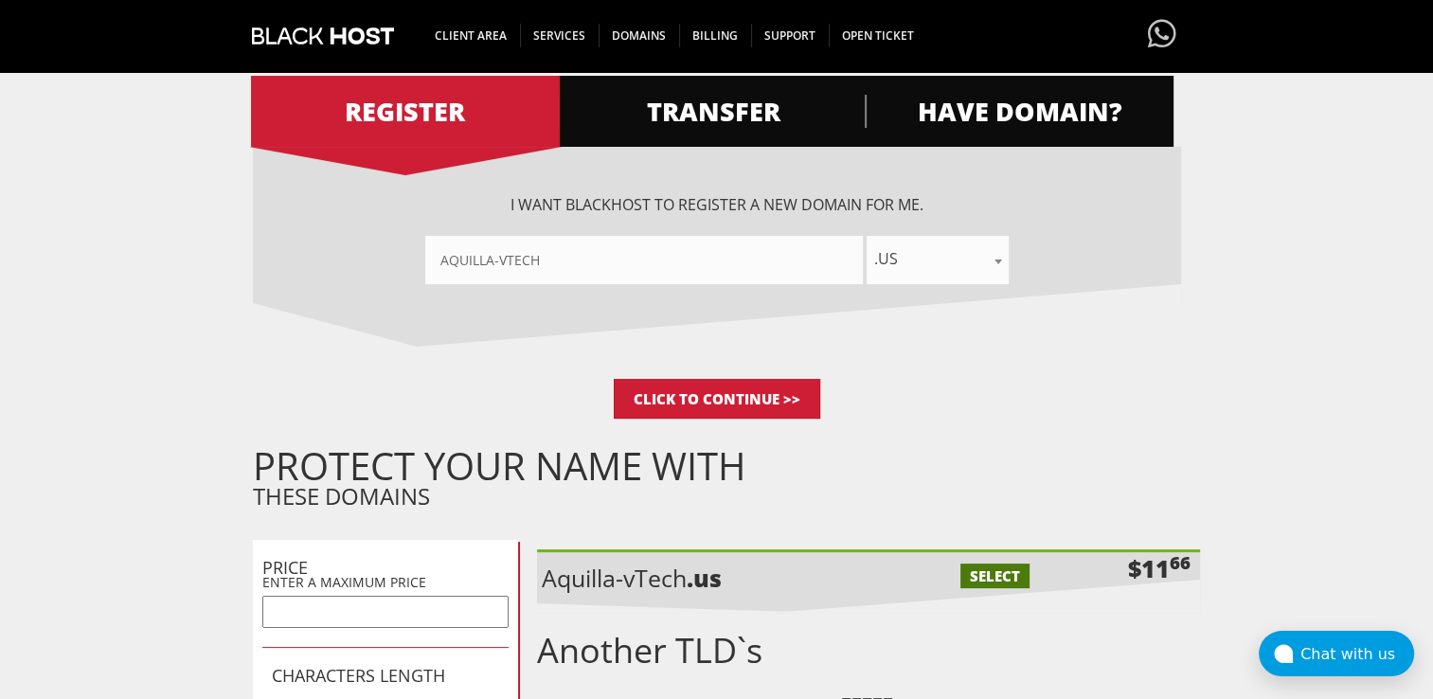
drag, startPoint x: 563, startPoint y: 257, endPoint x: 356, endPoint y: 279, distance: 208.6
click at [356, 279] on div "Aquilla-vTech .com .net .org .us .info .biz .me .co .io .email .capital .build …" at bounding box center [717, 260] width 928 height 48
type input"] "v"
type input"] "k"
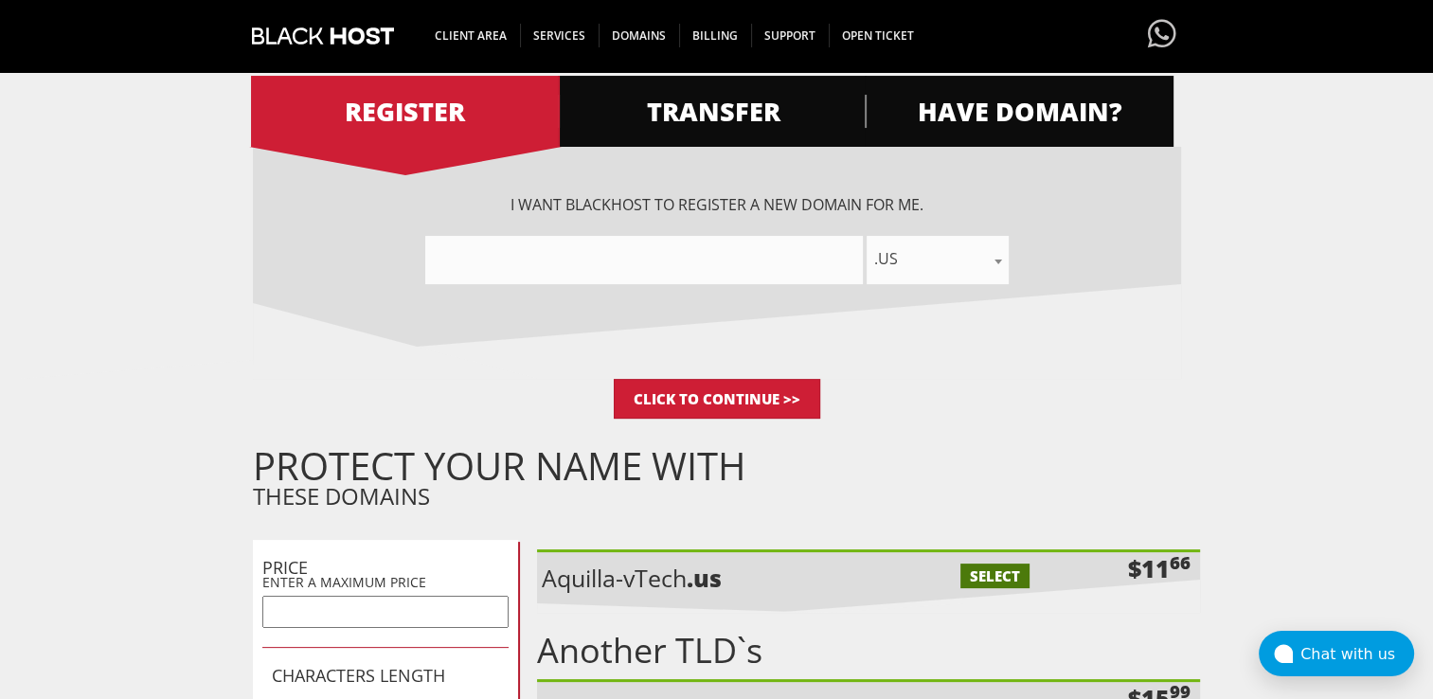
type input"] "c"
click at [469, 258] on input"] "abmglobal" at bounding box center [644, 260] width 438 height 48
click at [514, 261] on input"] "abglobal" at bounding box center [644, 260] width 438 height 48
type input"] "abglobal"
click at [682, 386] on input "Click to Continue >>" at bounding box center [717, 399] width 206 height 40
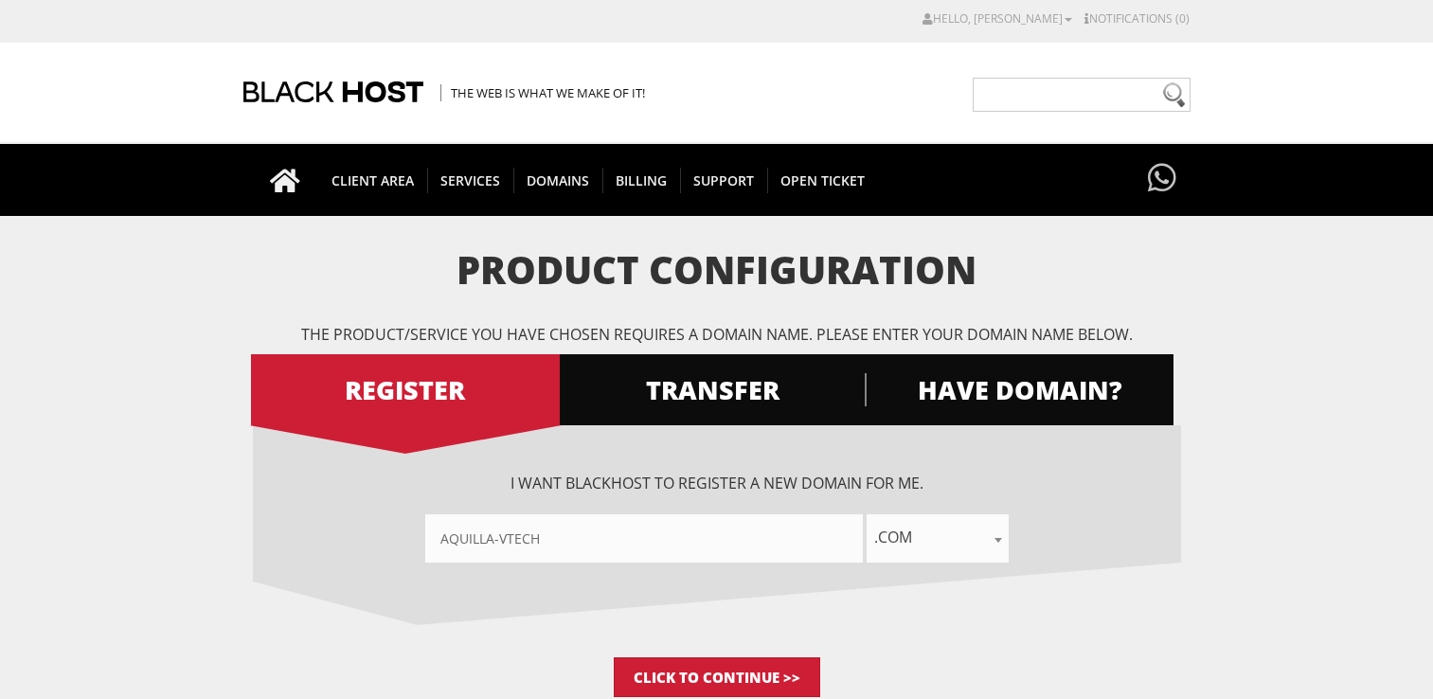
select select ".us"
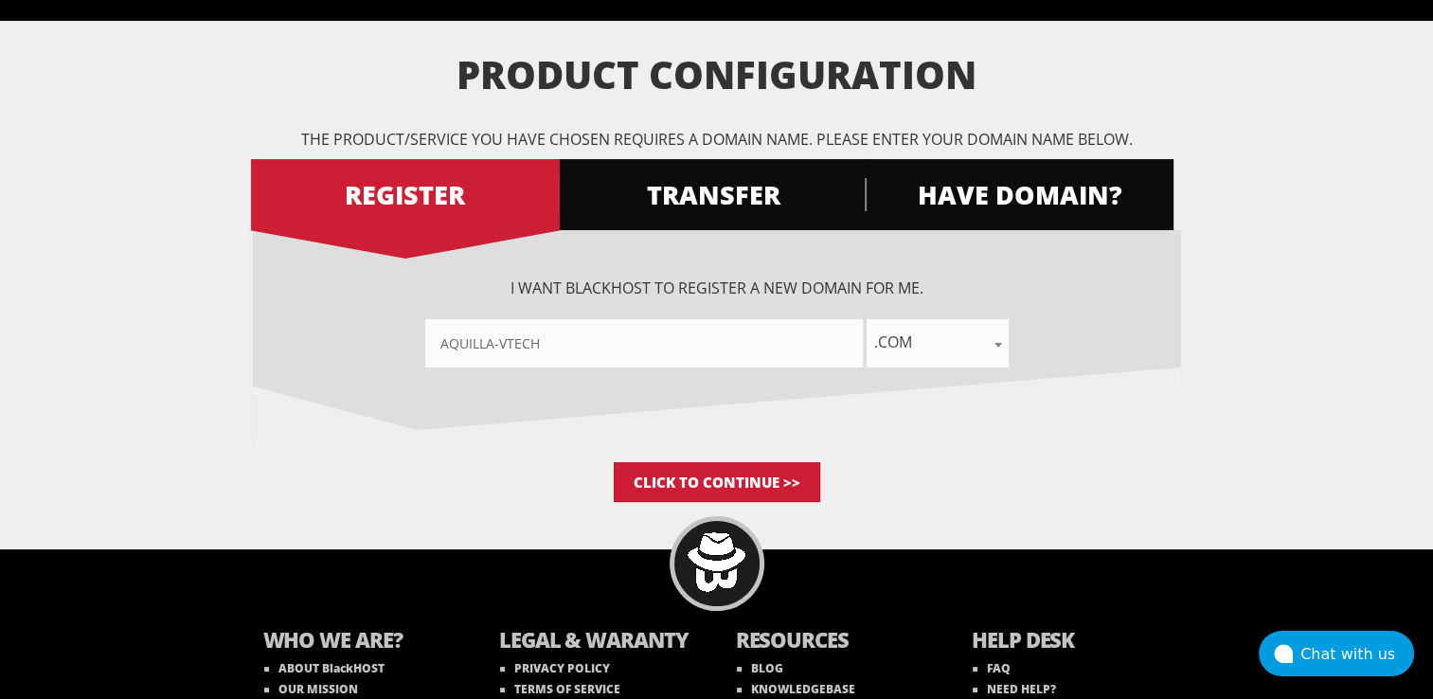
drag, startPoint x: 565, startPoint y: 335, endPoint x: 360, endPoint y: 340, distance: 205.5
click at [360, 340] on div "Aquilla-vTech .com .net .org .us .info .biz .me .co .io .email .capital .build …" at bounding box center [717, 343] width 928 height 48
type input"] "abglobal"
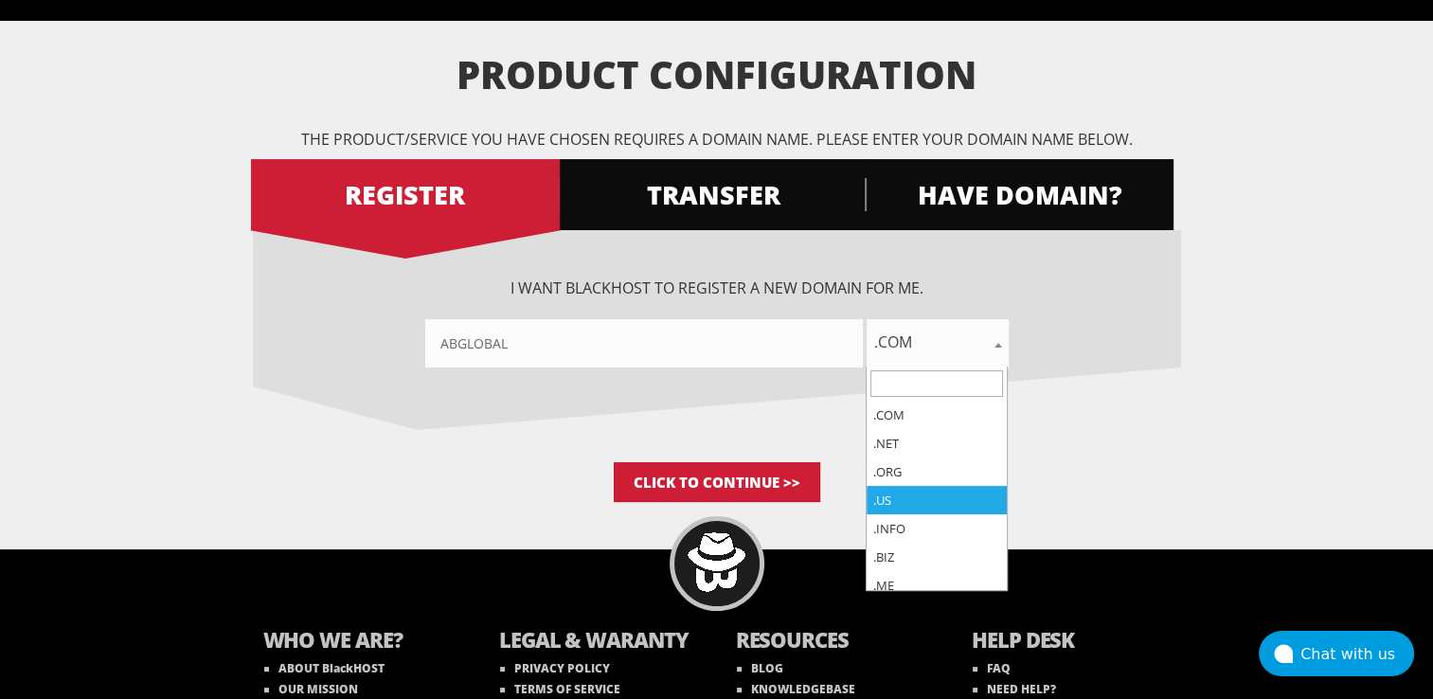
click at [963, 345] on span ".com" at bounding box center [937, 342] width 142 height 27
click at [926, 326] on span ".com" at bounding box center [937, 343] width 142 height 48
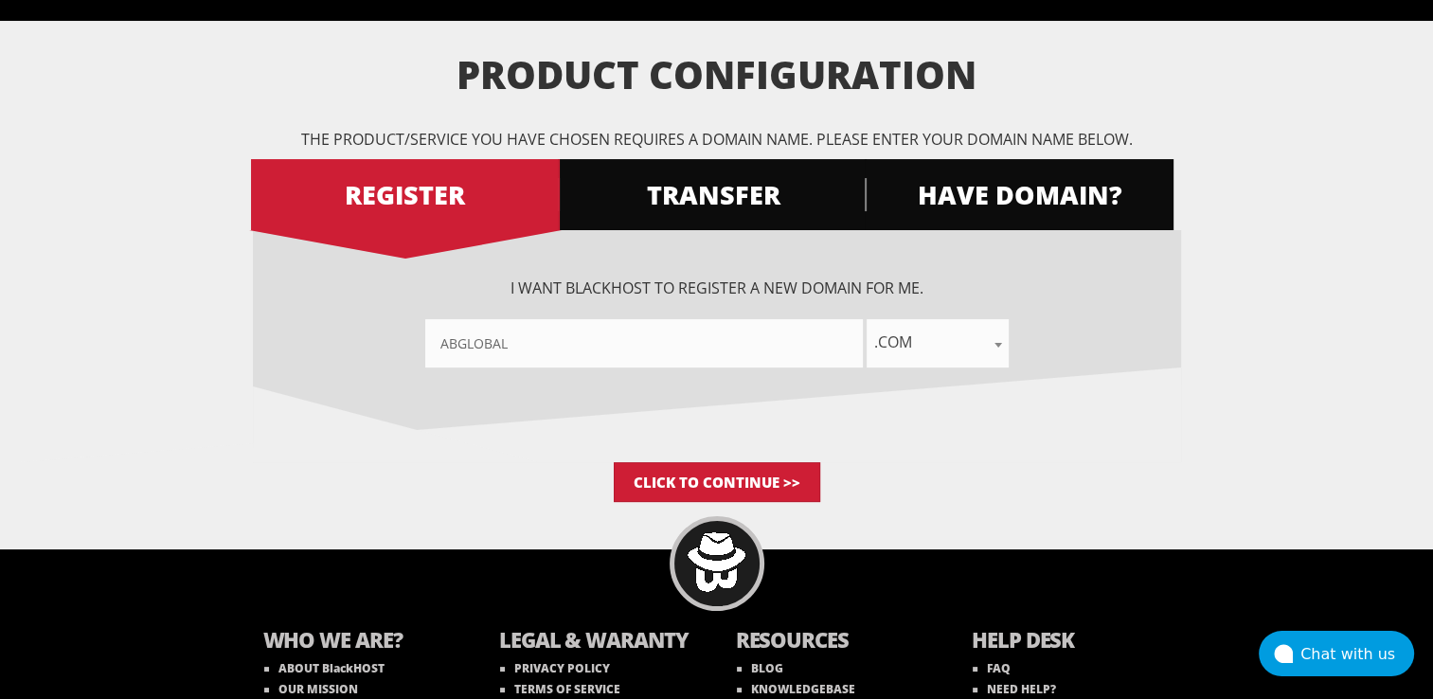
click at [1055, 467] on p "Click to Continue >>" at bounding box center [717, 482] width 928 height 40
click at [942, 326] on span ".com" at bounding box center [937, 343] width 142 height 48
drag, startPoint x: 894, startPoint y: 483, endPoint x: 820, endPoint y: 411, distance: 103.1
click at [820, 411] on div "I want BlackHOST to register a new domain for me. abglobal .com .net .org .us .…" at bounding box center [717, 346] width 928 height 232
click at [915, 341] on span ".com" at bounding box center [937, 342] width 142 height 27
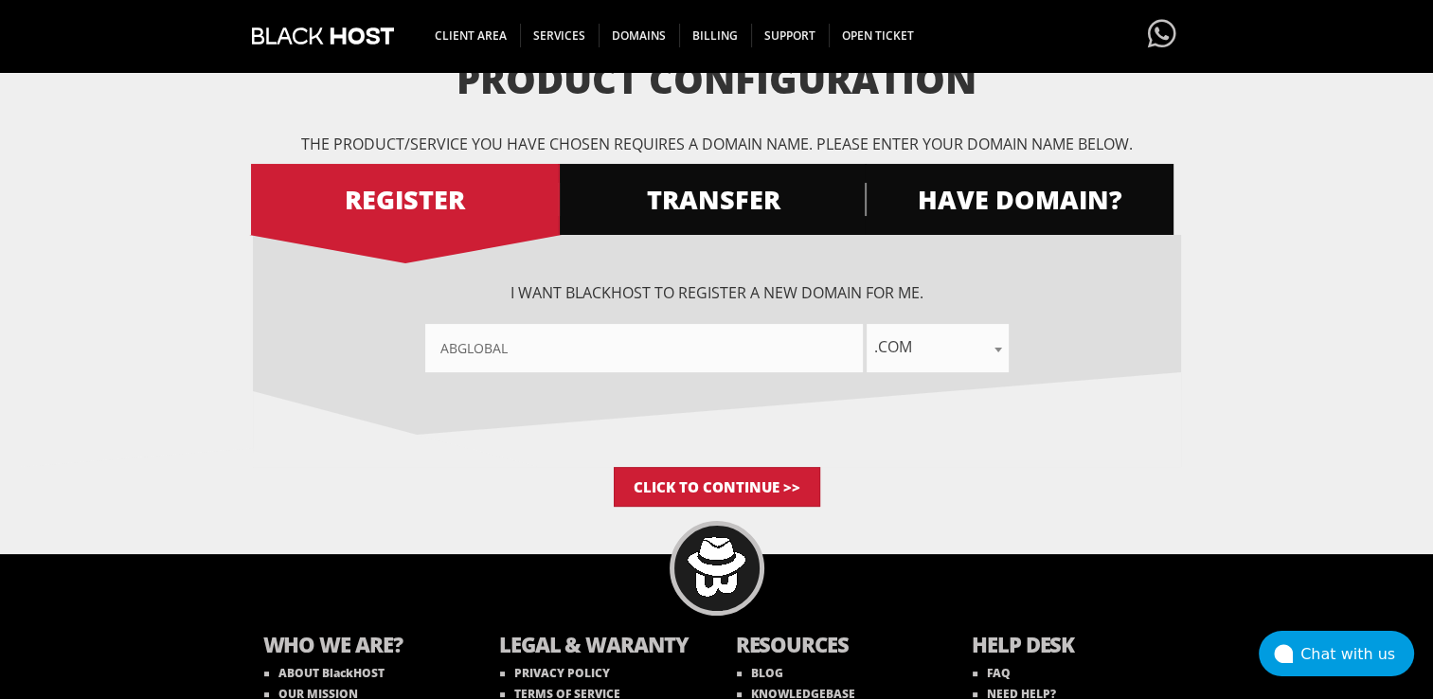
scroll to position [189, 0]
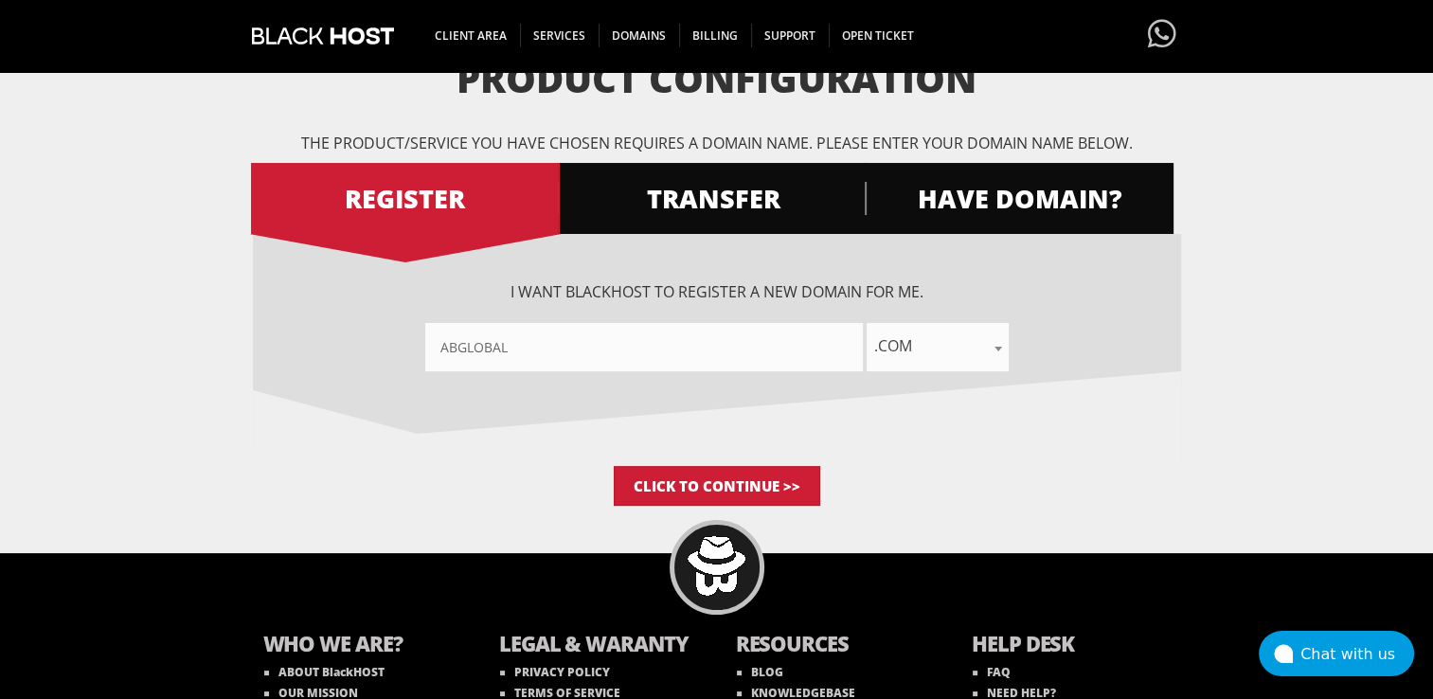
click at [894, 337] on span ".com" at bounding box center [937, 345] width 142 height 27
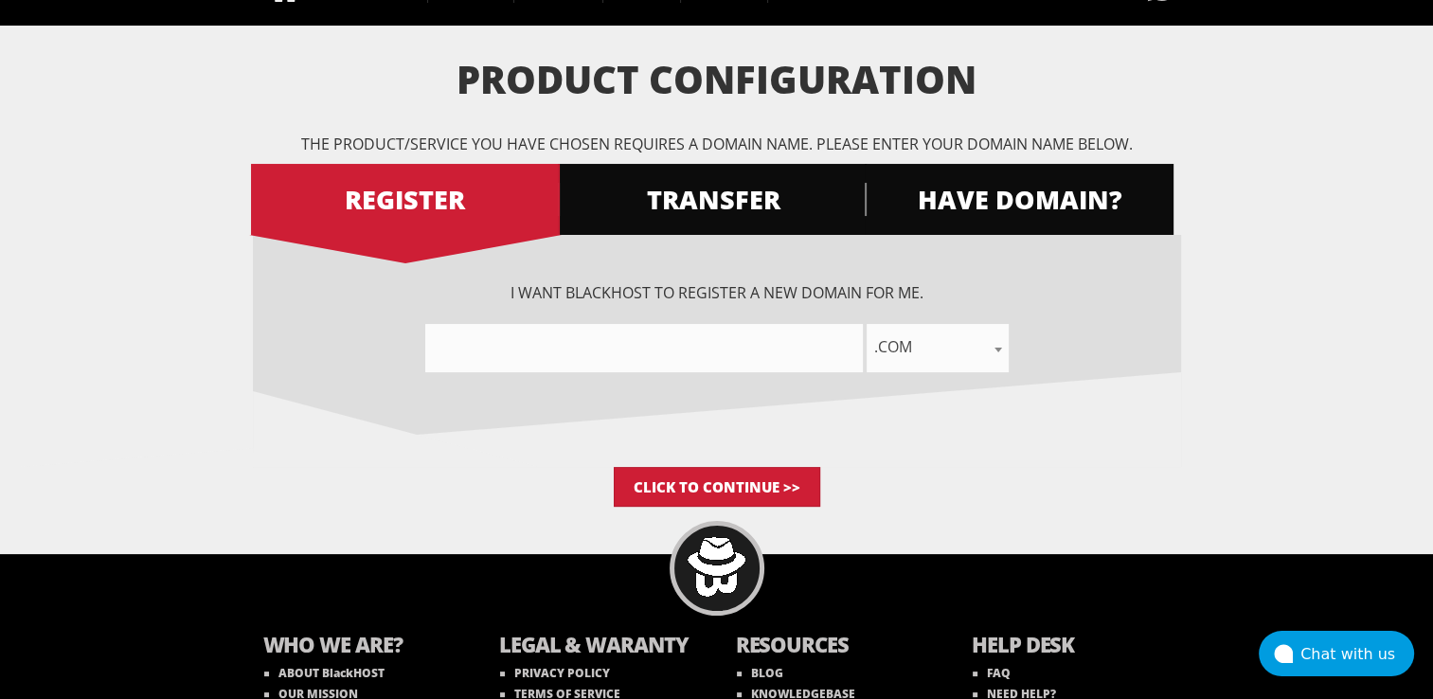
click at [955, 348] on span ".com" at bounding box center [937, 346] width 142 height 27
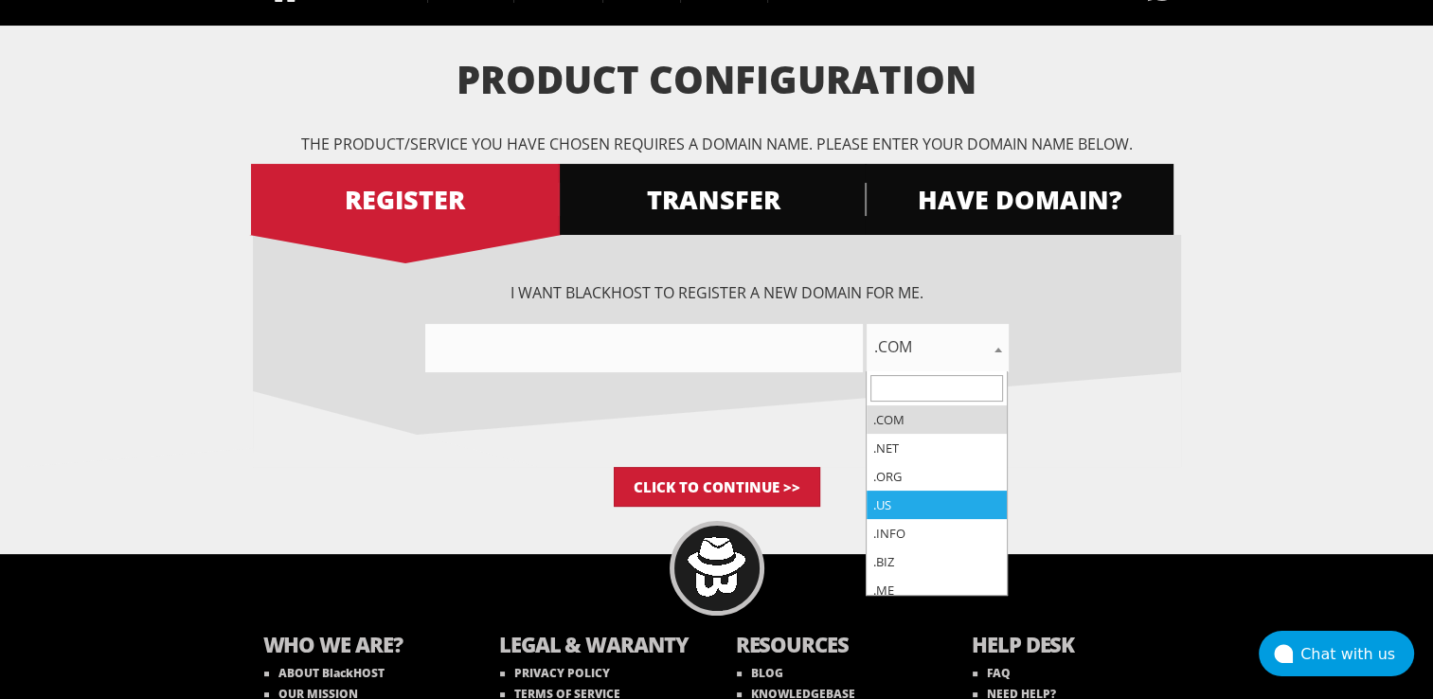
select select ".us"
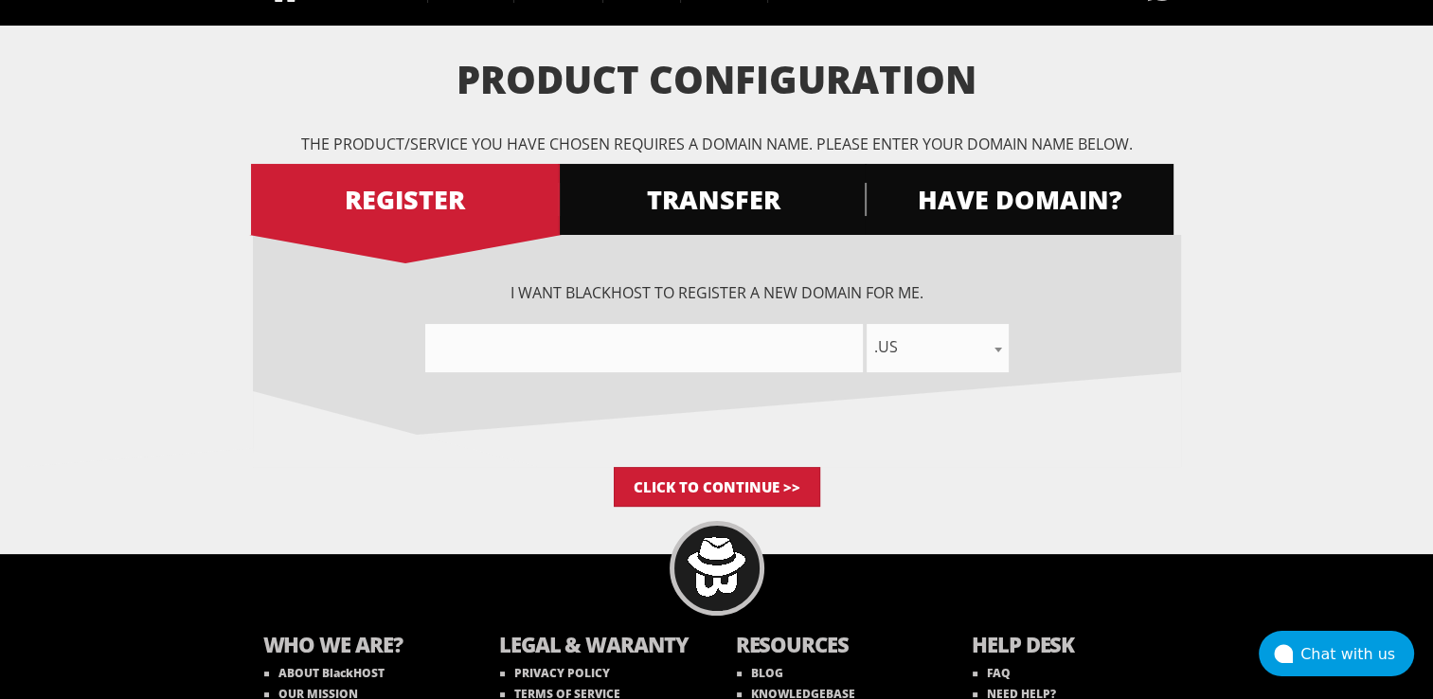
click at [638, 346] on input"] "text" at bounding box center [644, 348] width 438 height 48
type input"] "abglobal"
click at [725, 482] on input "Click to Continue >>" at bounding box center [717, 487] width 206 height 40
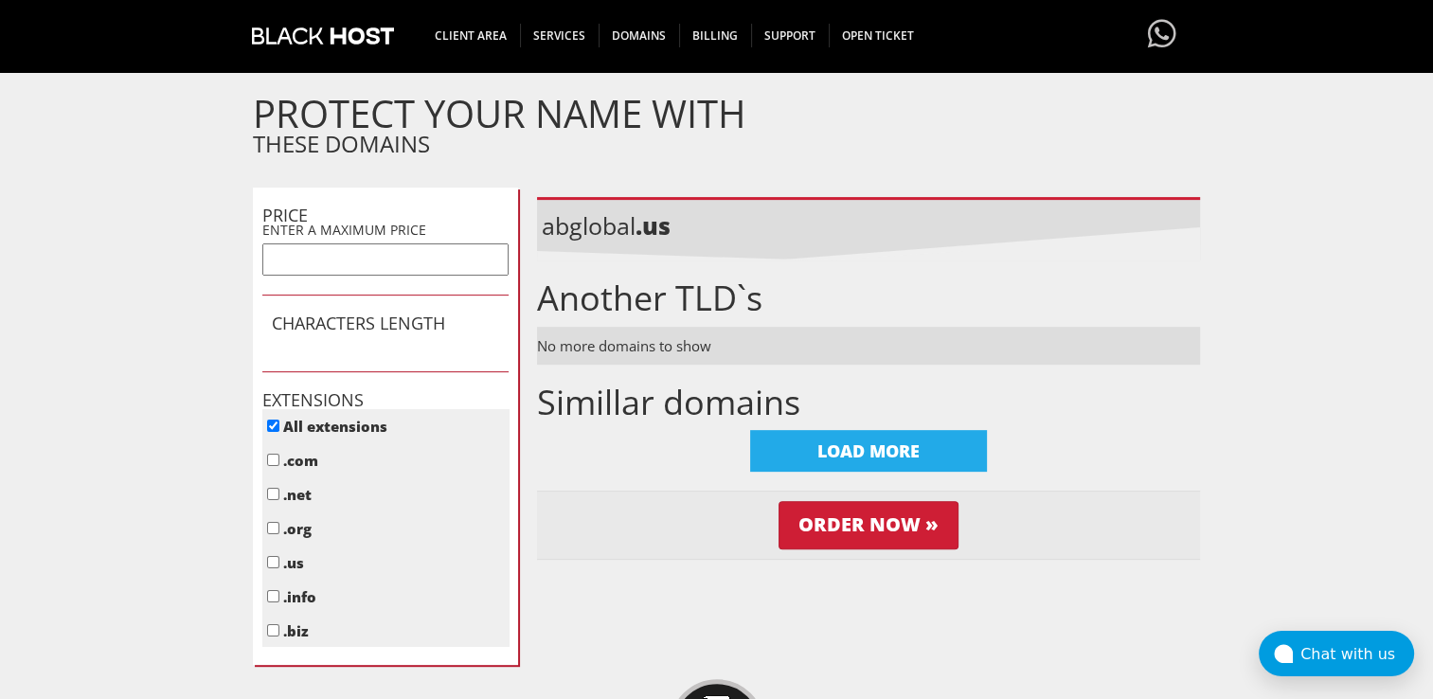
scroll to position [629, 0]
click at [641, 233] on b ".us" at bounding box center [652, 225] width 35 height 32
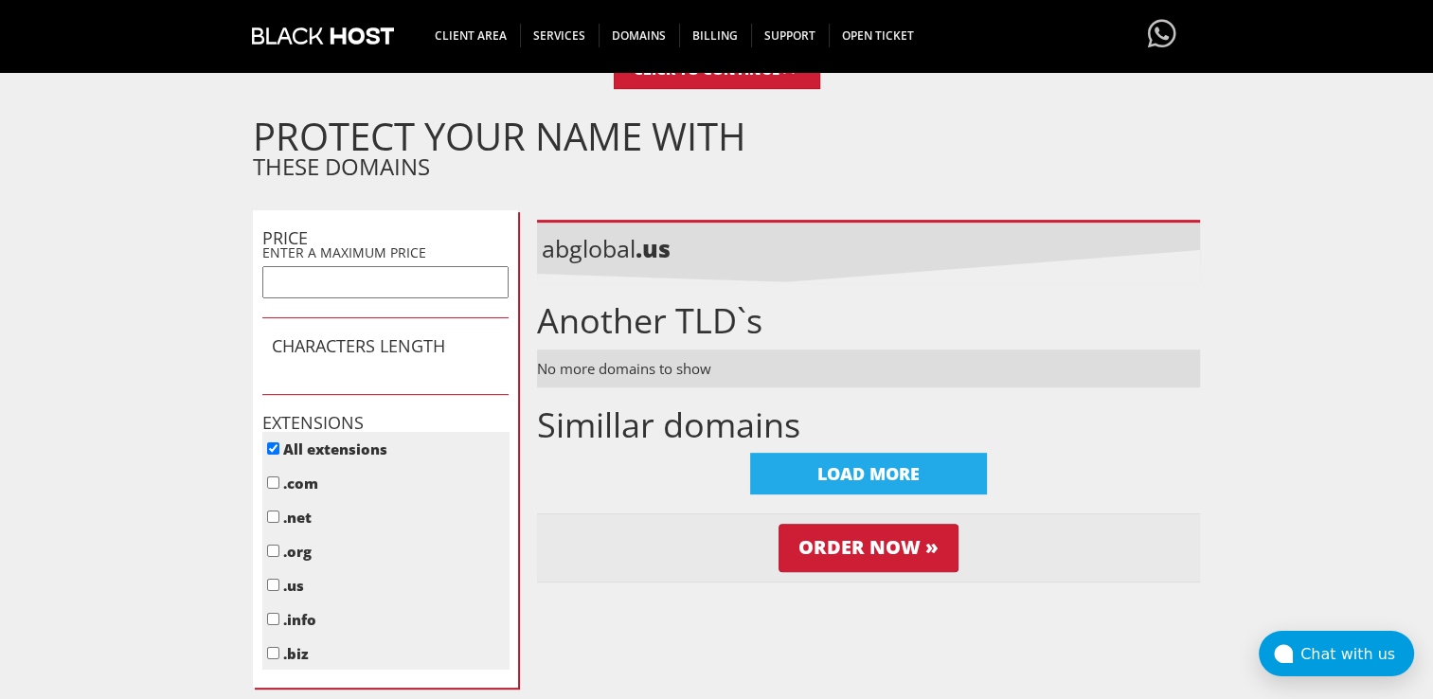
scroll to position [608, 0]
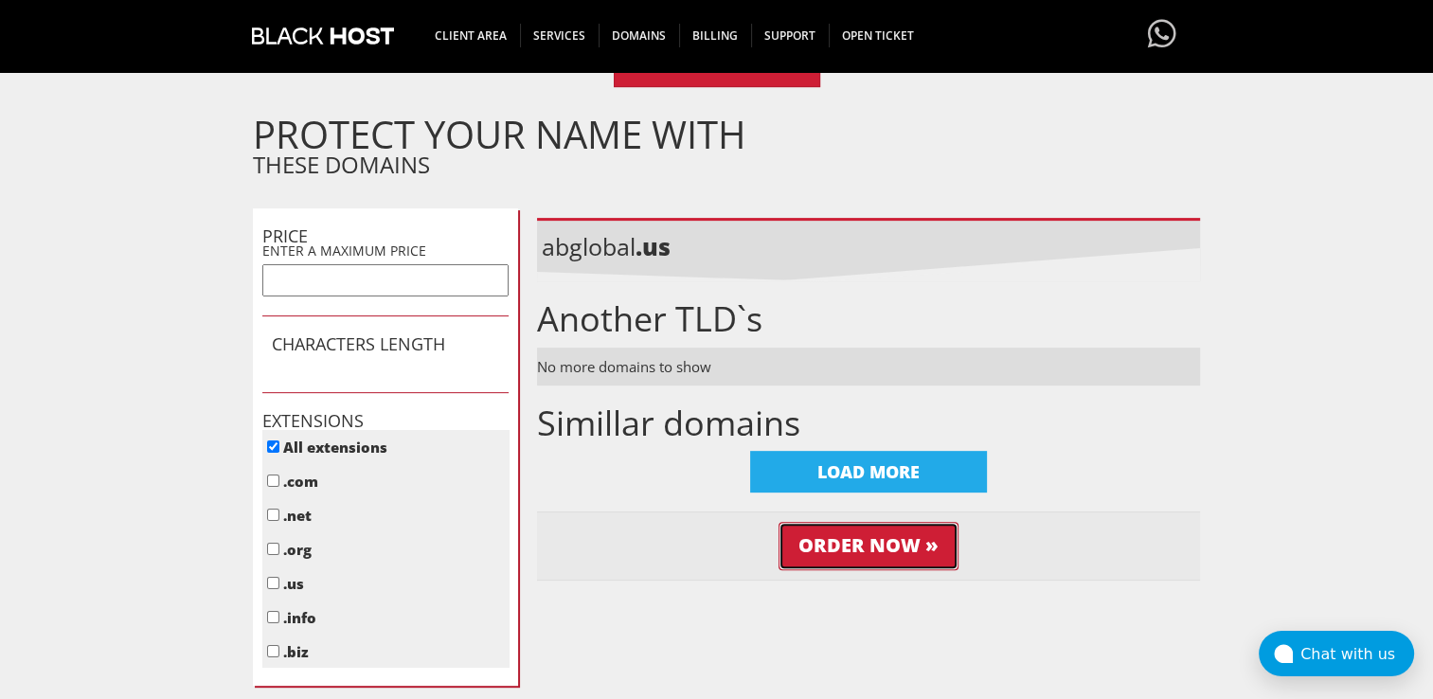
click at [870, 551] on input "Order Now »" at bounding box center [868, 546] width 180 height 48
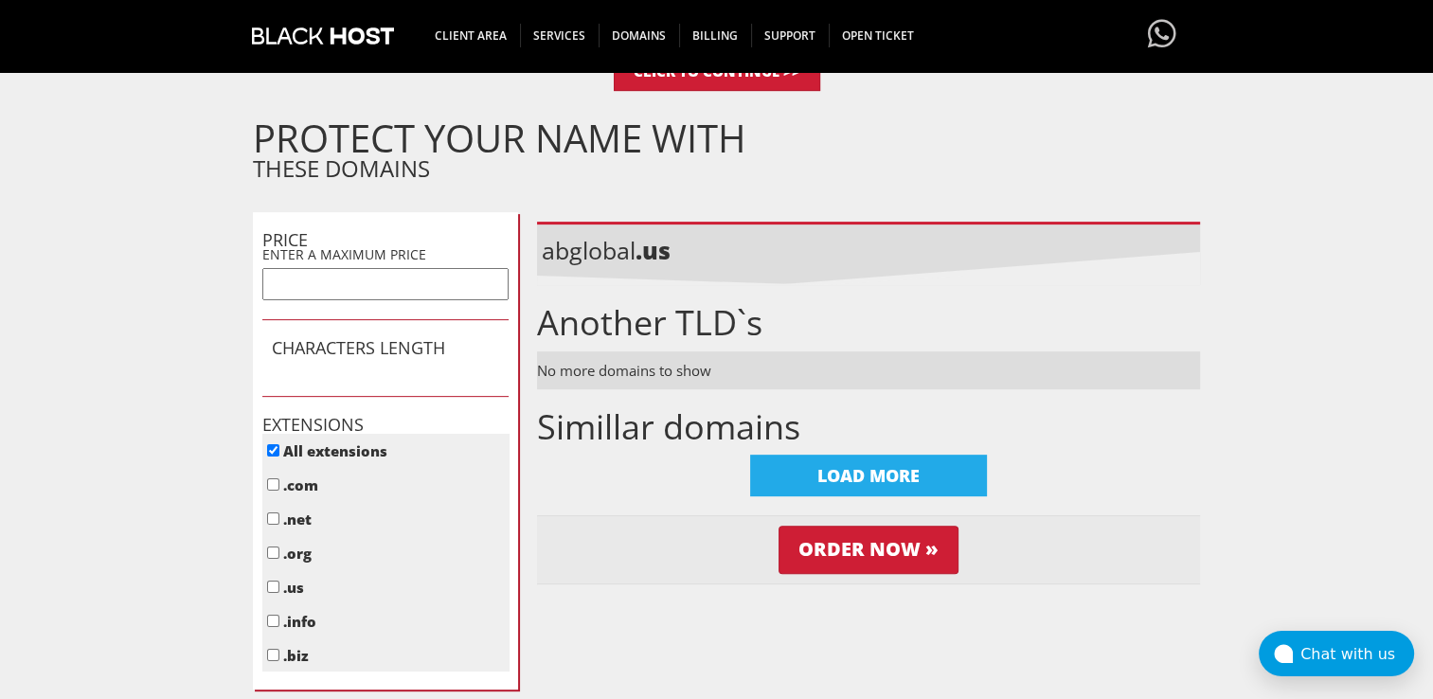
scroll to position [617, 0]
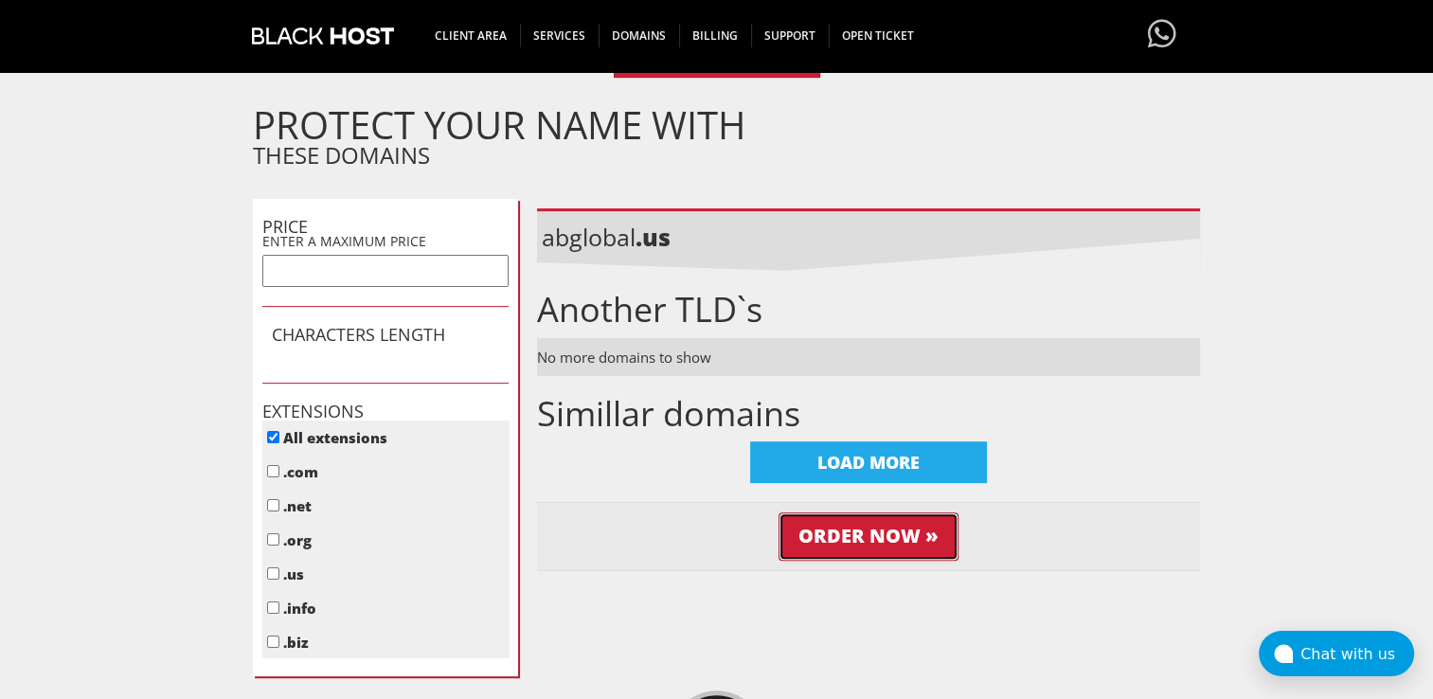
click at [869, 543] on input "Order Now »" at bounding box center [868, 536] width 180 height 48
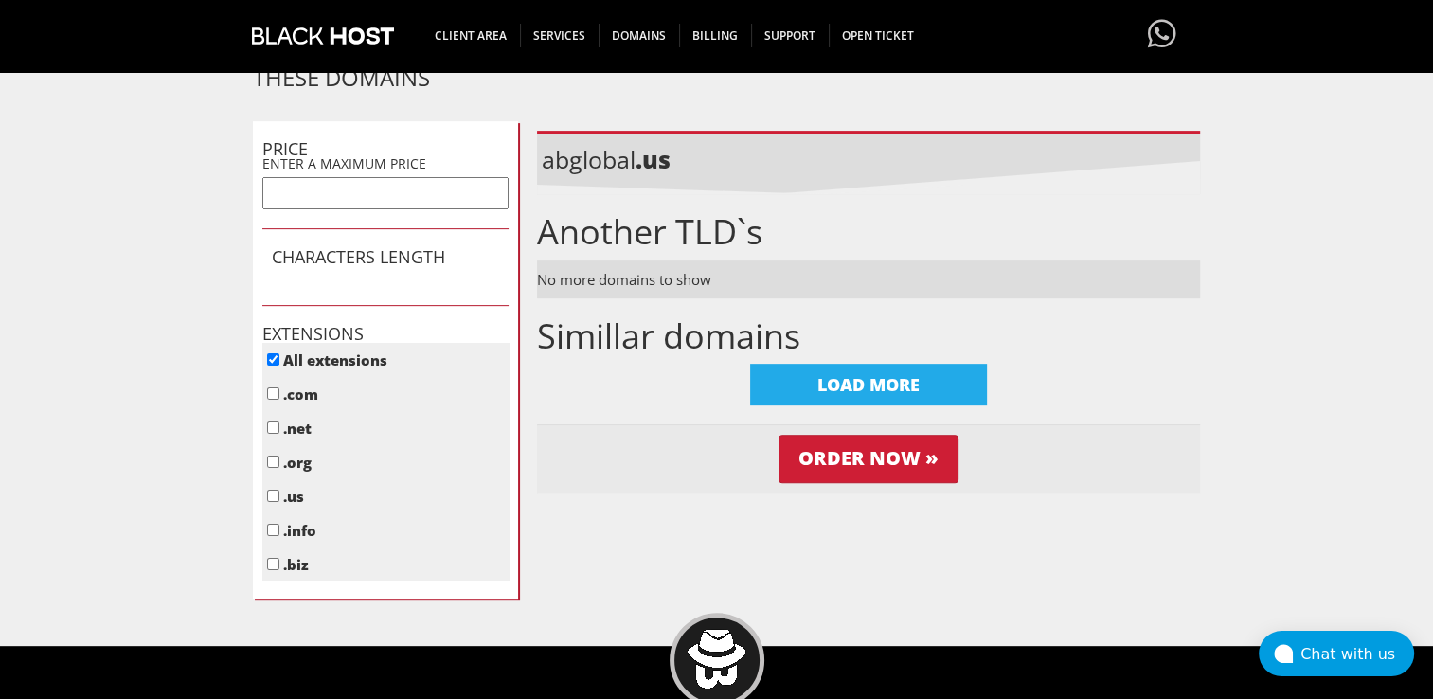
scroll to position [684, 0]
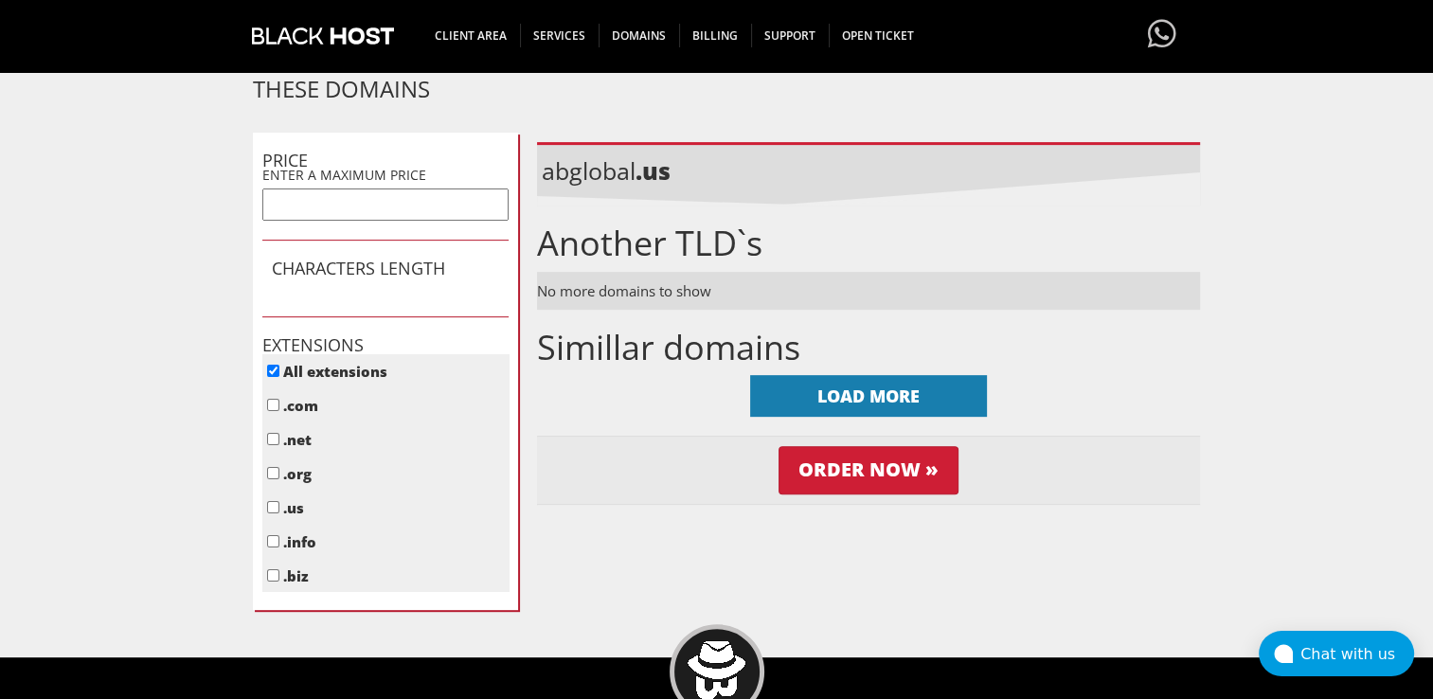
click at [839, 387] on div "LOAD MORE" at bounding box center [868, 396] width 237 height 42
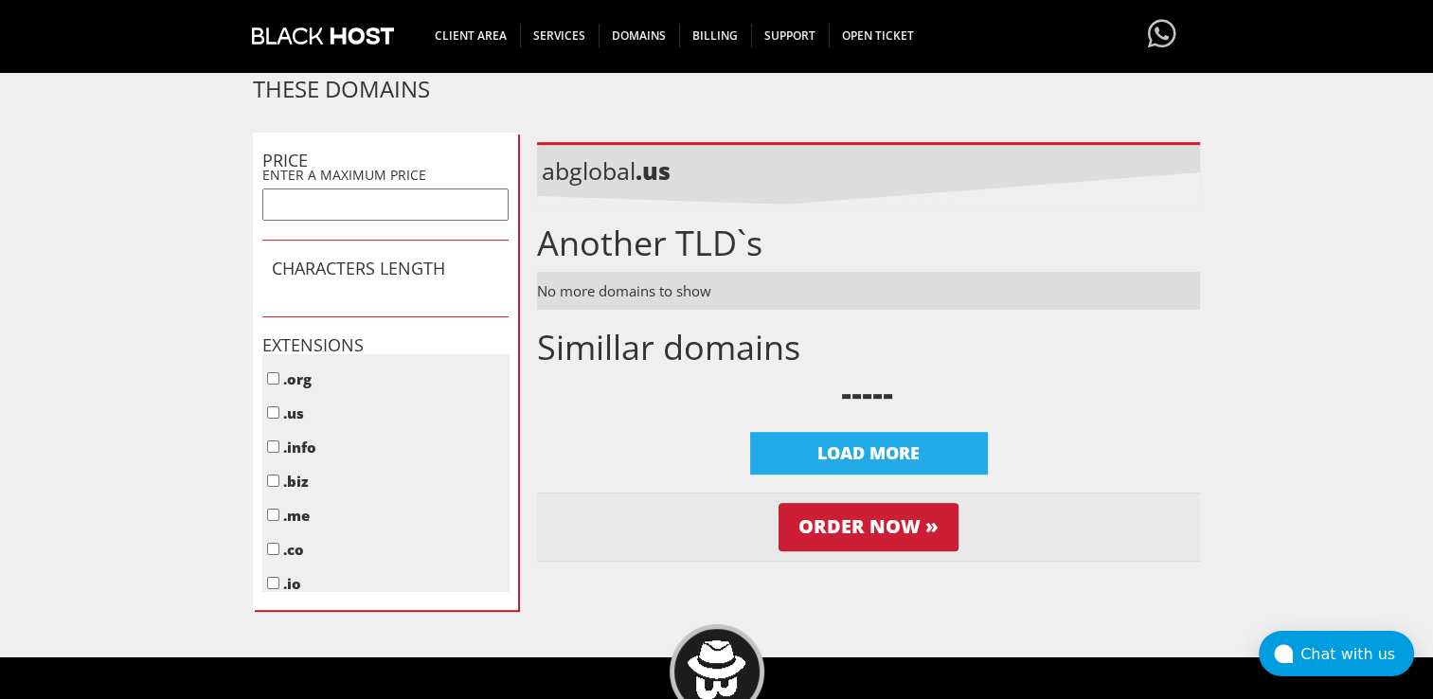
scroll to position [0, 0]
click at [270, 438] on input ".net" at bounding box center [273, 439] width 12 height 12
checkbox input "true"
checkbox input "false"
checkbox input "true"
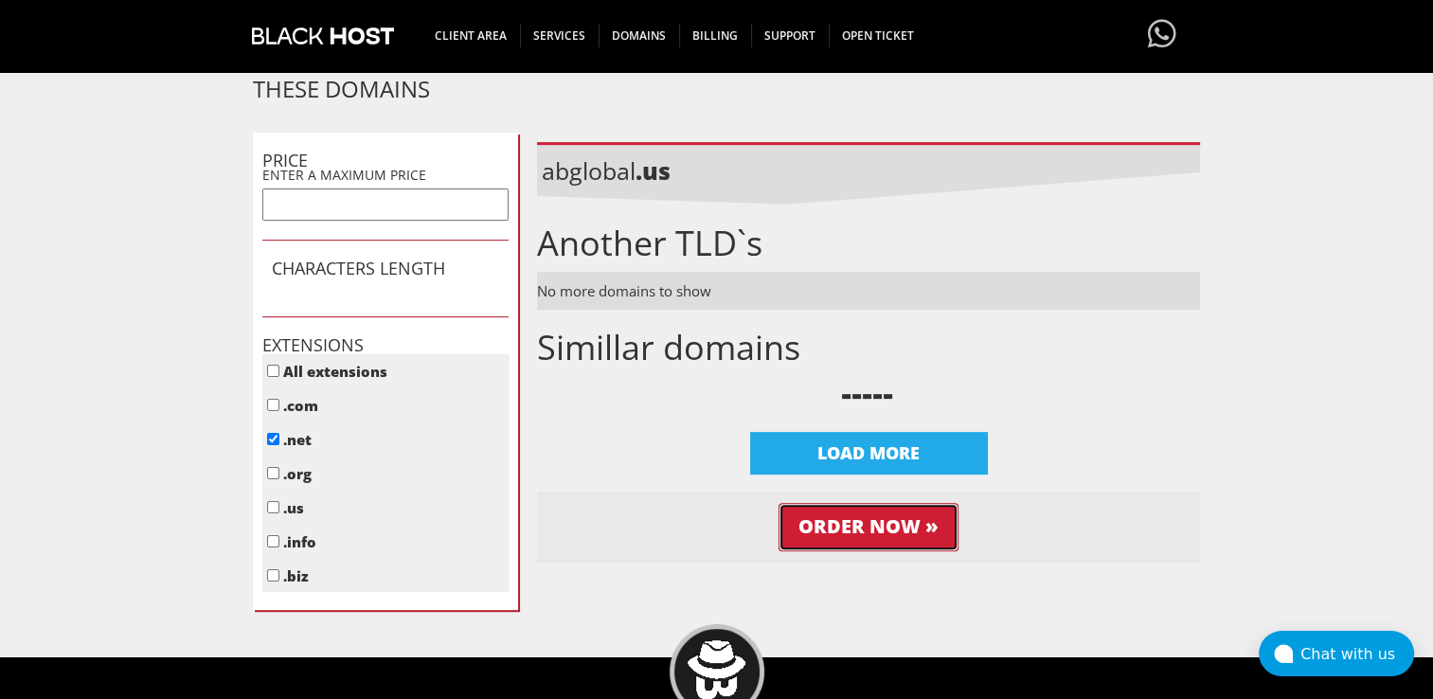
click at [893, 528] on input "Order Now »" at bounding box center [868, 527] width 180 height 48
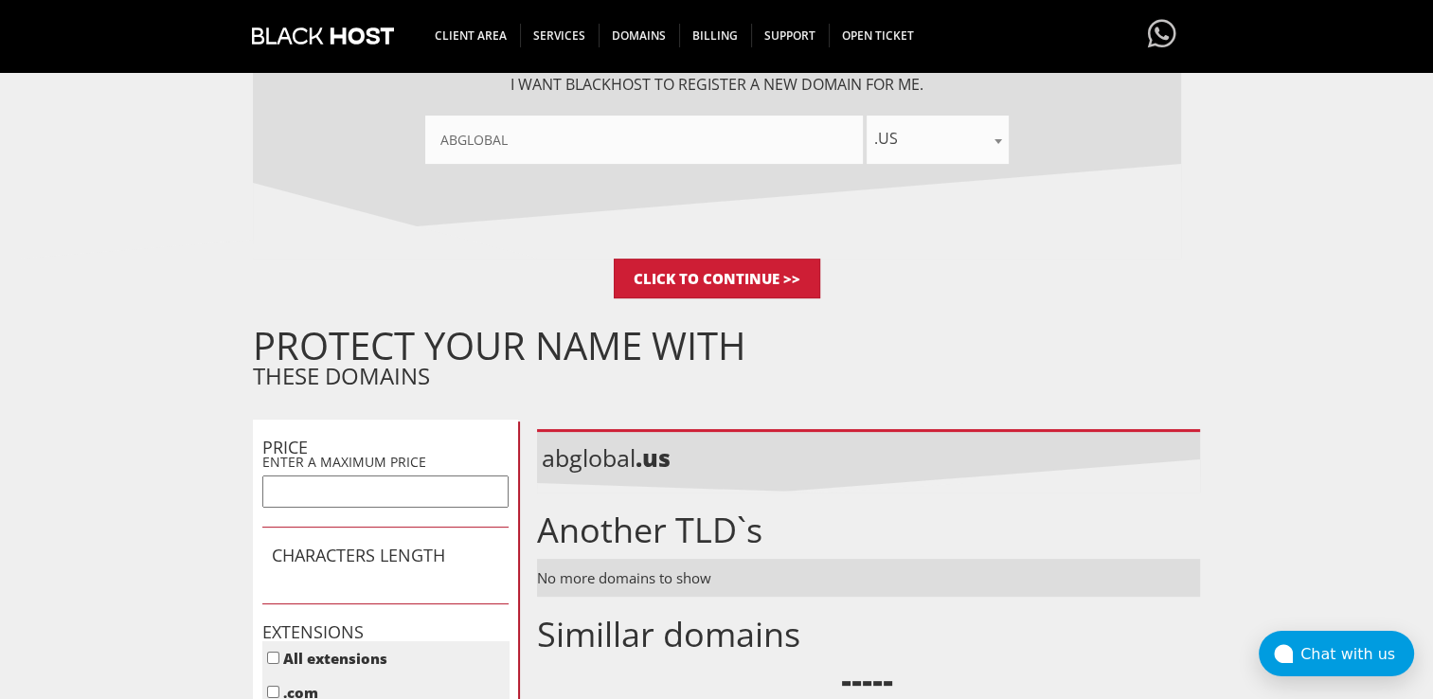
scroll to position [398, 0]
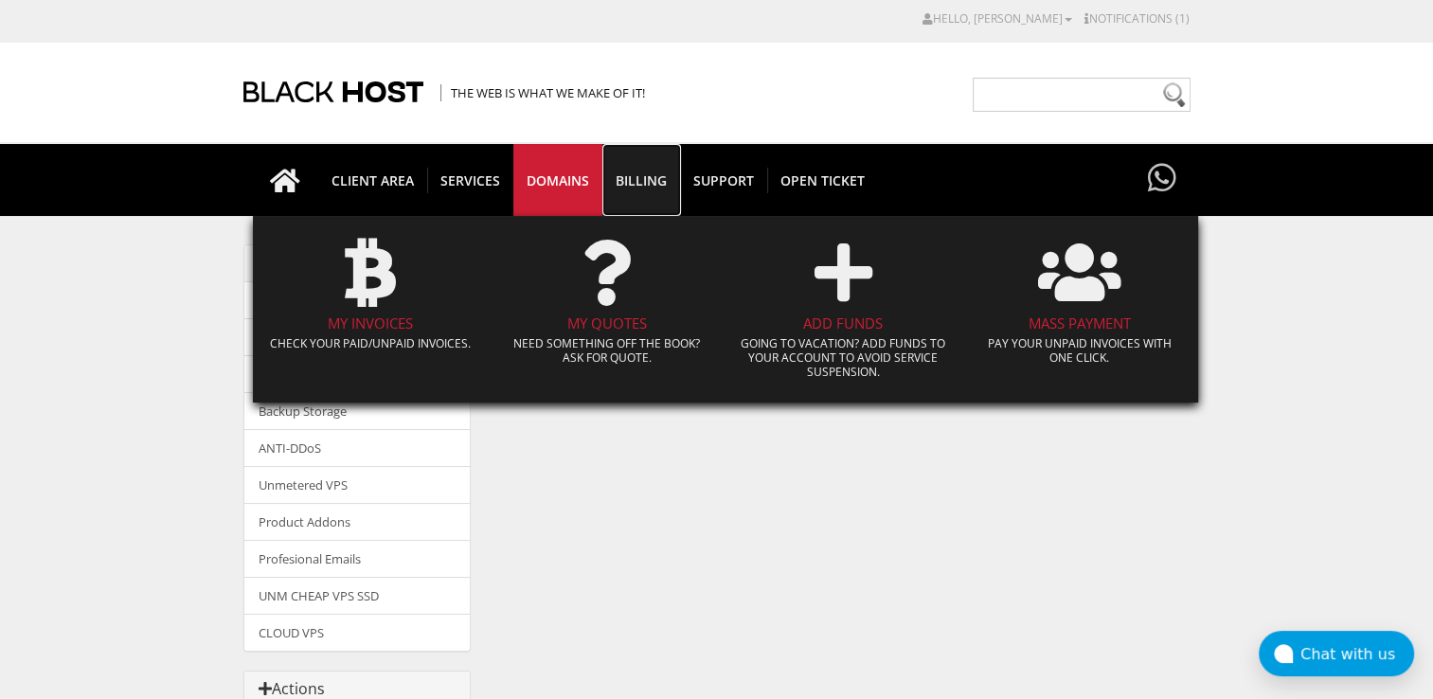
click at [636, 161] on link "Billing" at bounding box center [641, 180] width 79 height 72
